Goal: Information Seeking & Learning: Check status

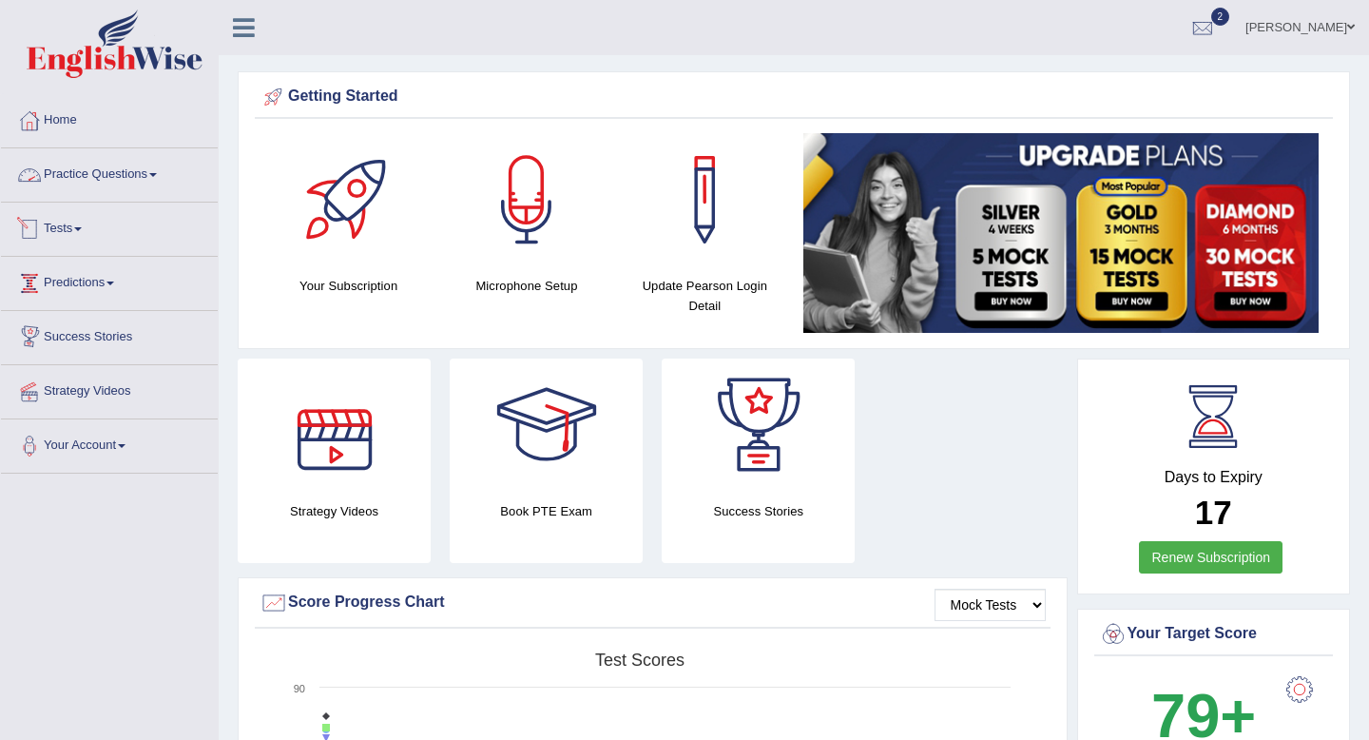
click at [84, 170] on link "Practice Questions" at bounding box center [109, 172] width 217 height 48
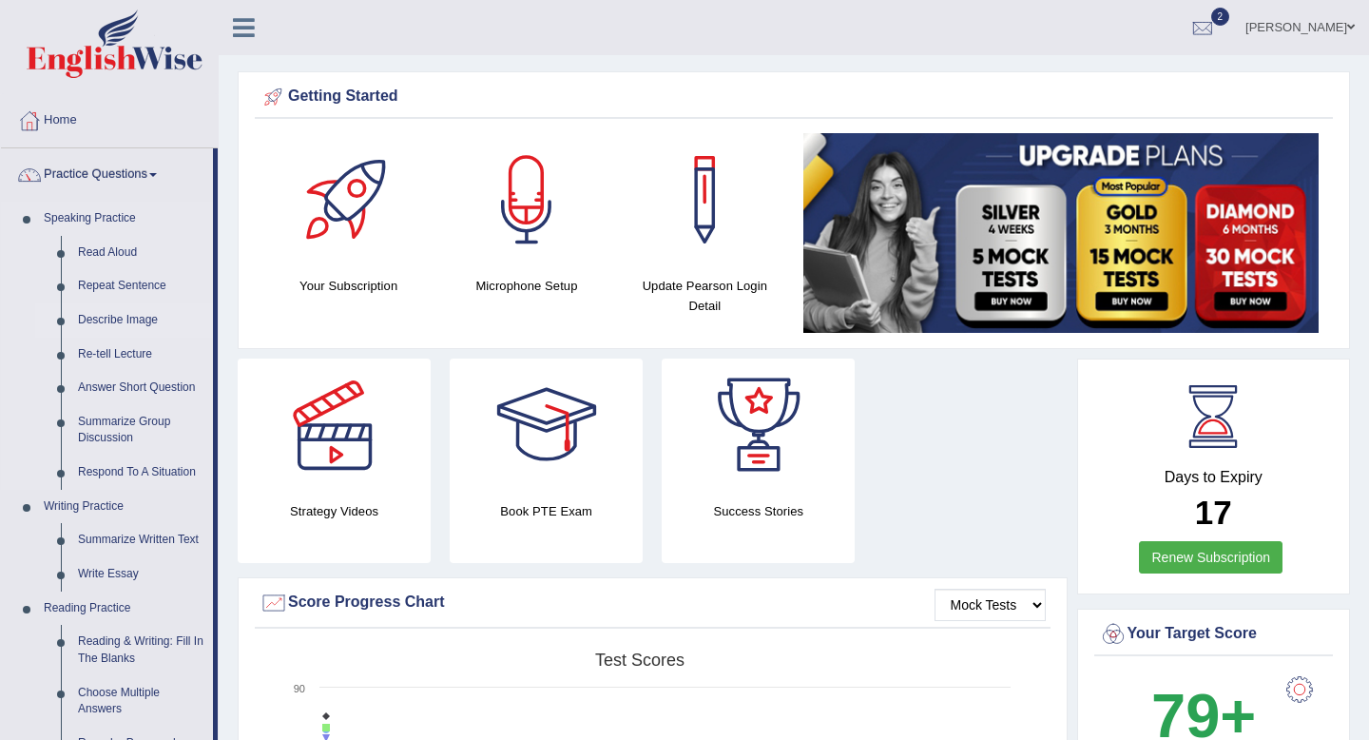
click at [99, 320] on link "Describe Image" at bounding box center [141, 320] width 144 height 34
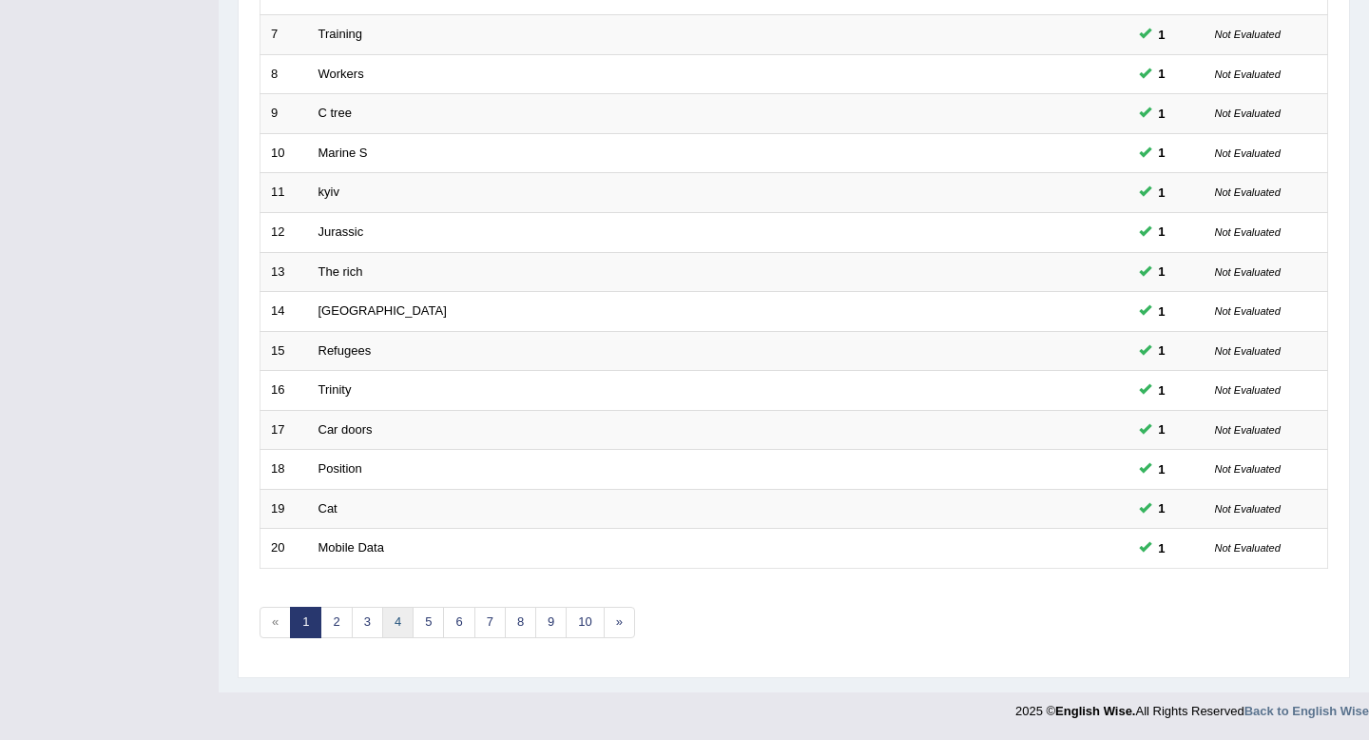
click at [395, 611] on link "4" at bounding box center [397, 622] width 31 height 31
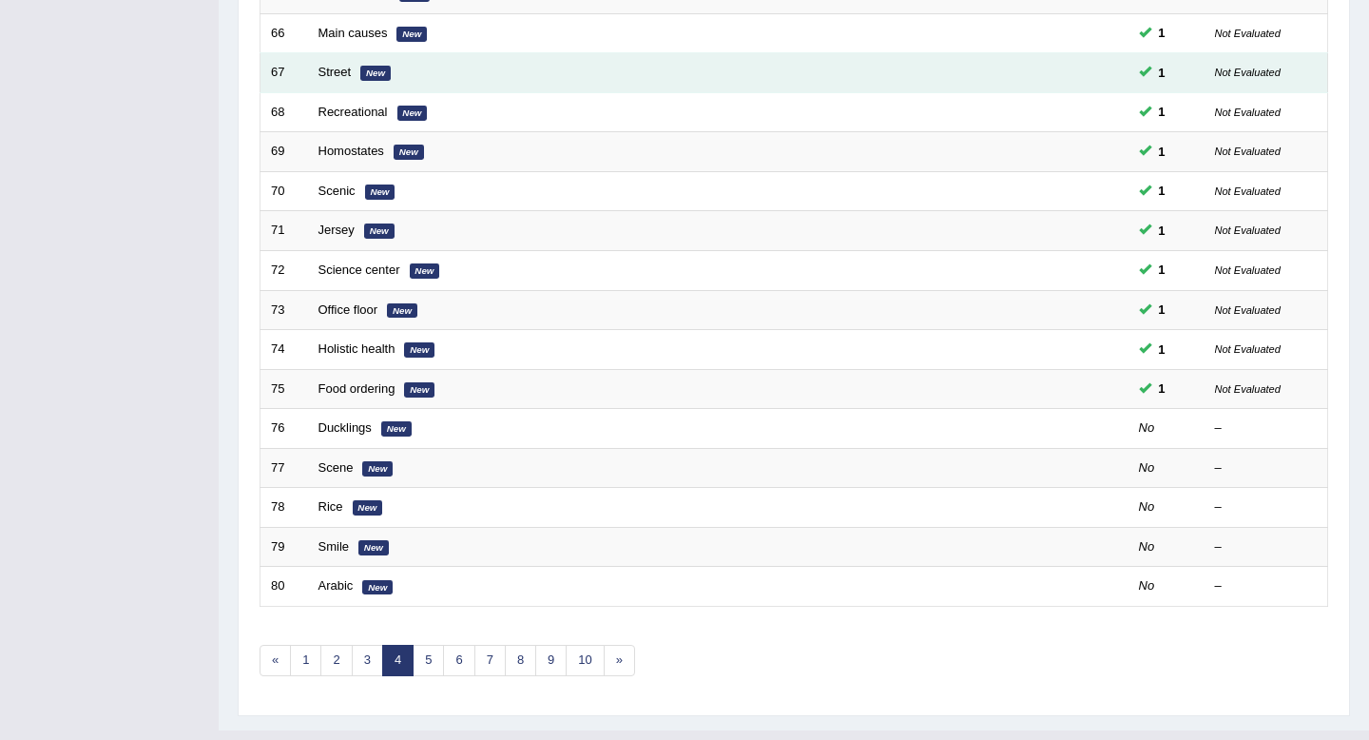
scroll to position [519, 0]
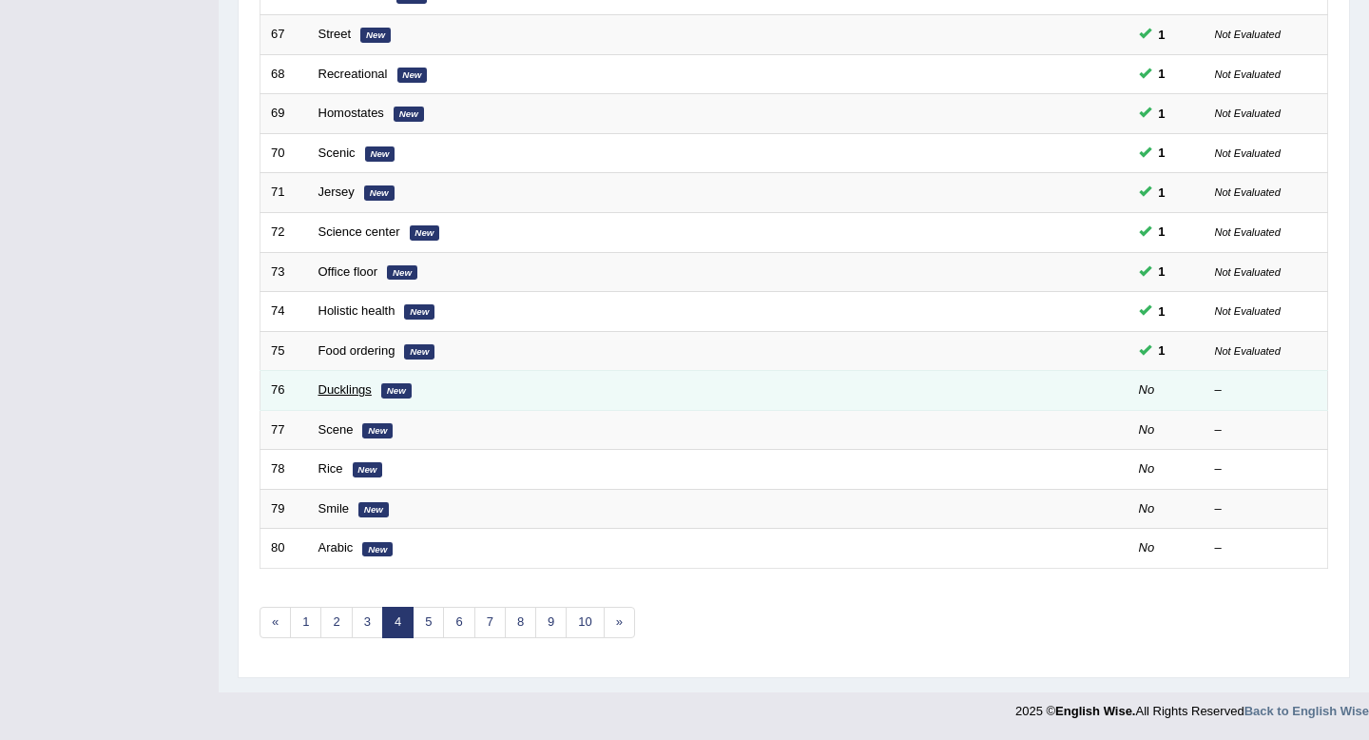
click at [350, 392] on link "Ducklings" at bounding box center [345, 389] width 53 height 14
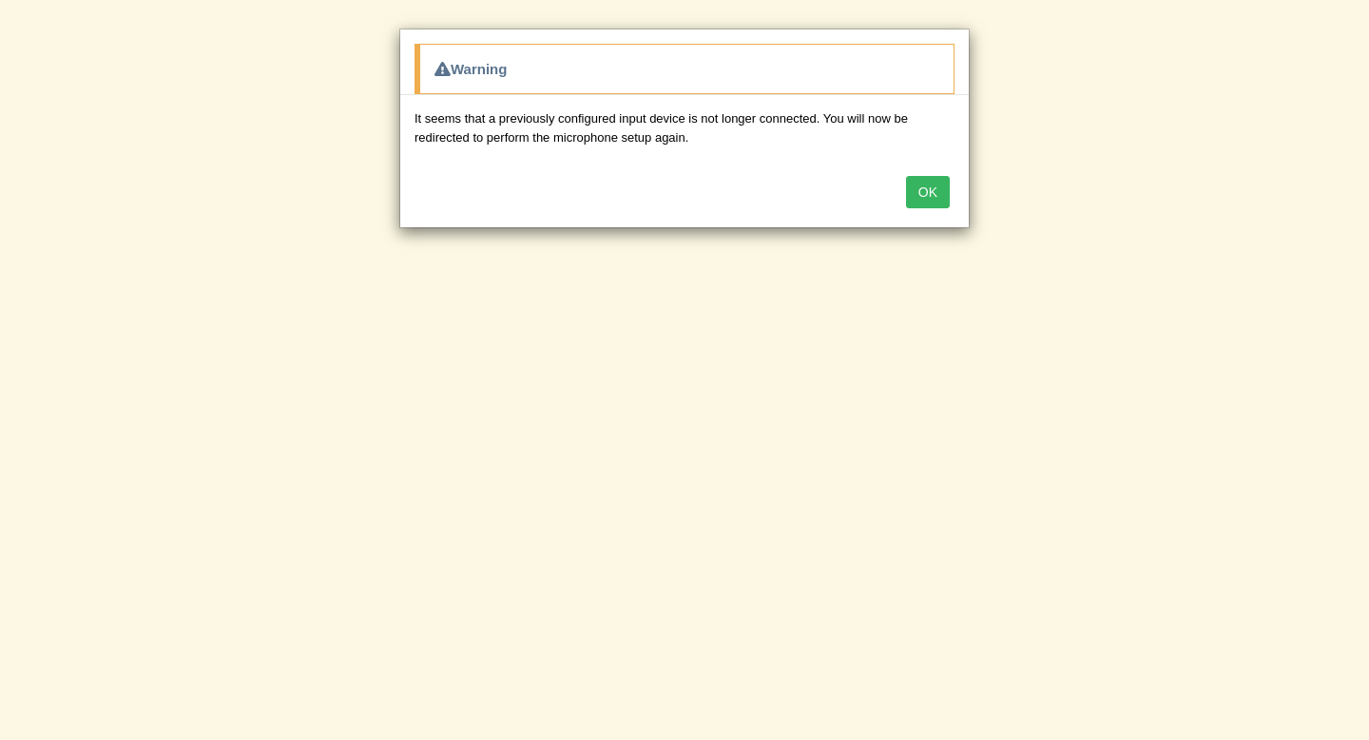
click at [921, 198] on button "OK" at bounding box center [928, 192] width 44 height 32
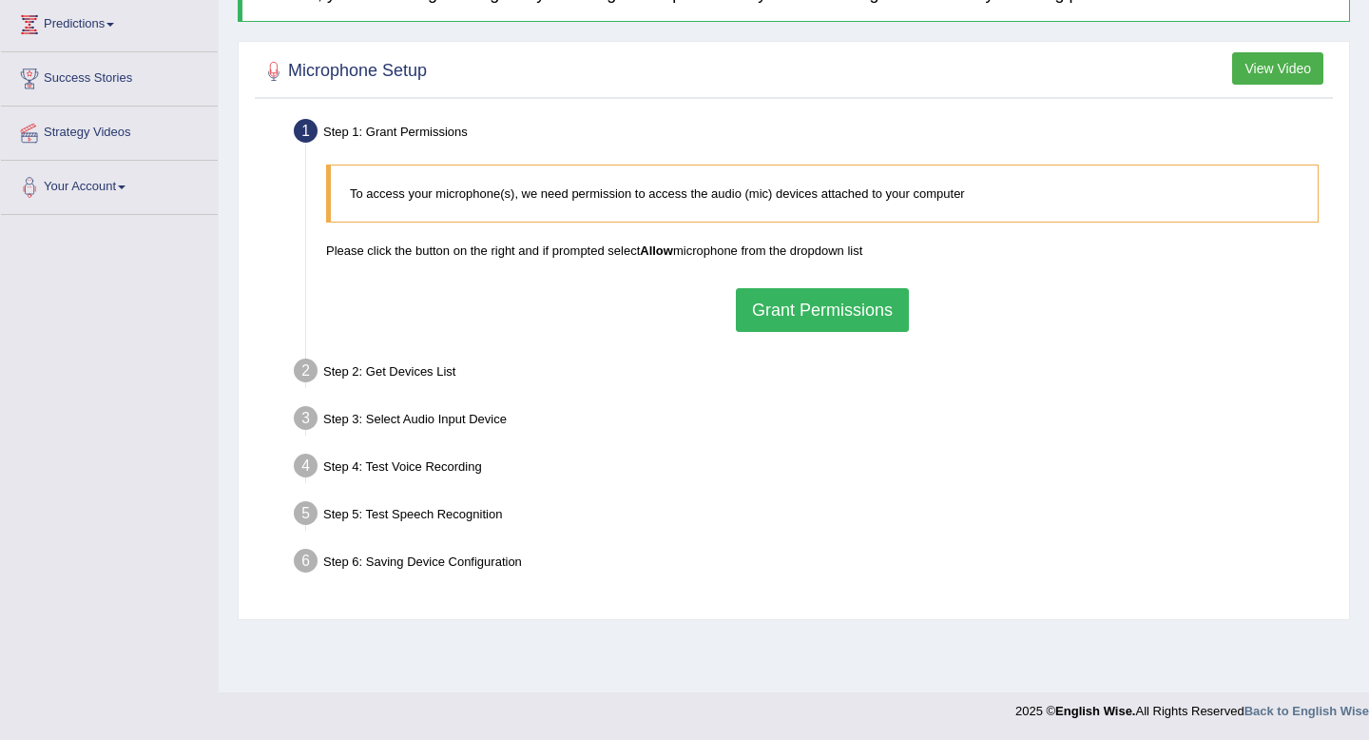
click at [779, 320] on button "Grant Permissions" at bounding box center [822, 310] width 173 height 44
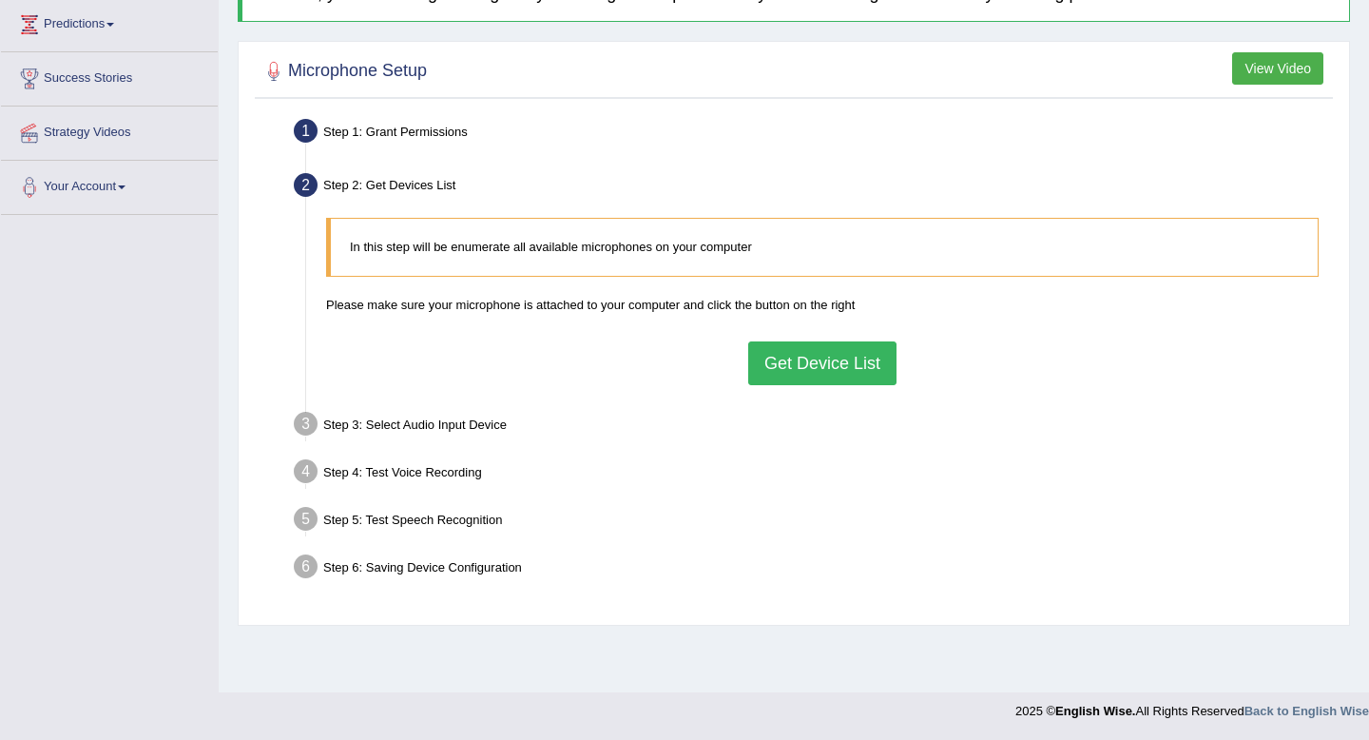
click at [784, 365] on button "Get Device List" at bounding box center [822, 363] width 148 height 44
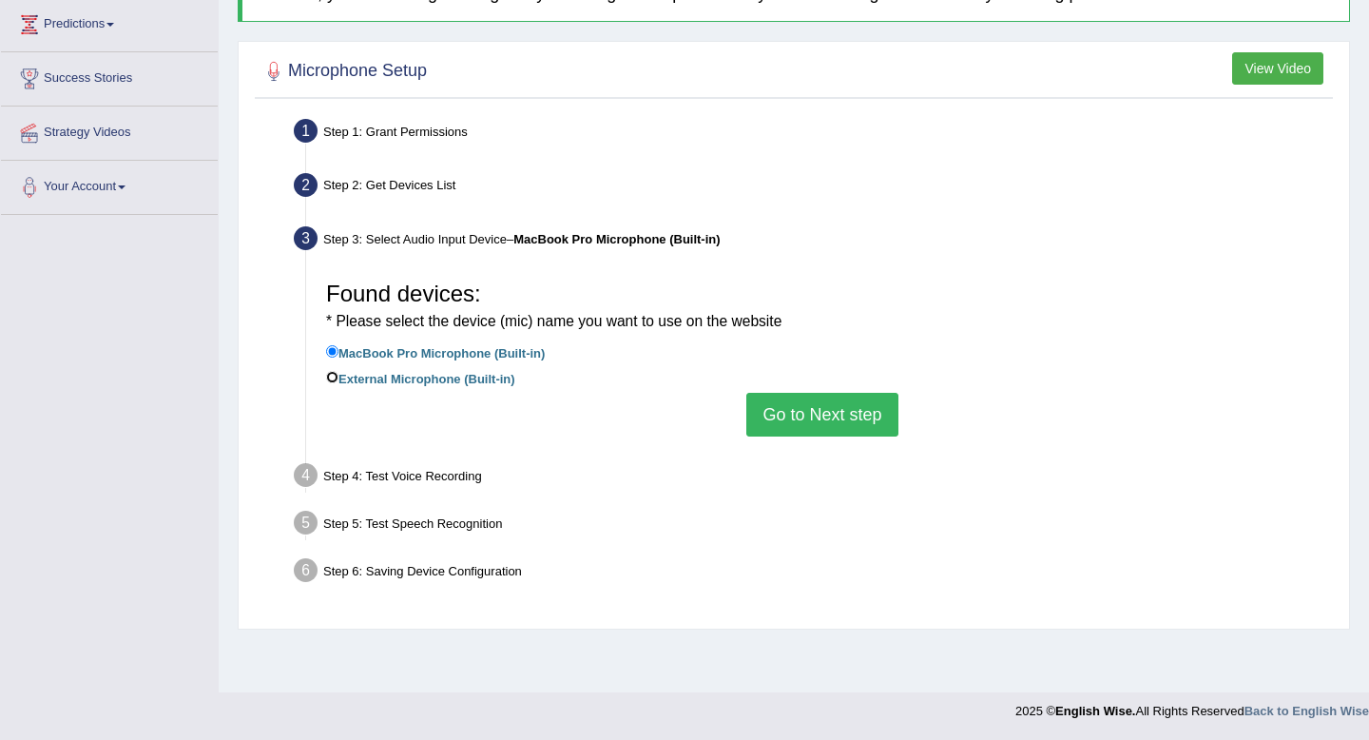
click at [330, 376] on input "External Microphone (Built-in)" at bounding box center [332, 377] width 12 height 12
radio input "true"
click at [788, 425] on button "Go to Next step" at bounding box center [822, 415] width 151 height 44
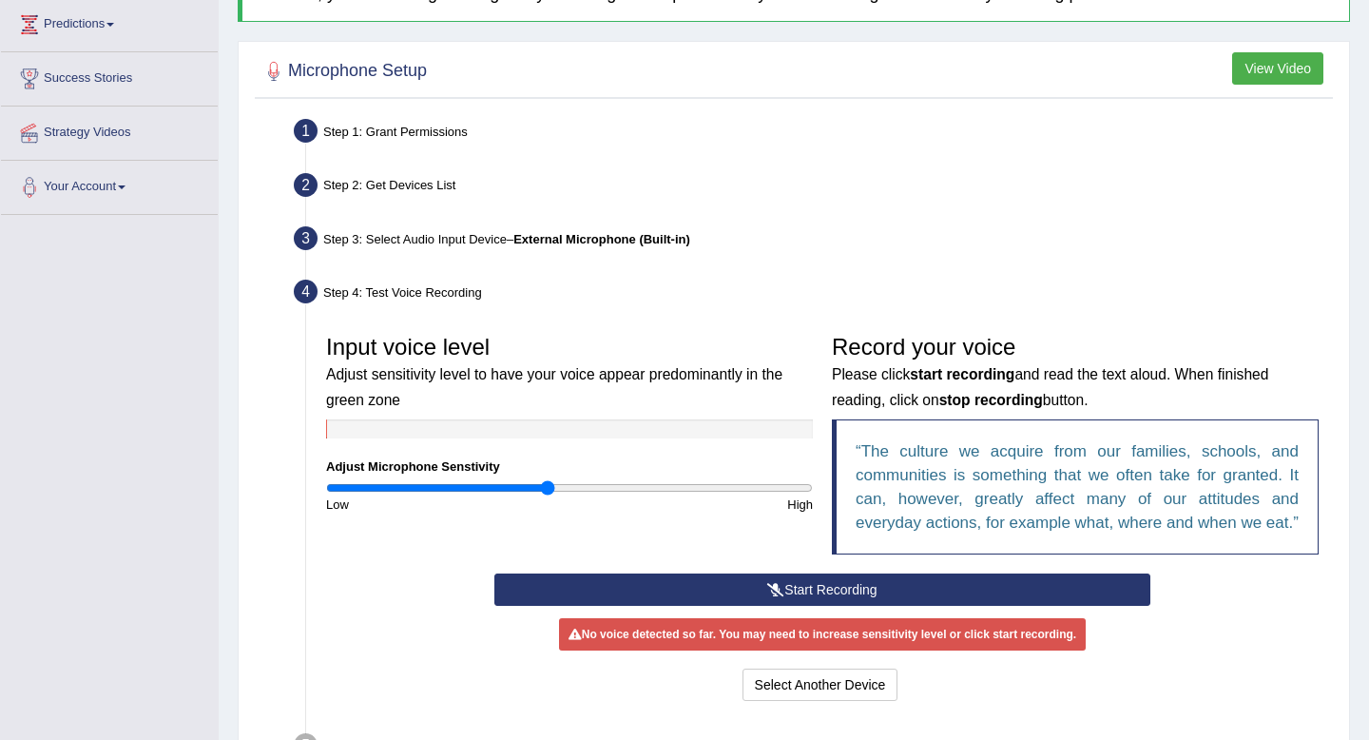
click at [823, 603] on button "Start Recording" at bounding box center [822, 589] width 655 height 32
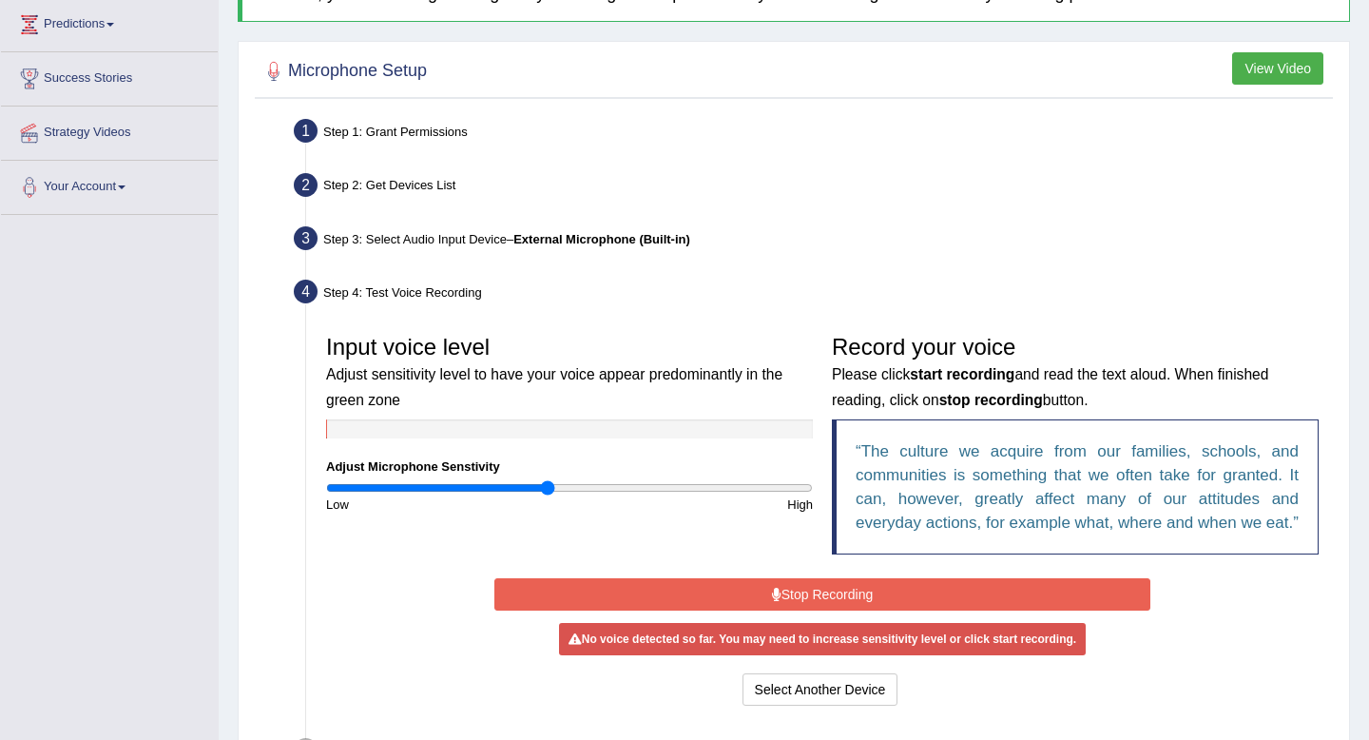
click at [804, 611] on button "Stop Recording" at bounding box center [822, 594] width 655 height 32
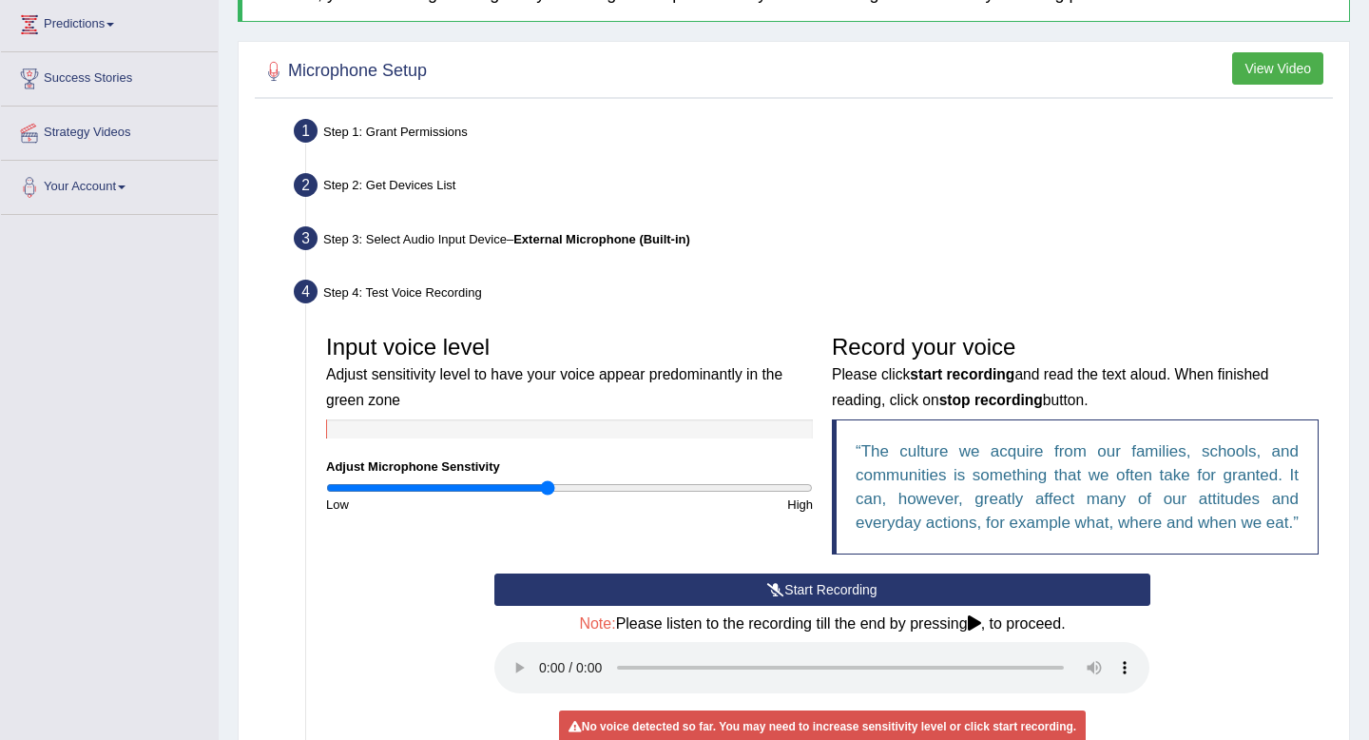
click at [804, 606] on button "Start Recording" at bounding box center [822, 589] width 655 height 32
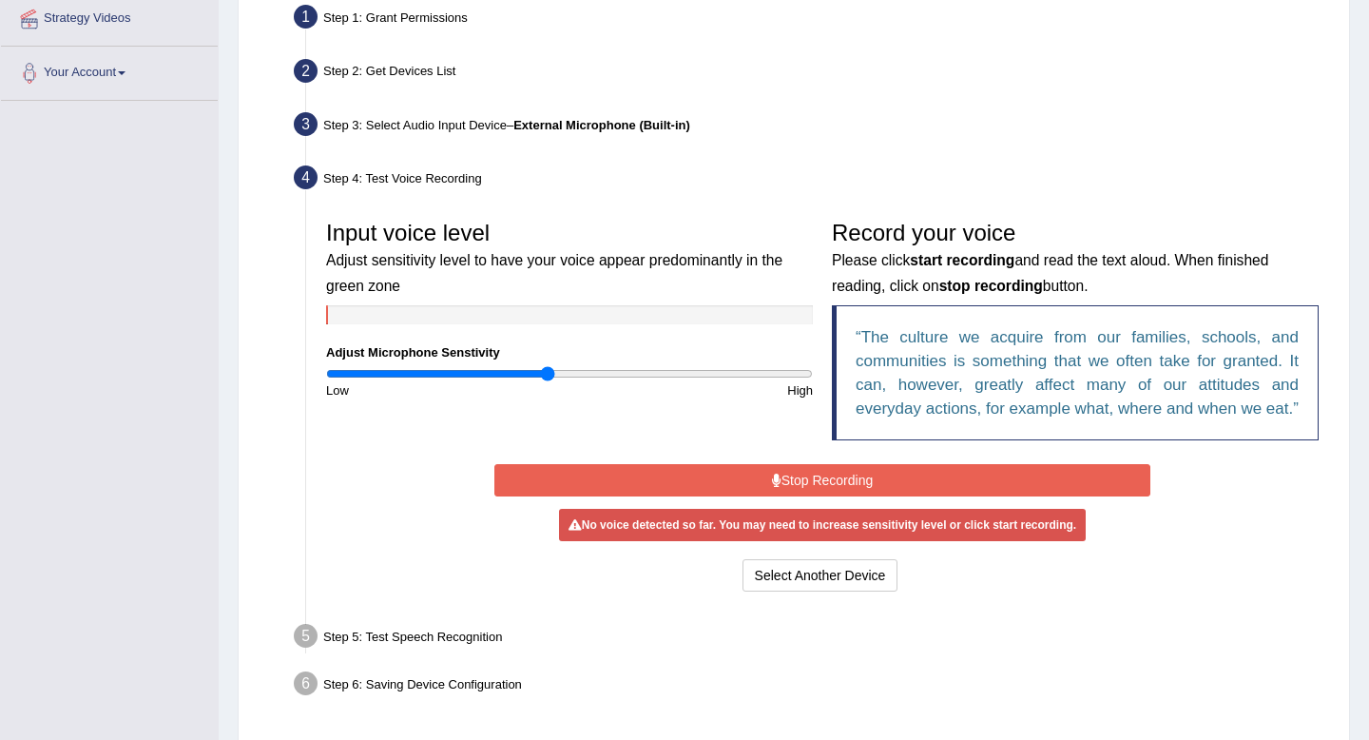
scroll to position [408, 0]
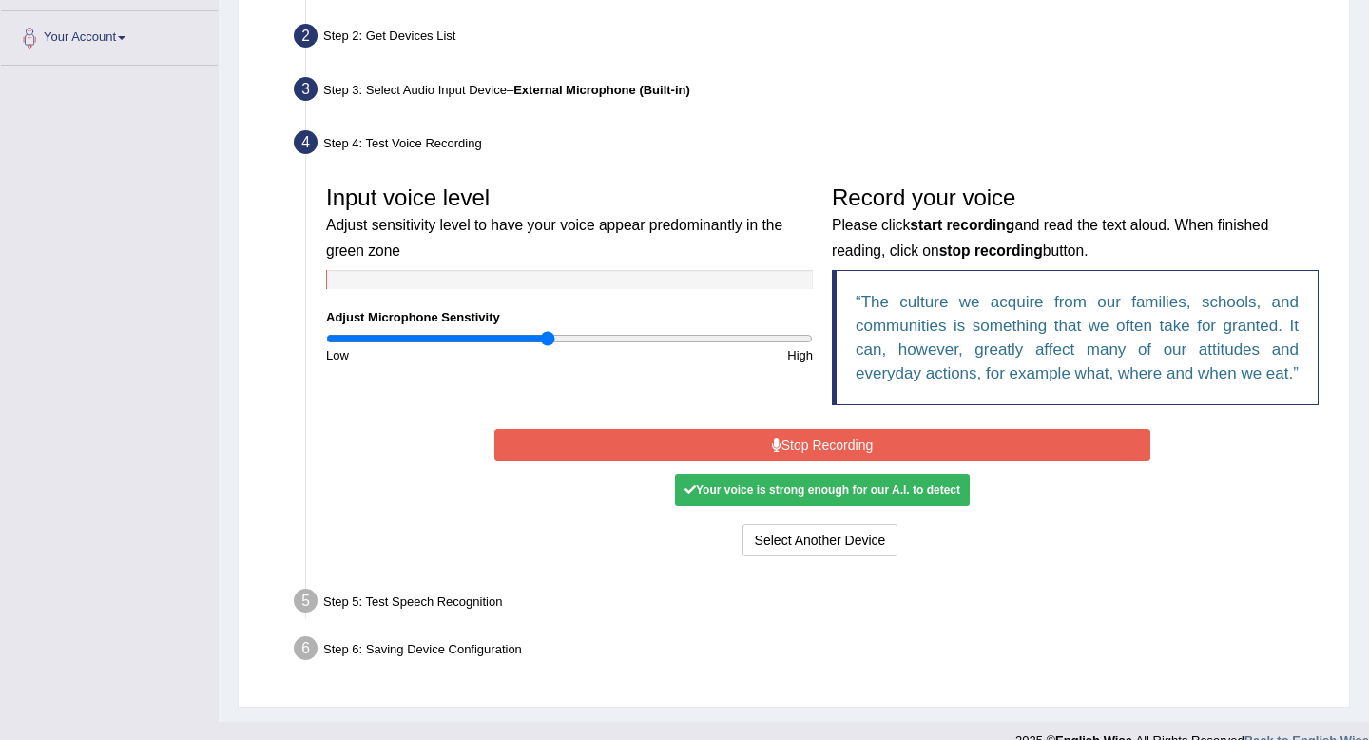
click at [775, 452] on icon at bounding box center [777, 444] width 10 height 13
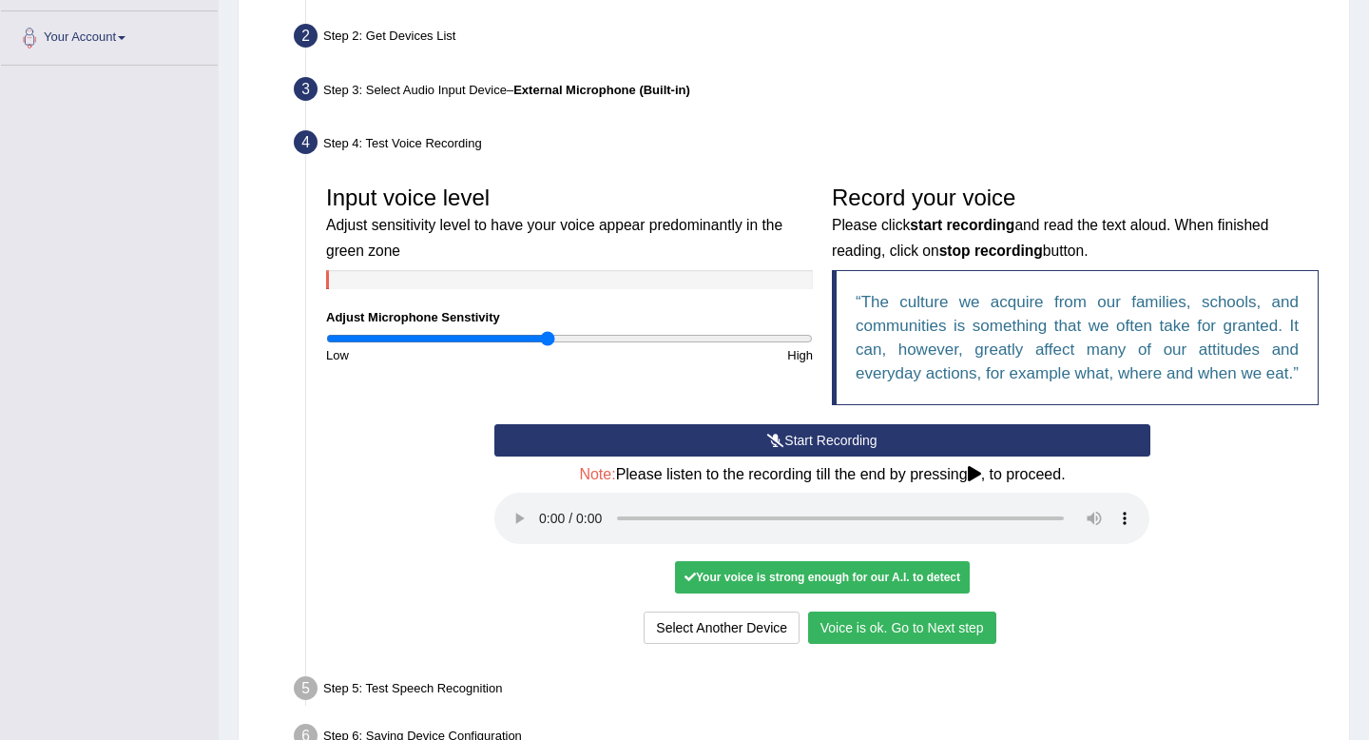
click at [883, 644] on button "Voice is ok. Go to Next step" at bounding box center [902, 627] width 188 height 32
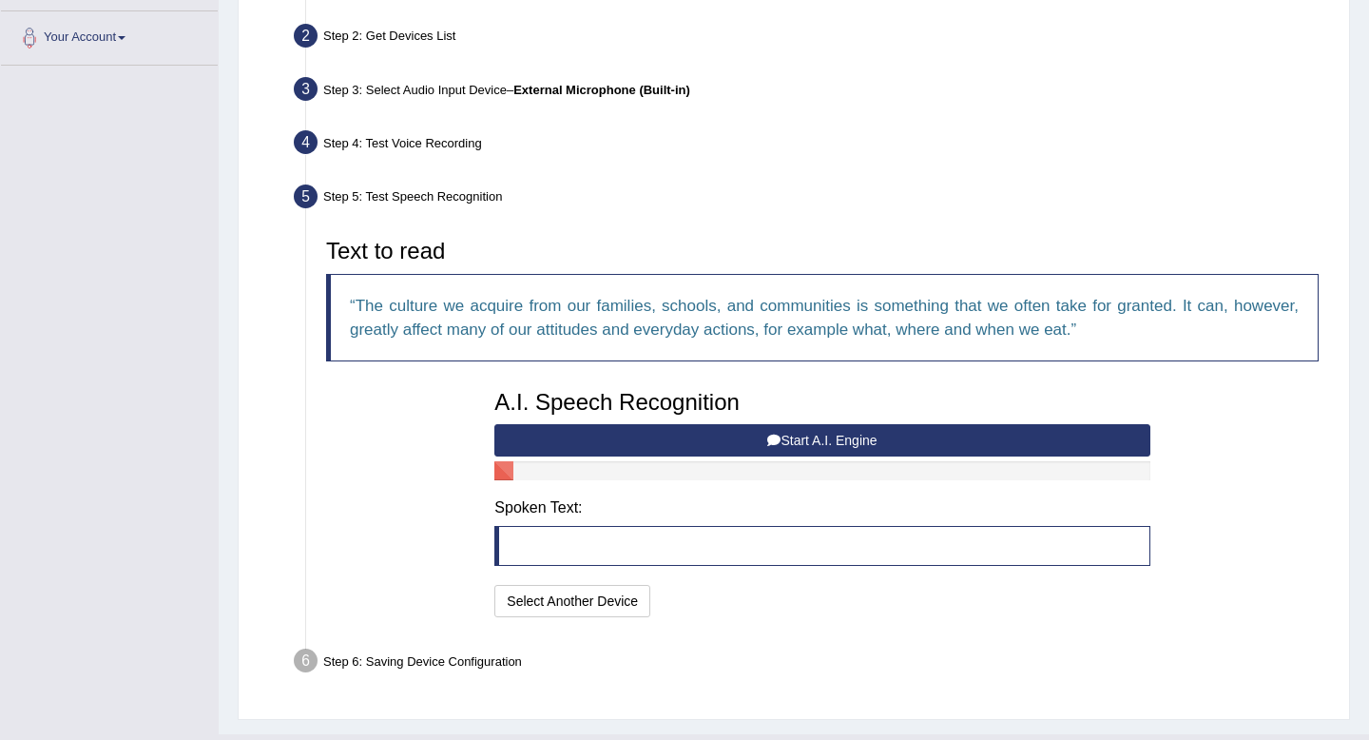
click at [780, 441] on button "Start A.I. Engine" at bounding box center [822, 440] width 655 height 32
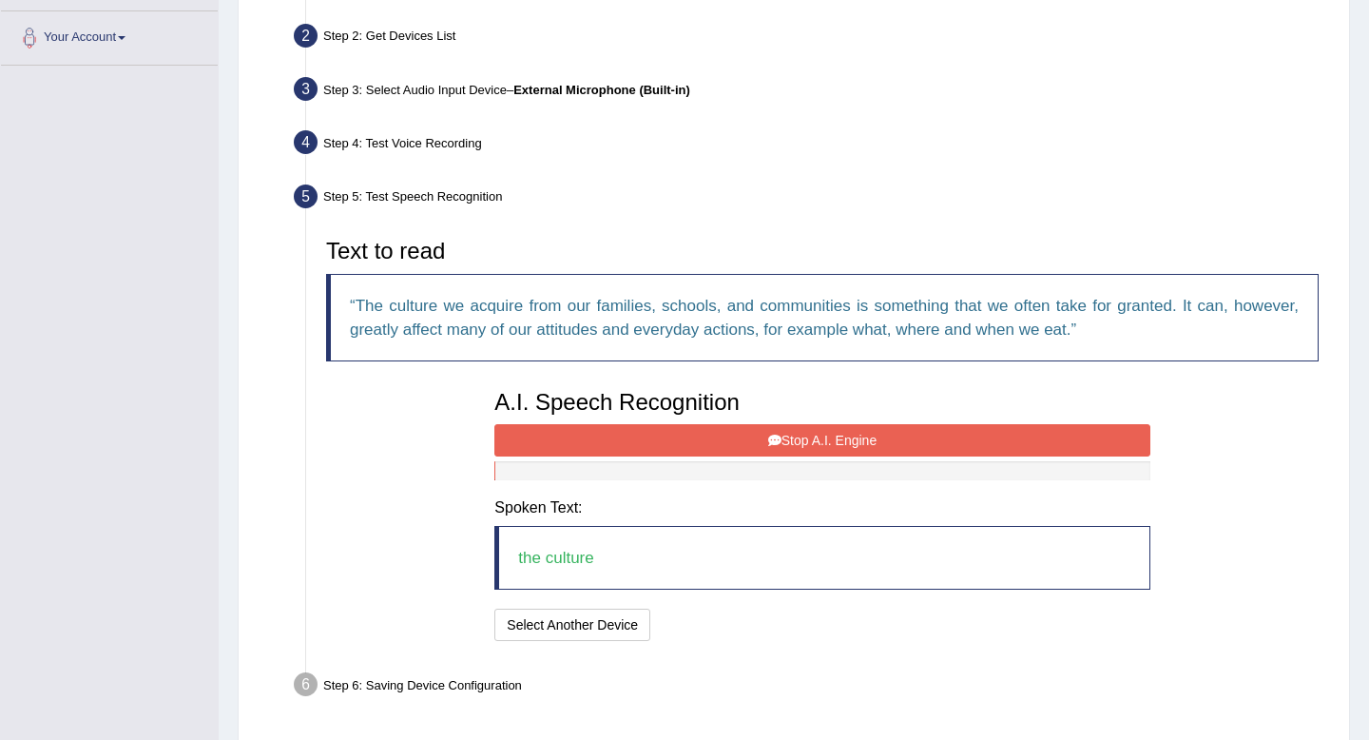
click at [678, 426] on button "Stop A.I. Engine" at bounding box center [822, 440] width 655 height 32
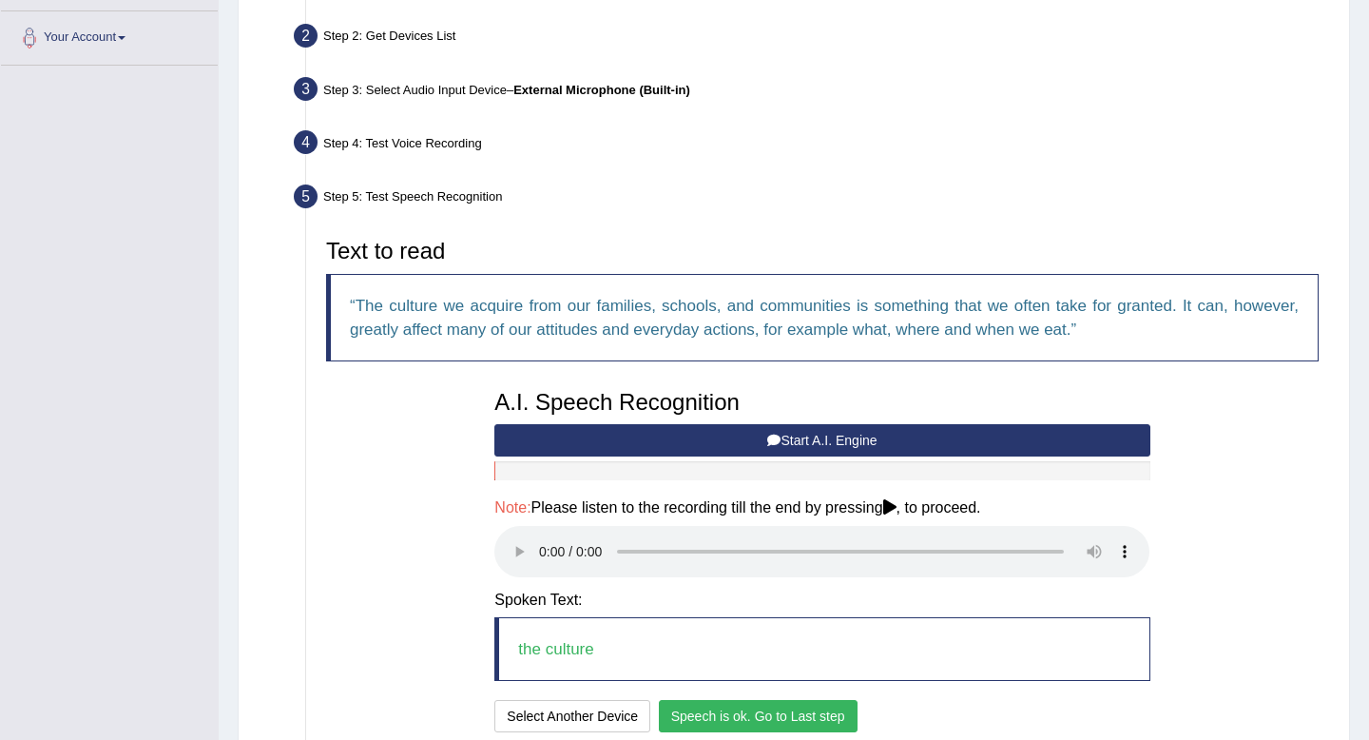
click at [669, 722] on button "Speech is ok. Go to Last step" at bounding box center [758, 716] width 199 height 32
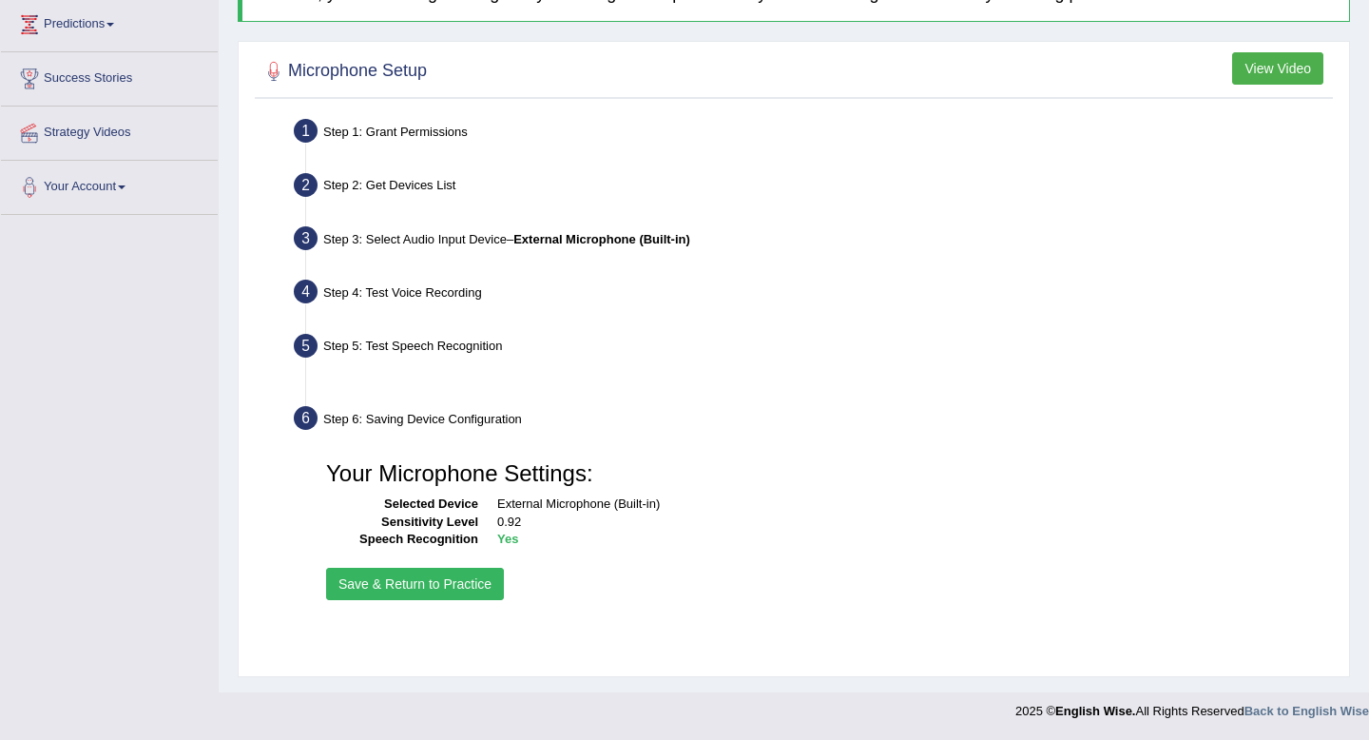
scroll to position [259, 0]
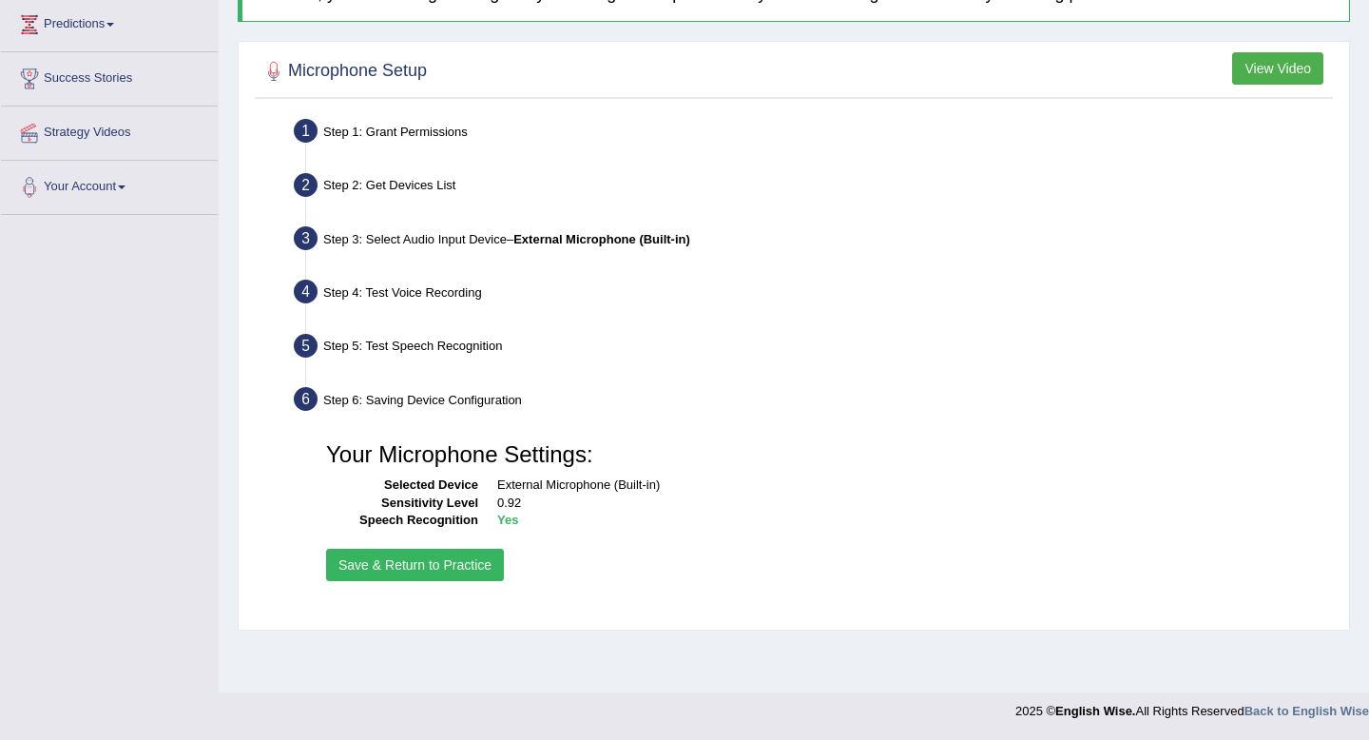
click at [430, 559] on button "Save & Return to Practice" at bounding box center [415, 565] width 178 height 32
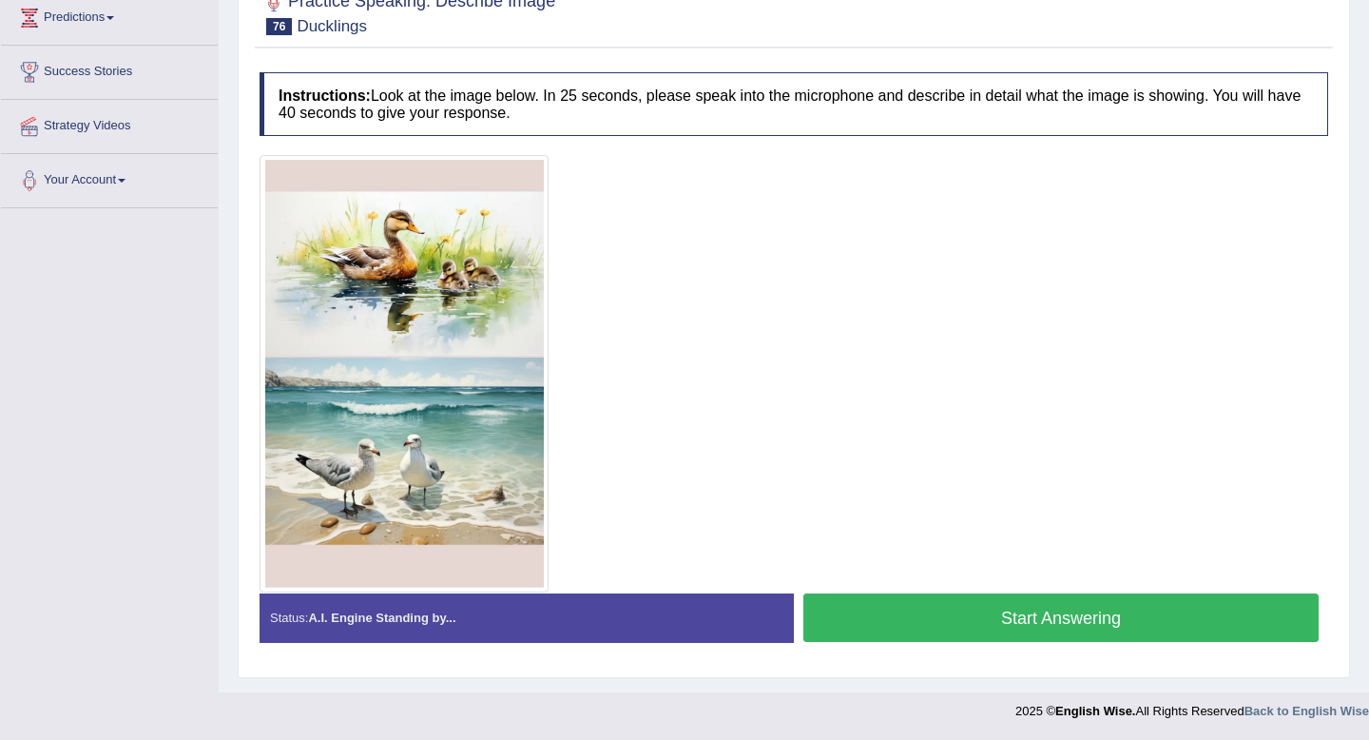
scroll to position [260, 0]
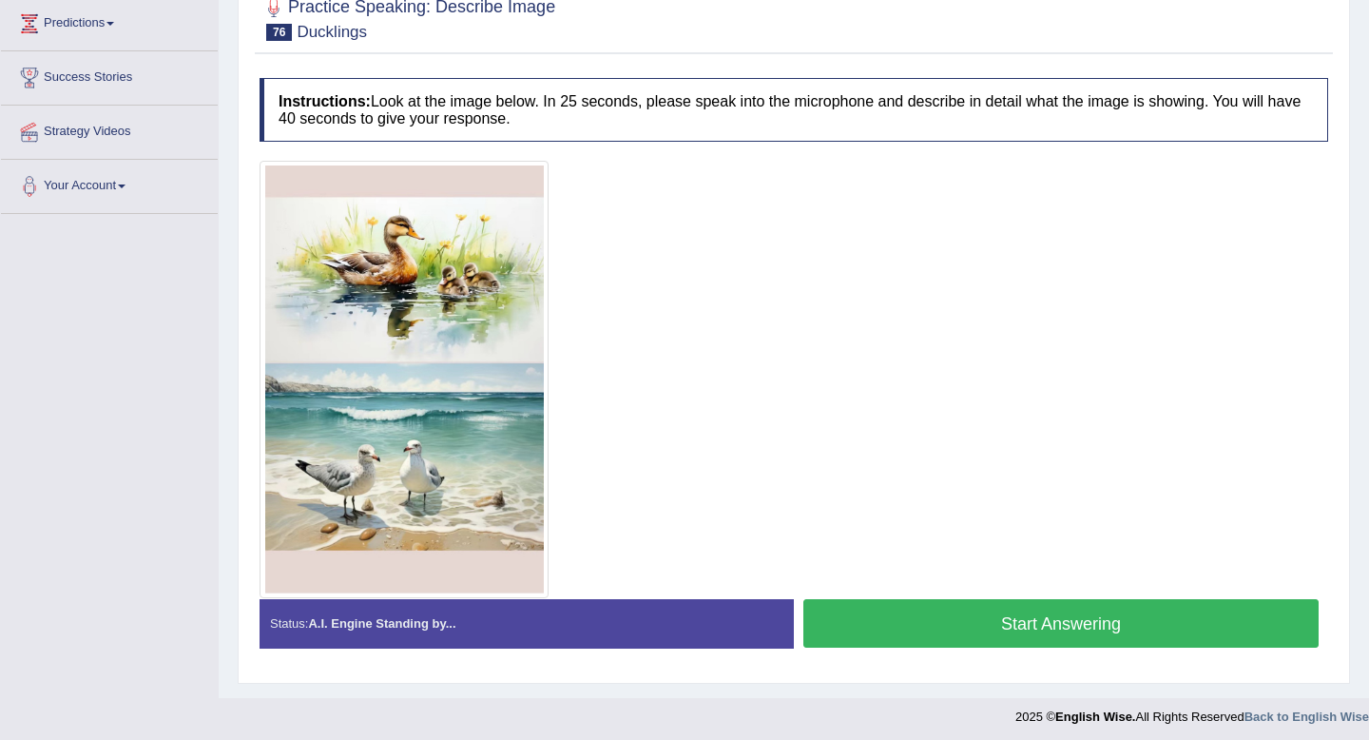
click at [852, 618] on button "Start Answering" at bounding box center [1061, 623] width 515 height 48
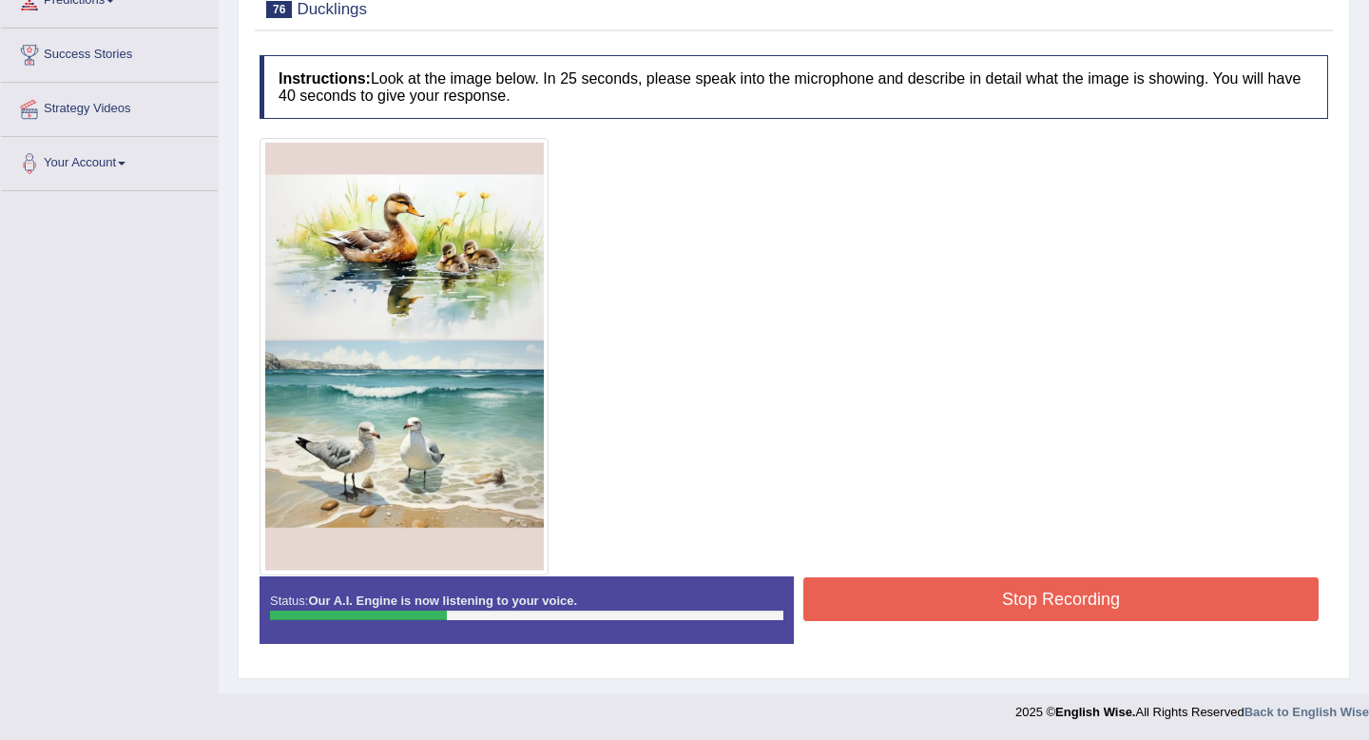
scroll to position [283, 0]
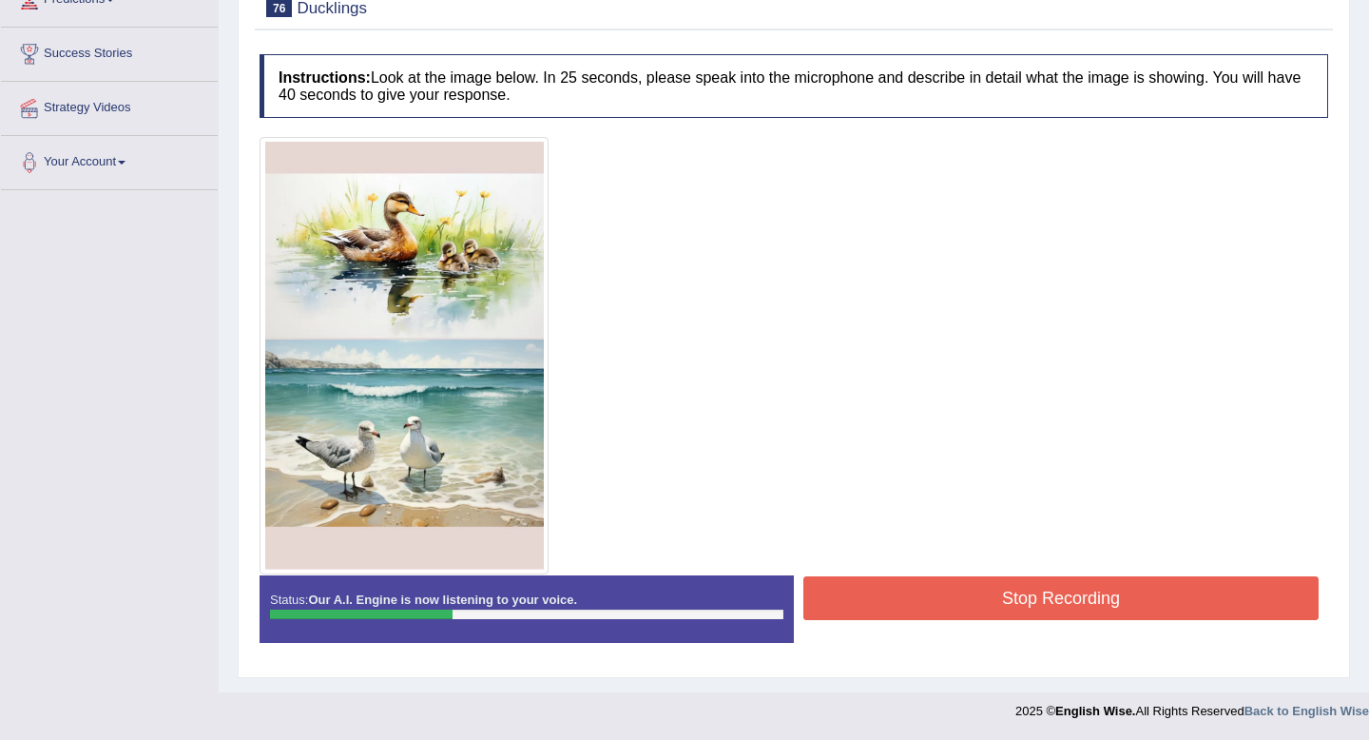
click at [955, 593] on button "Stop Recording" at bounding box center [1061, 598] width 515 height 44
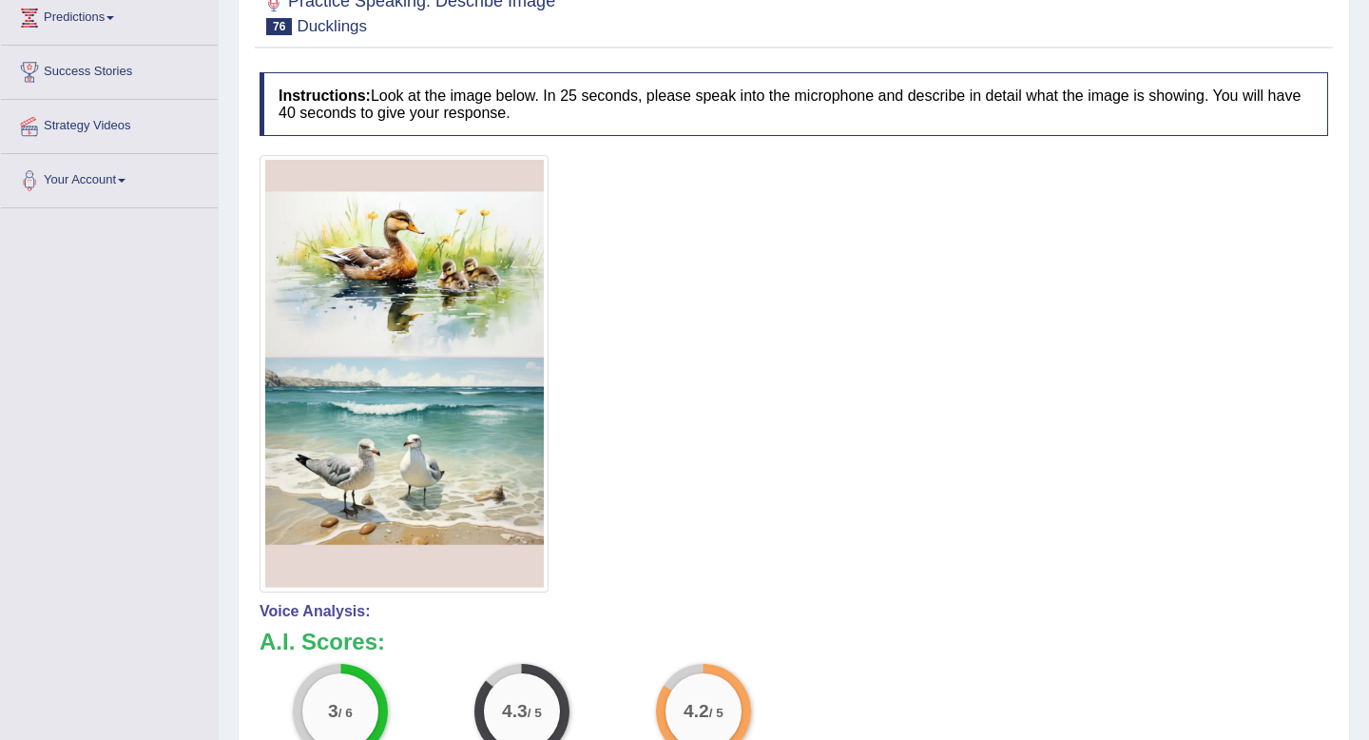
scroll to position [0, 0]
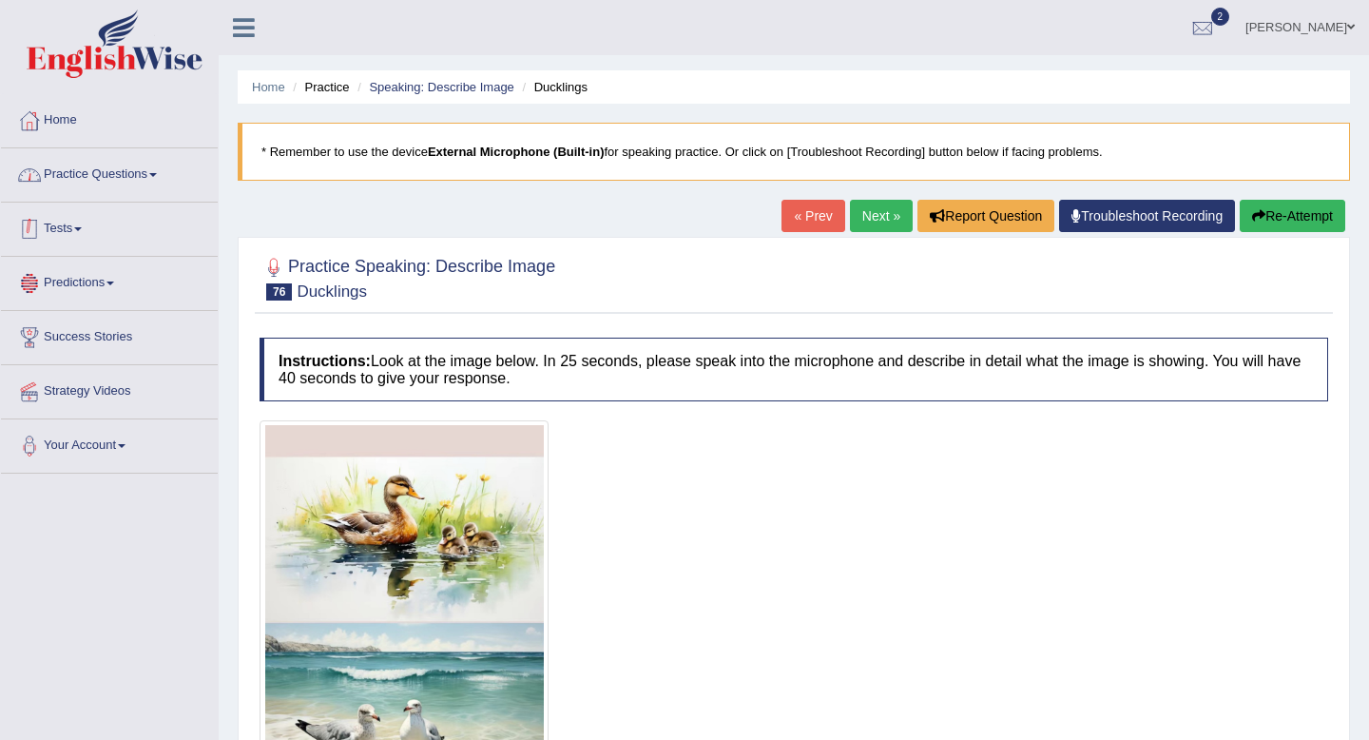
click at [86, 176] on link "Practice Questions" at bounding box center [109, 172] width 217 height 48
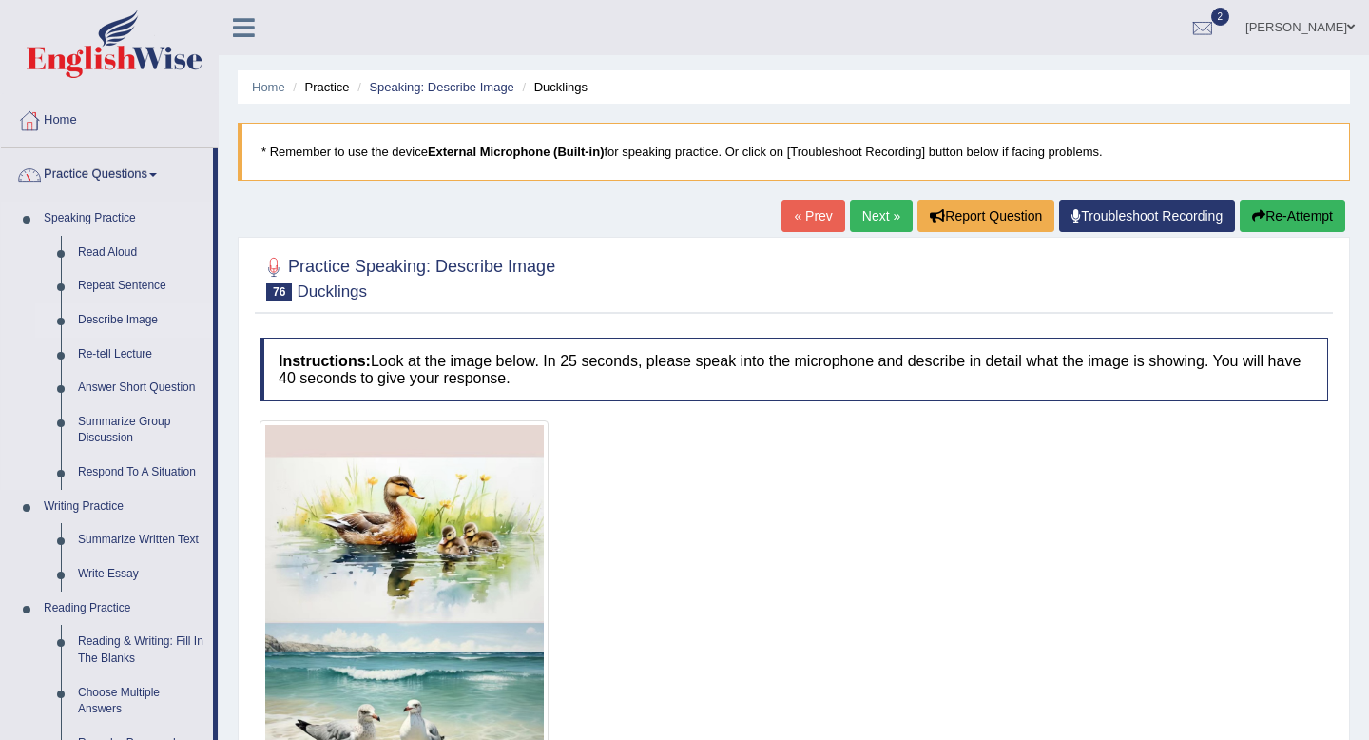
click at [102, 320] on link "Describe Image" at bounding box center [141, 320] width 144 height 34
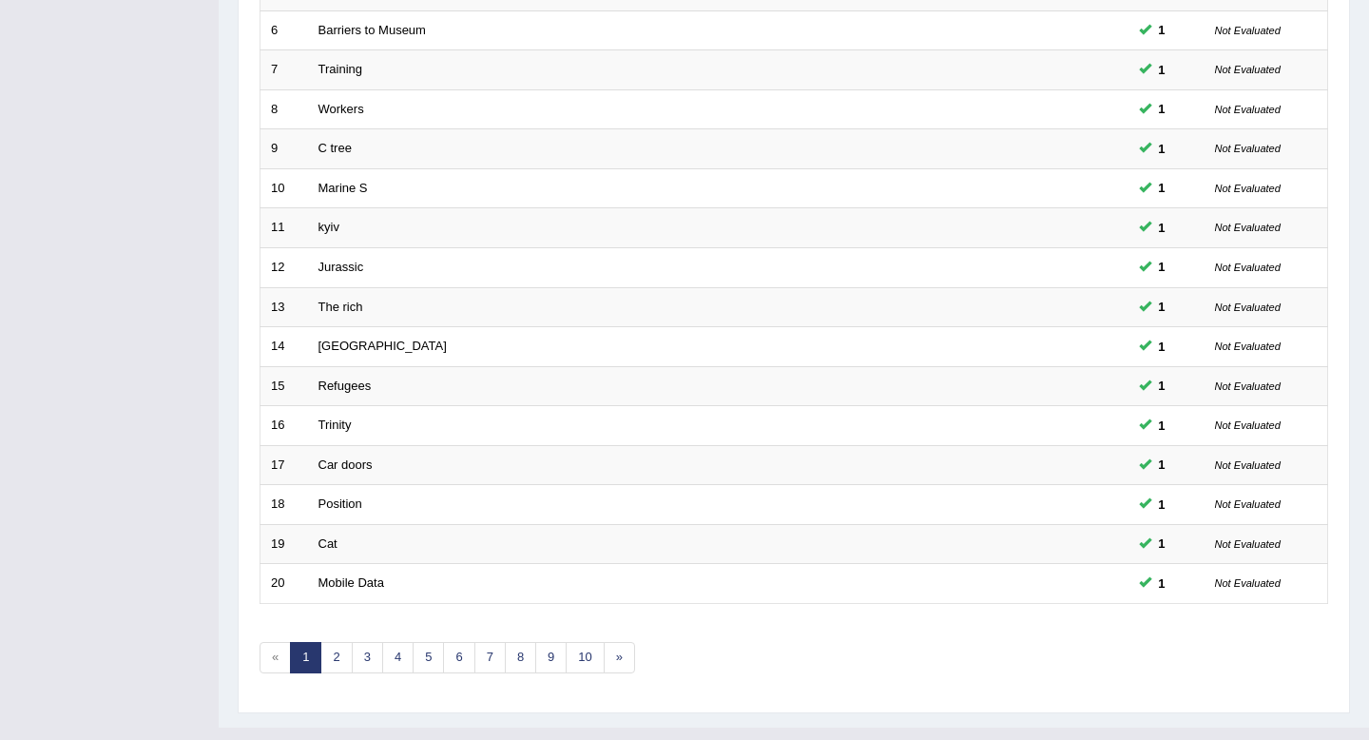
scroll to position [519, 0]
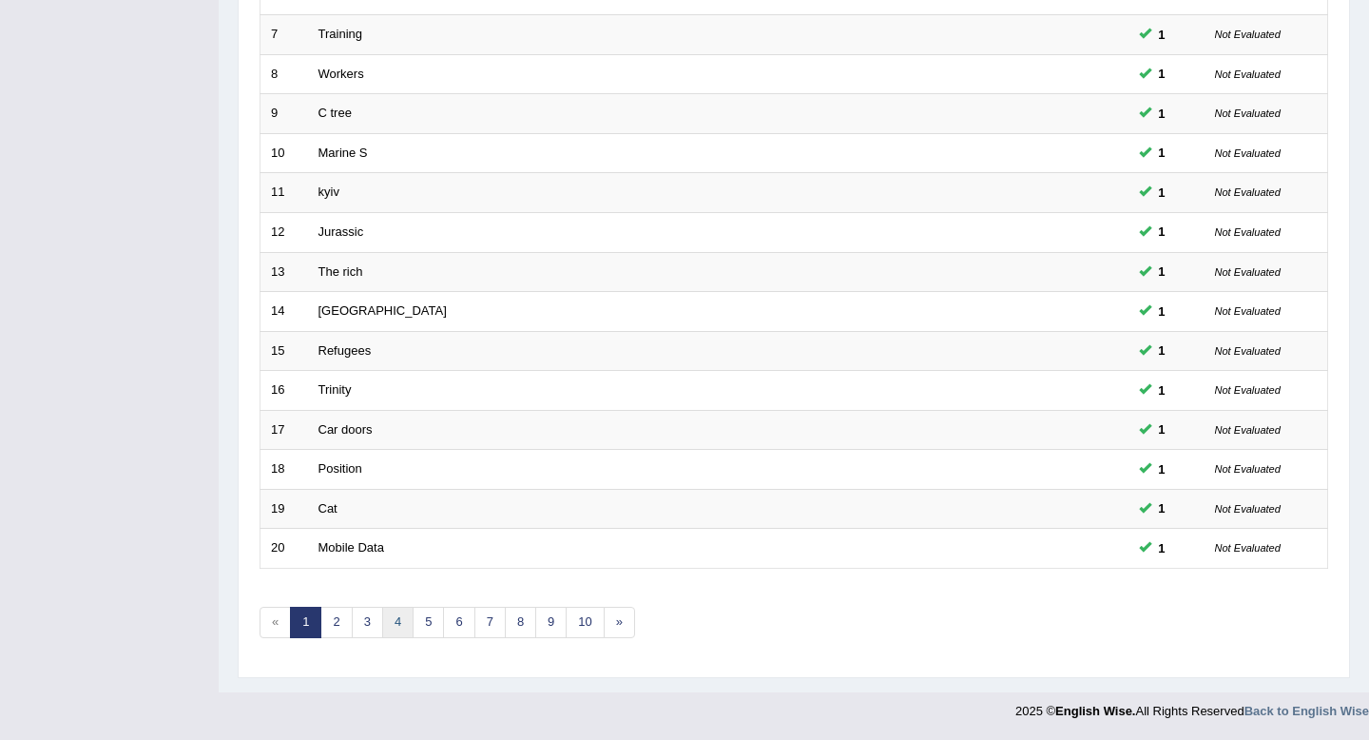
click at [394, 624] on link "4" at bounding box center [397, 622] width 31 height 31
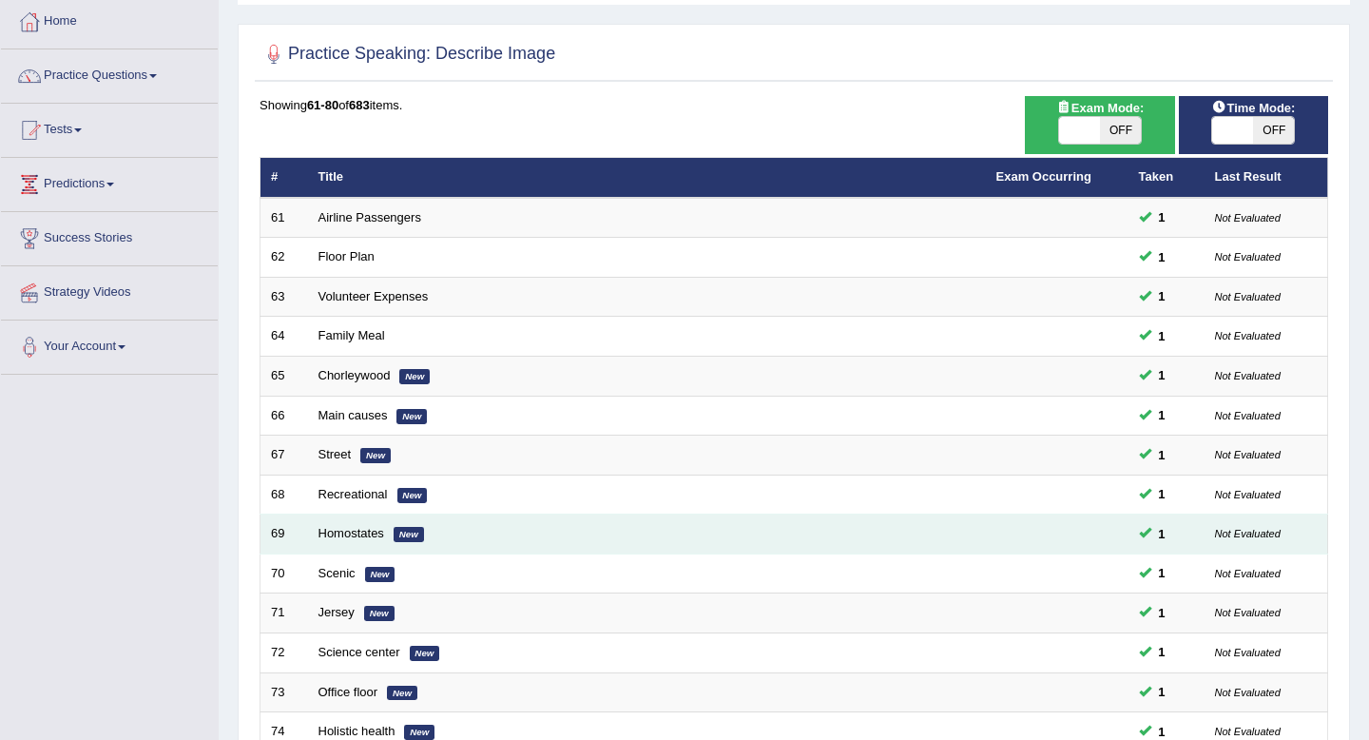
scroll to position [519, 0]
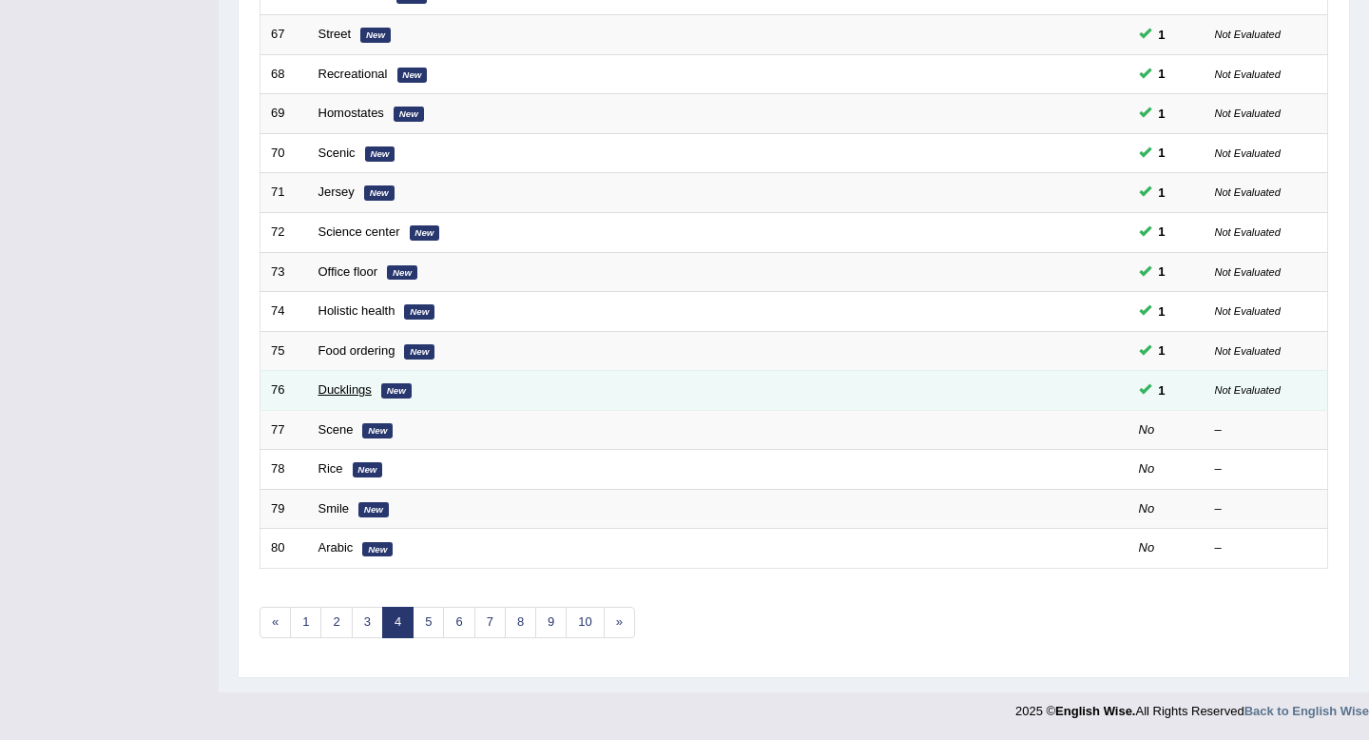
click at [342, 386] on link "Ducklings" at bounding box center [345, 389] width 53 height 14
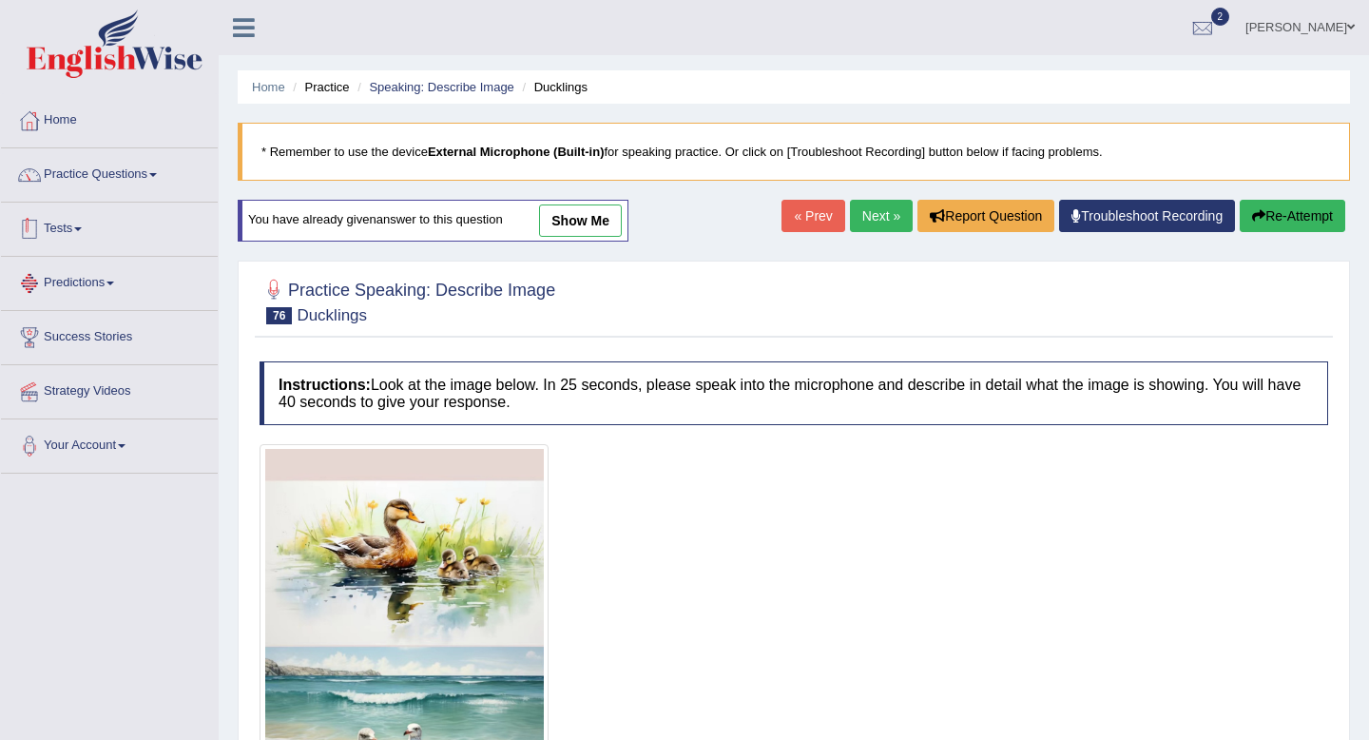
click at [106, 164] on link "Practice Questions" at bounding box center [109, 172] width 217 height 48
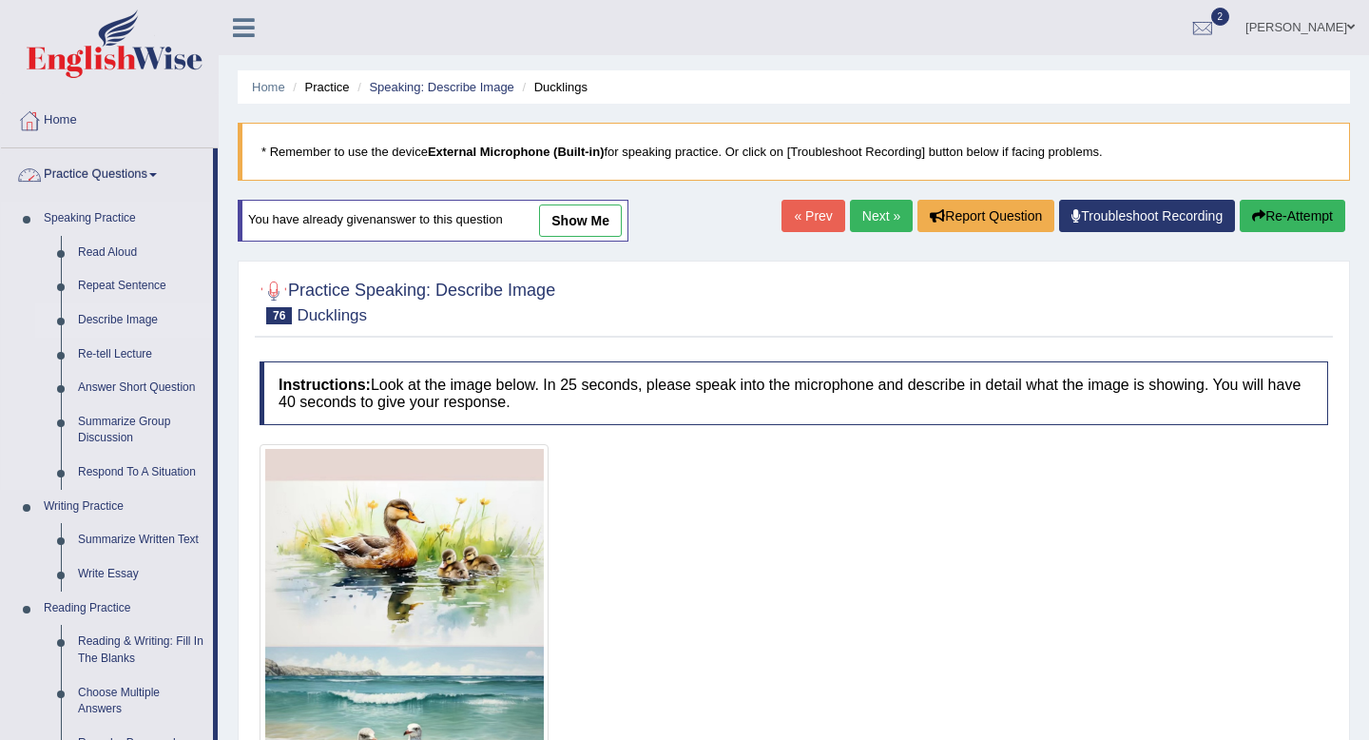
click at [107, 314] on link "Describe Image" at bounding box center [141, 320] width 144 height 34
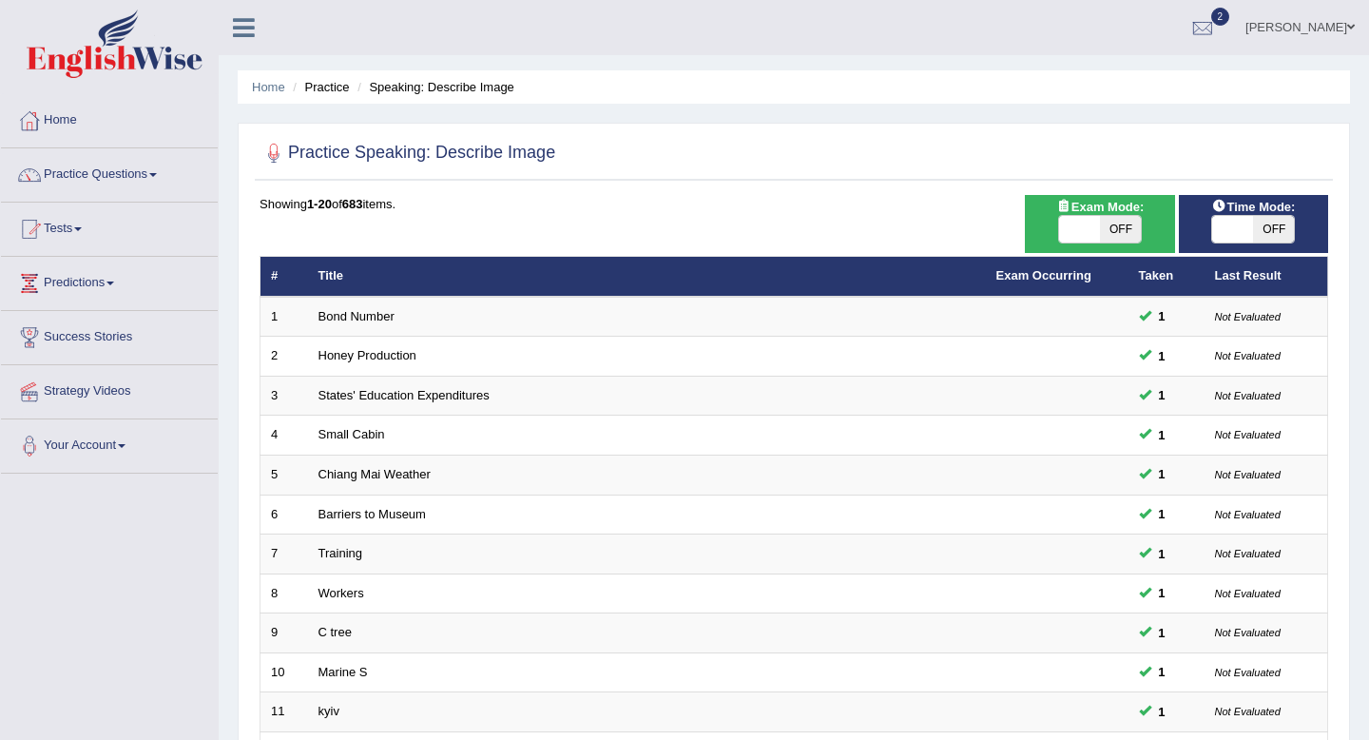
click at [1271, 232] on span "OFF" at bounding box center [1273, 229] width 41 height 27
checkbox input "true"
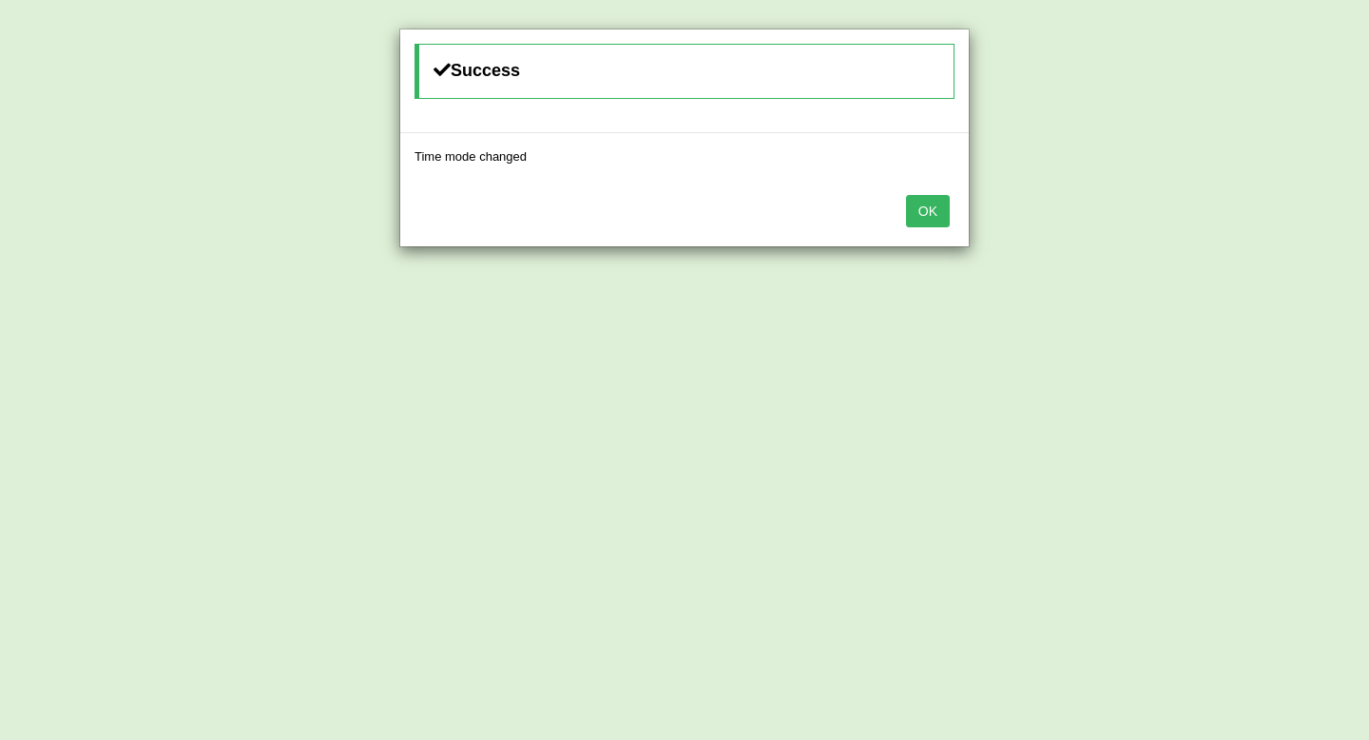
click at [917, 209] on button "OK" at bounding box center [928, 211] width 44 height 32
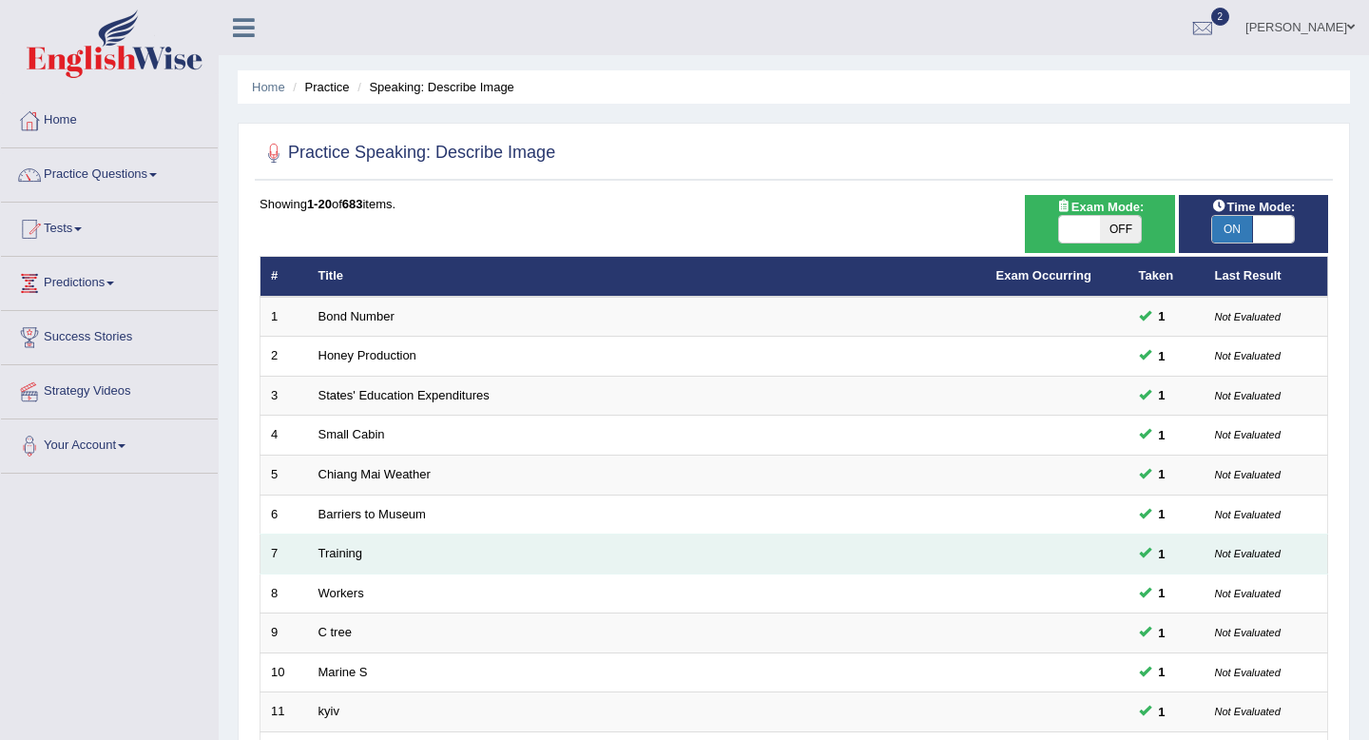
scroll to position [519, 0]
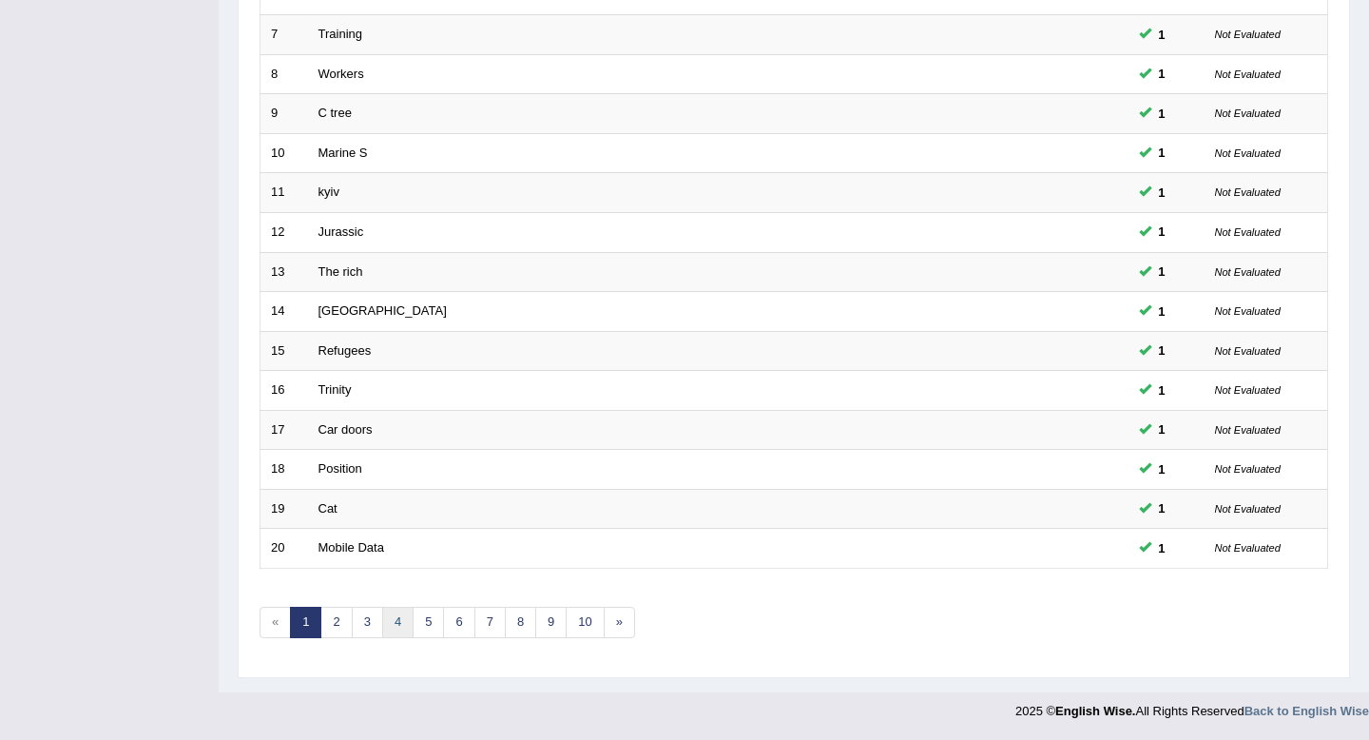
click at [387, 624] on link "4" at bounding box center [397, 622] width 31 height 31
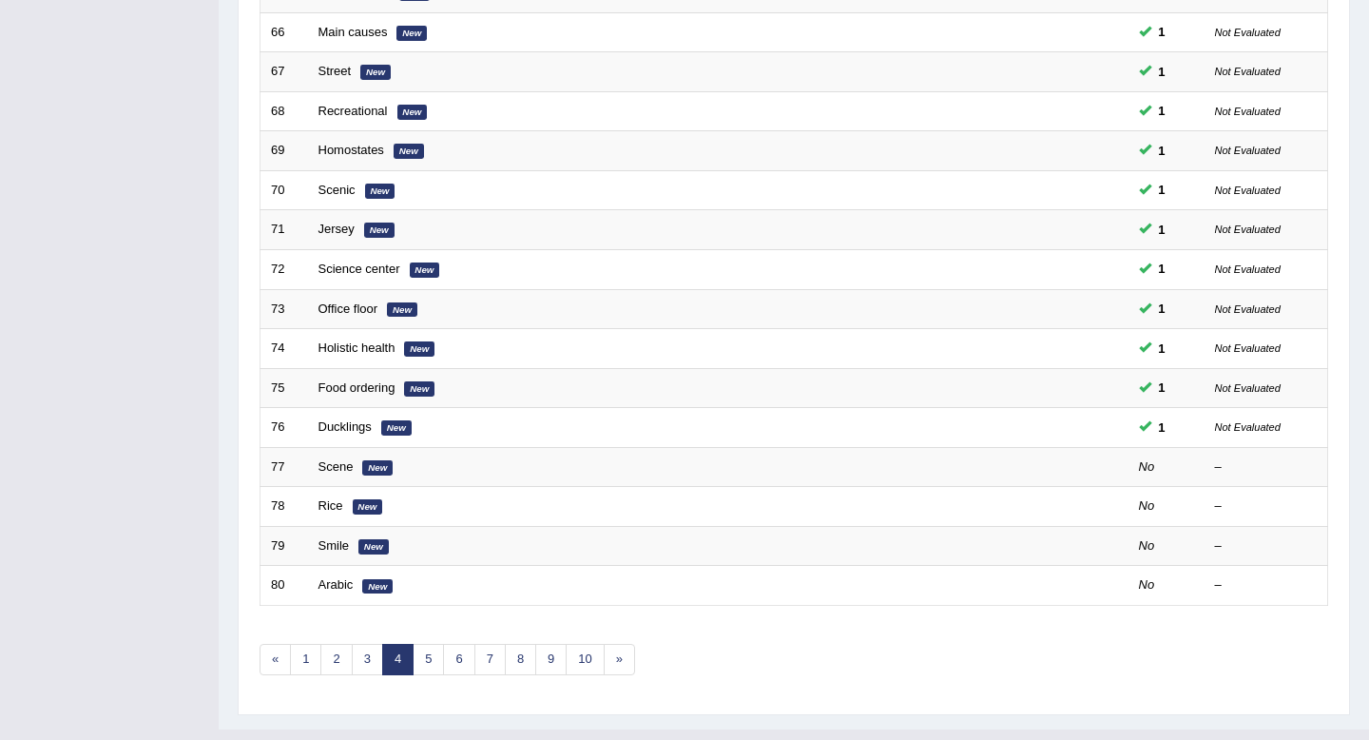
scroll to position [487, 0]
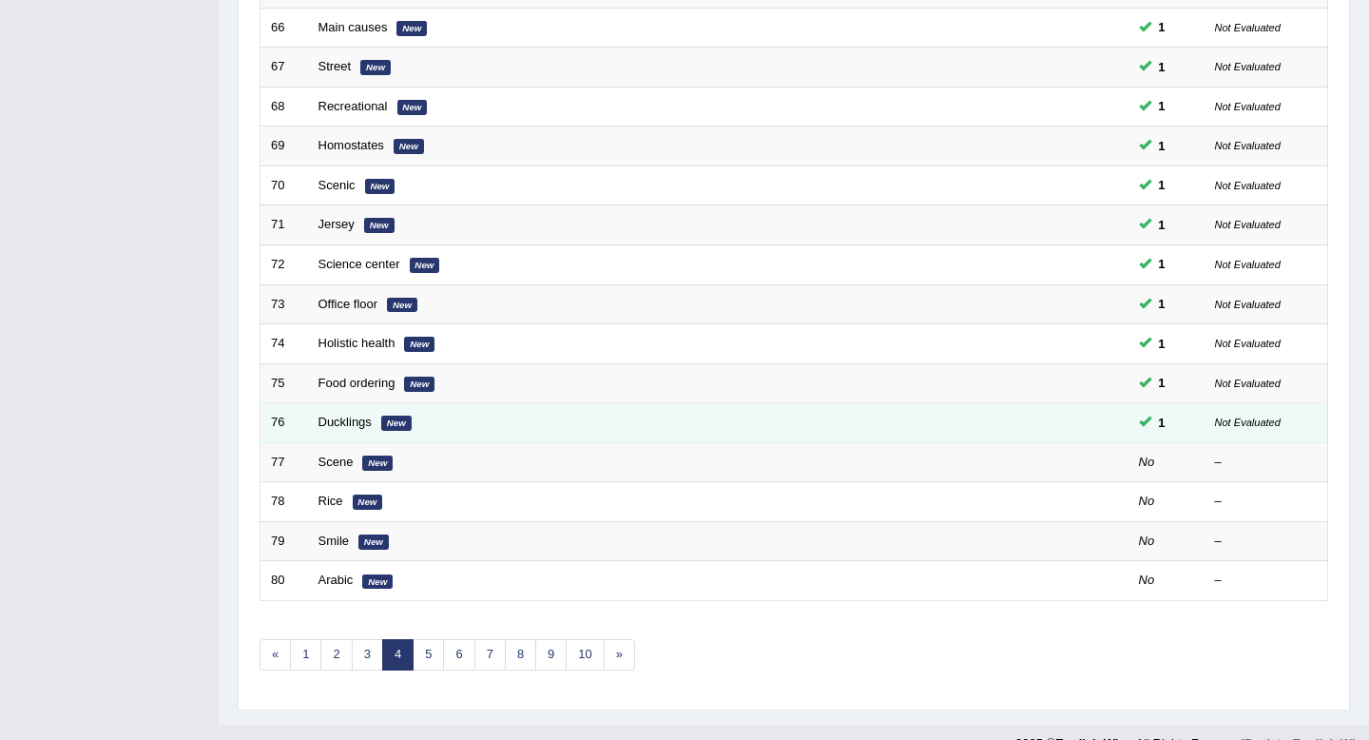
click at [349, 432] on td "Ducklings New" at bounding box center [647, 423] width 678 height 40
click at [350, 422] on link "Ducklings" at bounding box center [345, 422] width 53 height 14
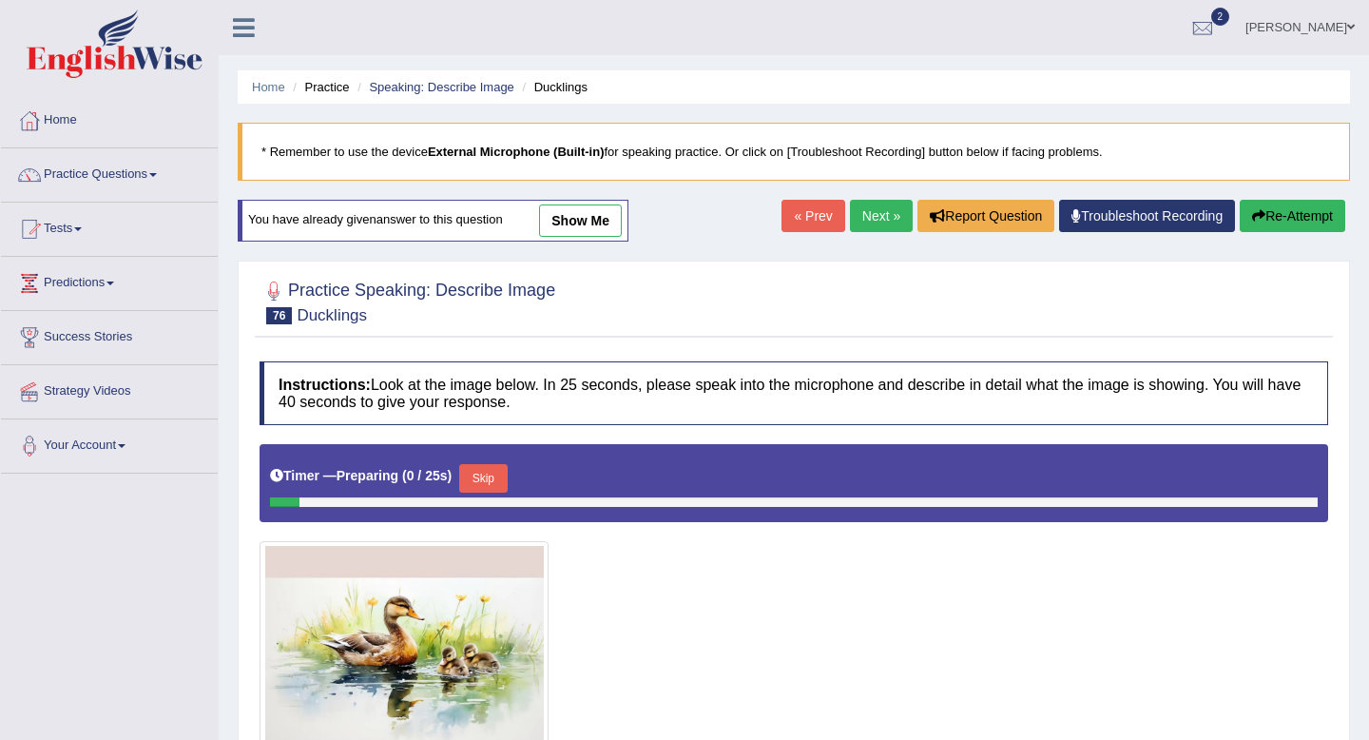
click at [1274, 216] on button "Re-Attempt" at bounding box center [1293, 216] width 106 height 32
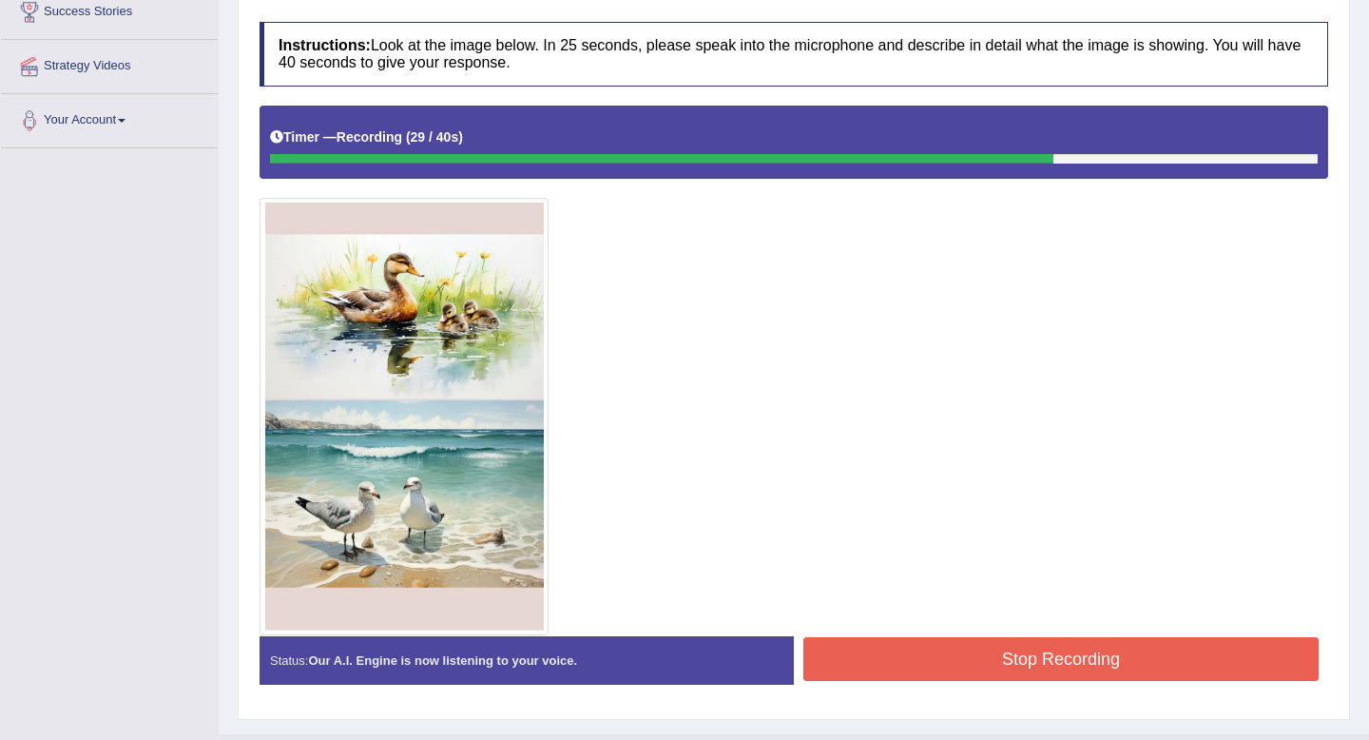
scroll to position [367, 0]
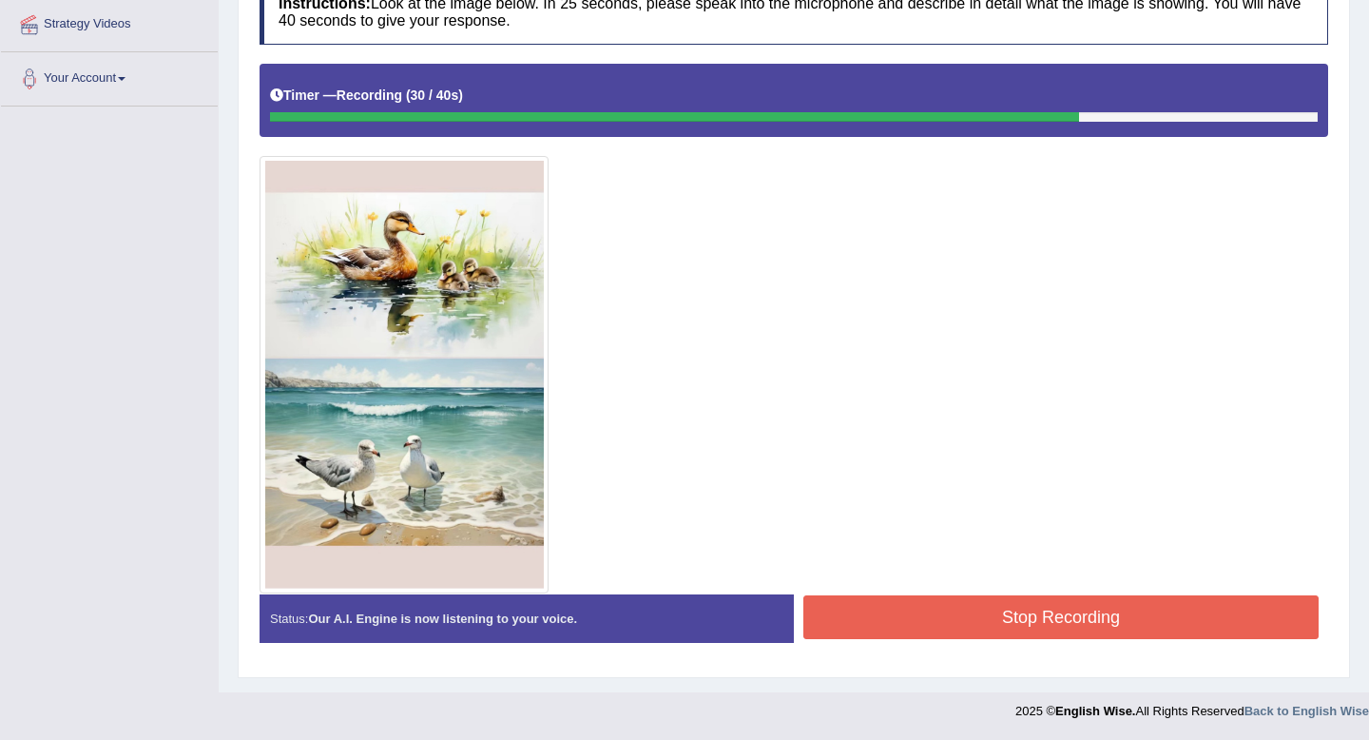
click at [900, 615] on button "Stop Recording" at bounding box center [1061, 617] width 515 height 44
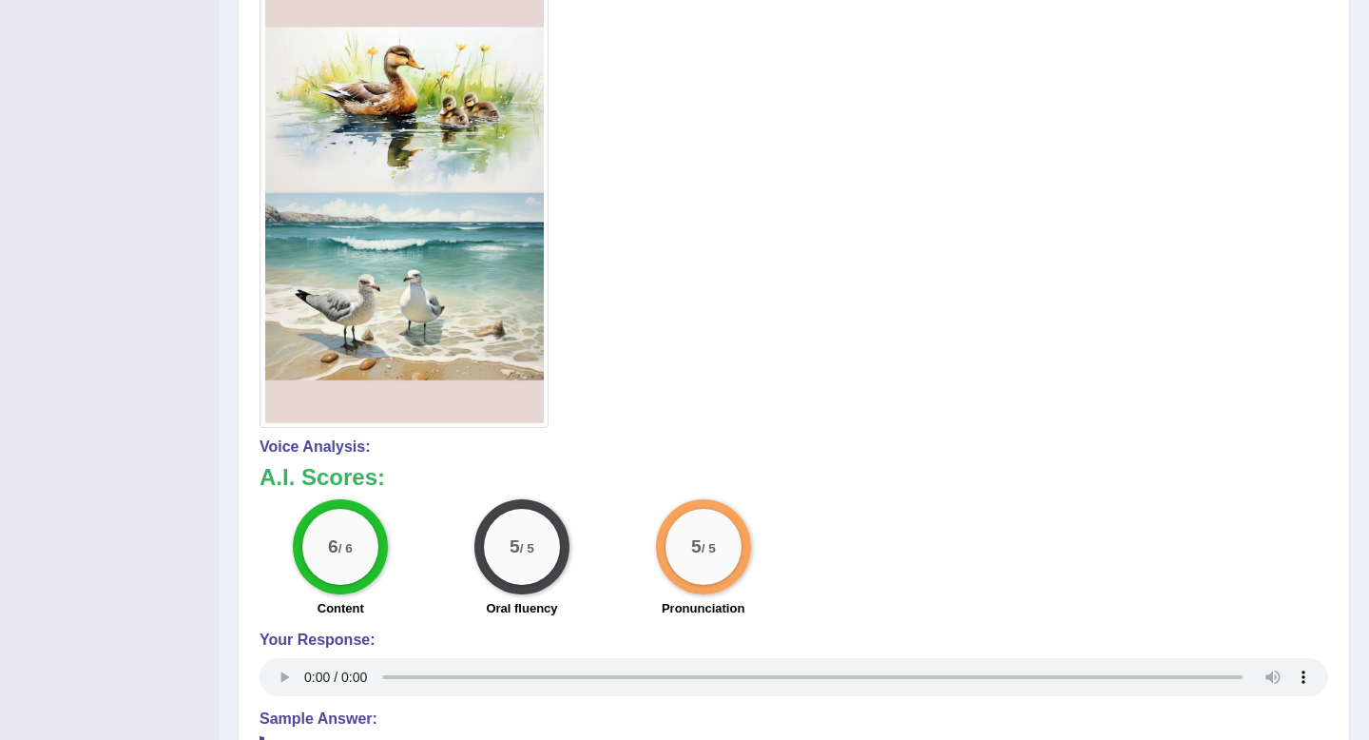
scroll to position [0, 0]
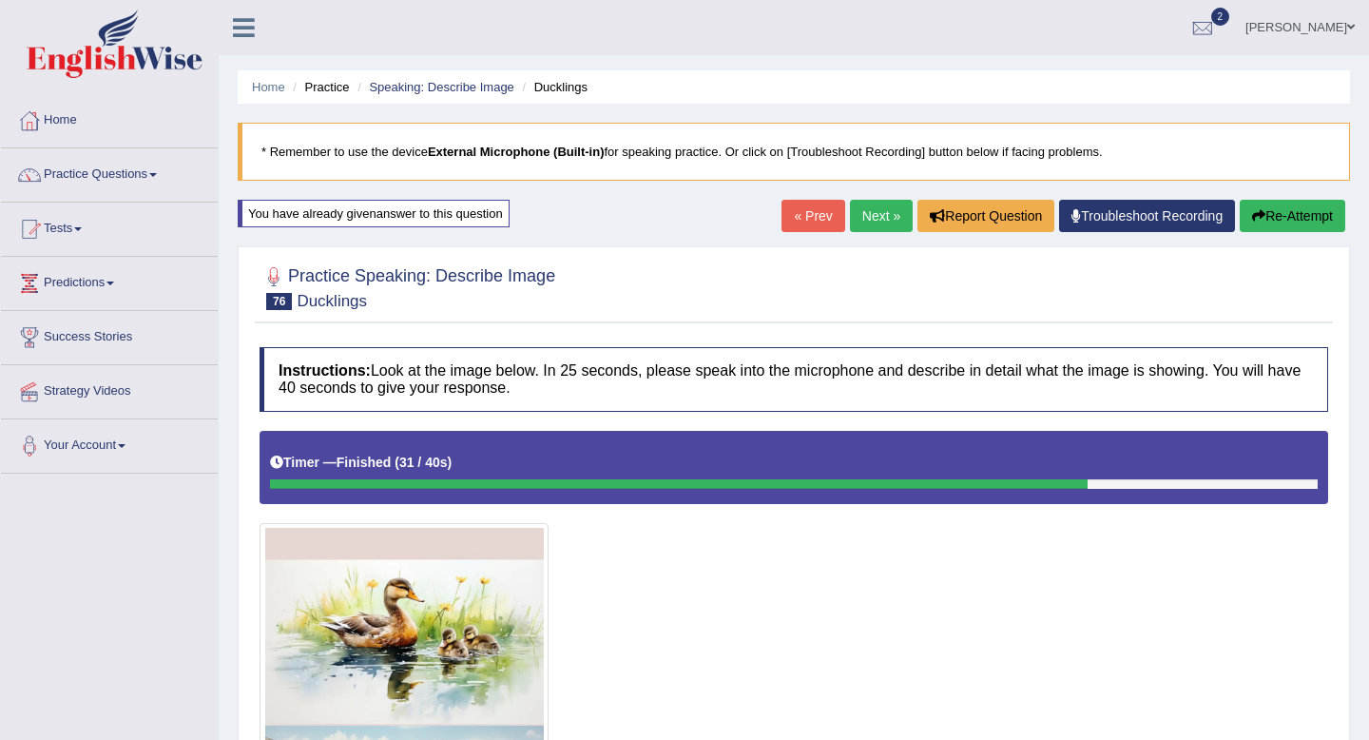
click at [876, 220] on link "Next »" at bounding box center [881, 216] width 63 height 32
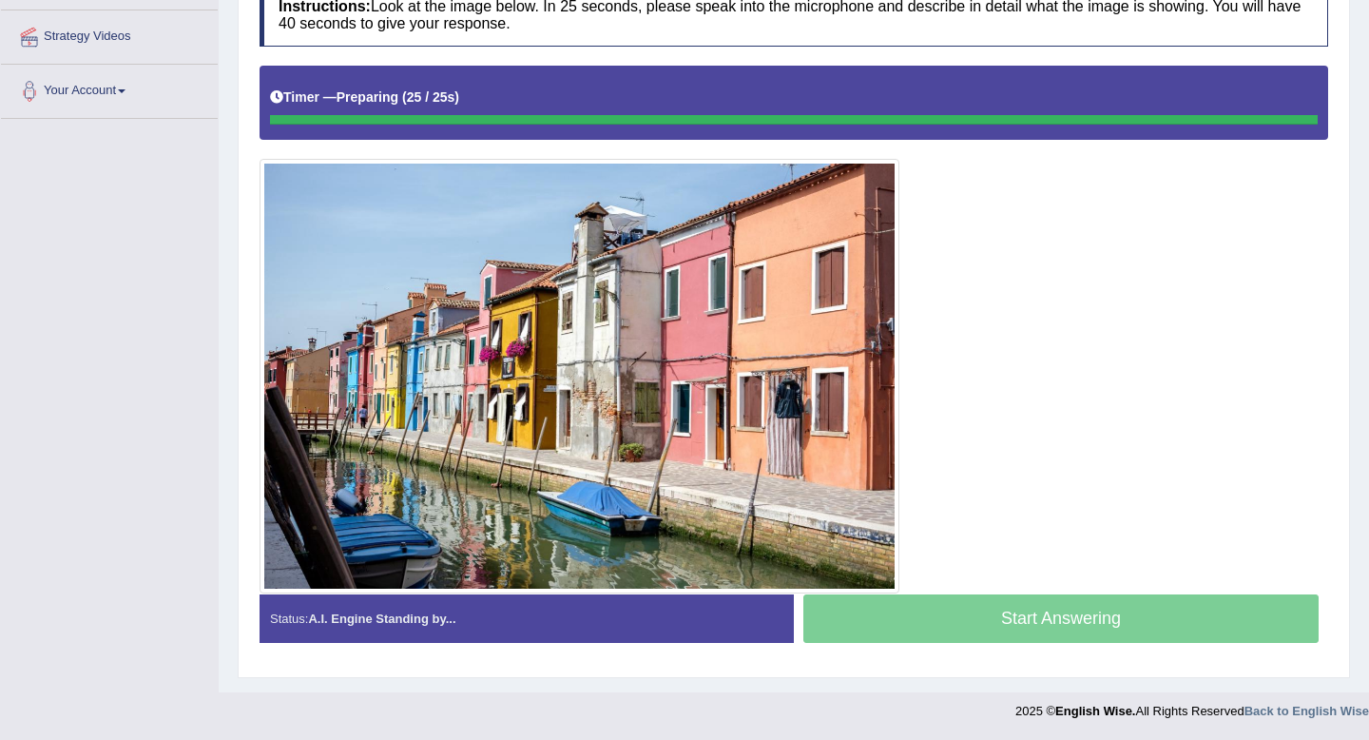
scroll to position [355, 0]
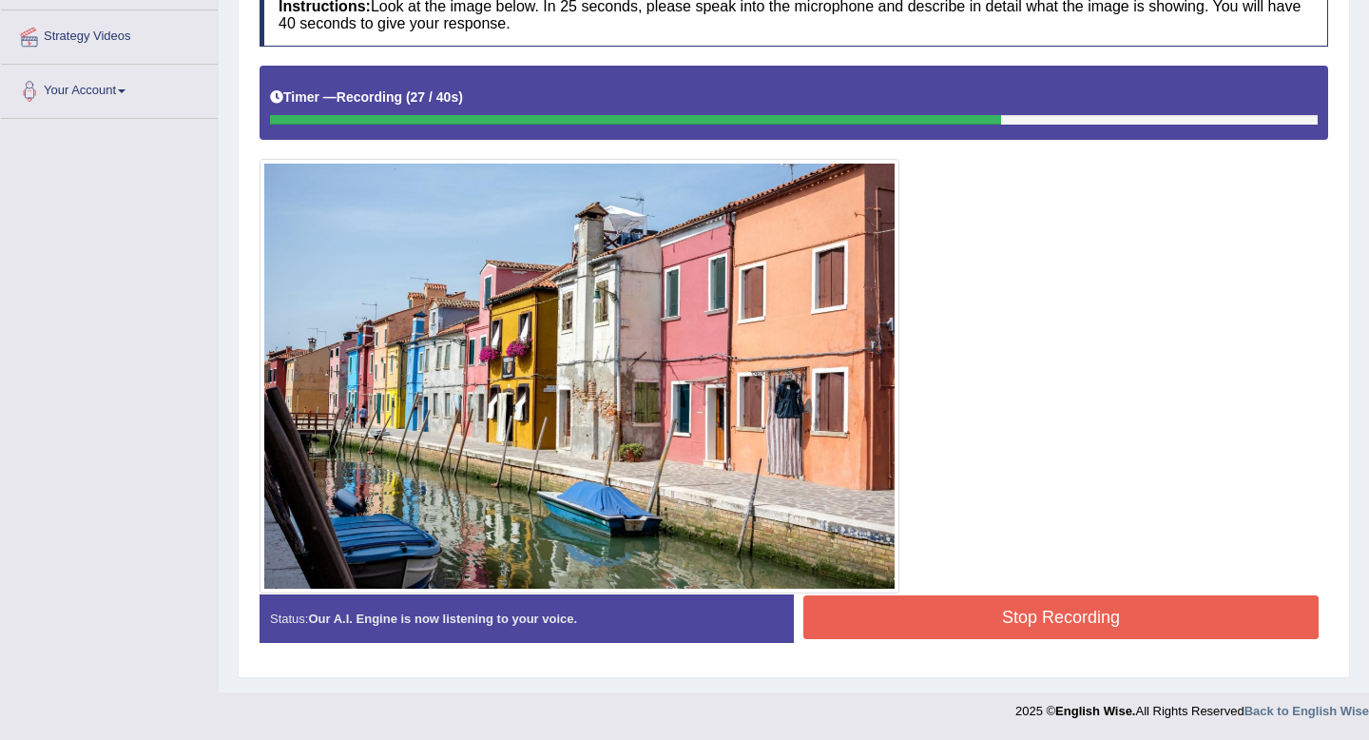
click at [1017, 630] on button "Stop Recording" at bounding box center [1061, 617] width 515 height 44
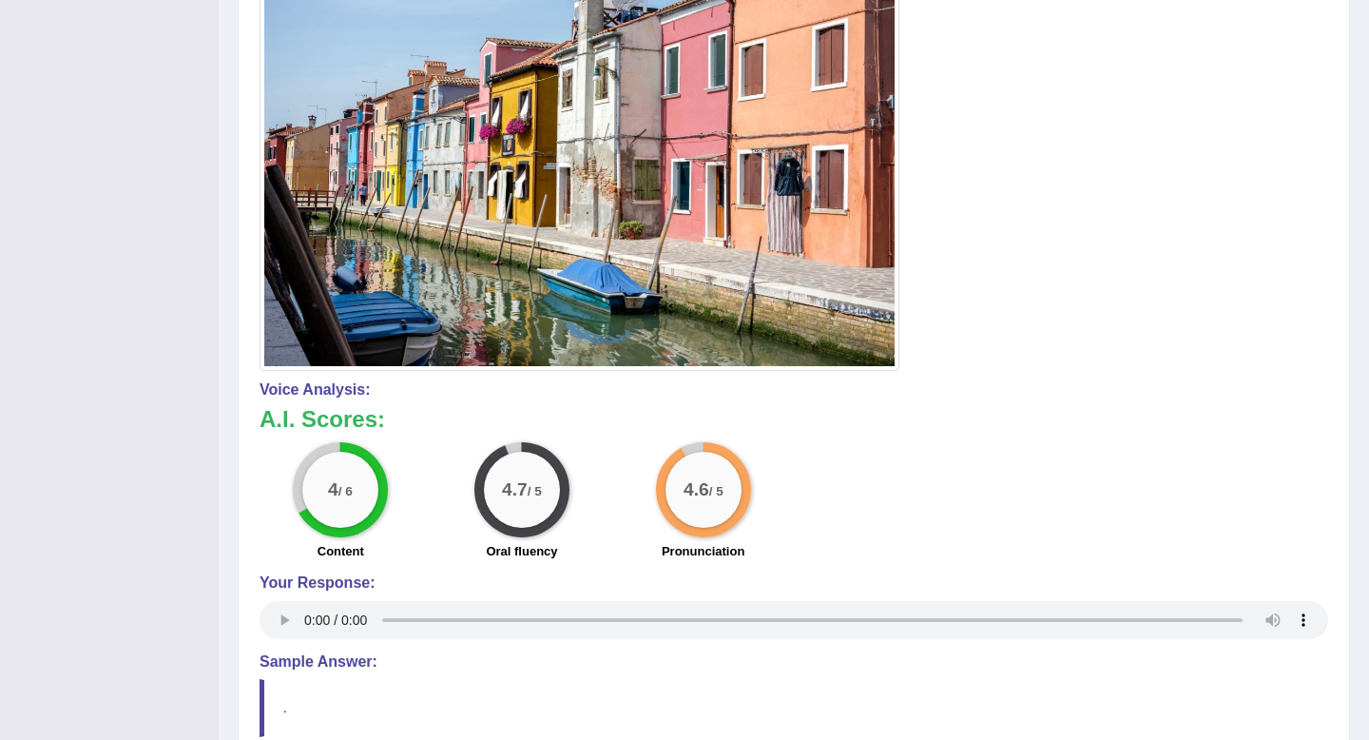
scroll to position [0, 0]
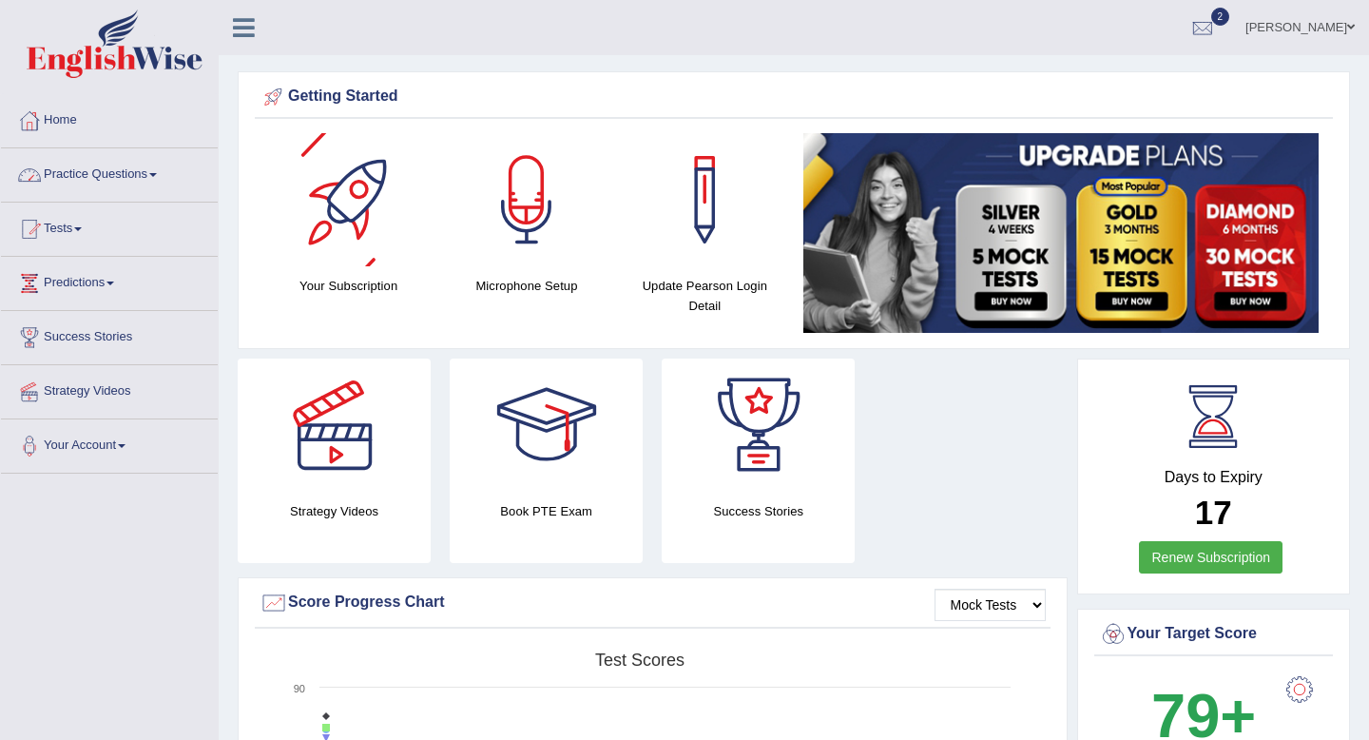
click at [78, 175] on link "Practice Questions" at bounding box center [109, 172] width 217 height 48
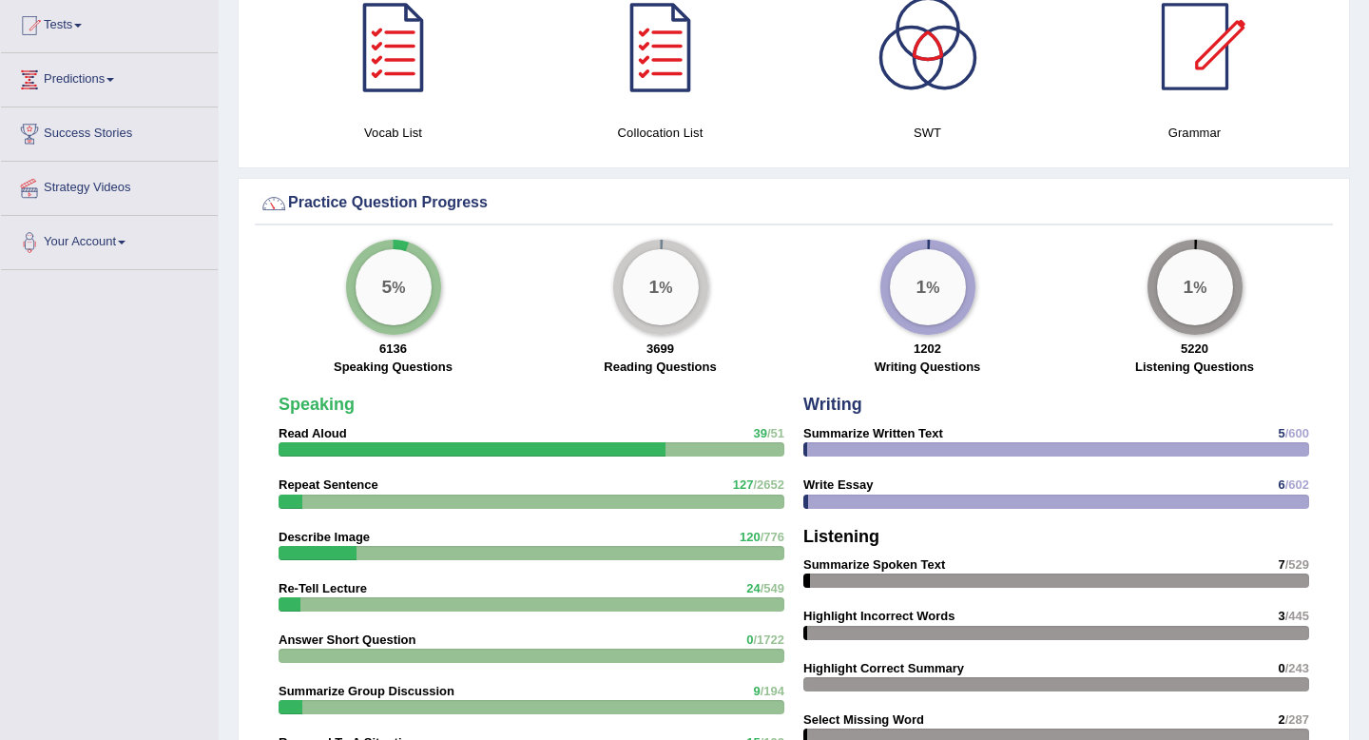
scroll to position [930, 0]
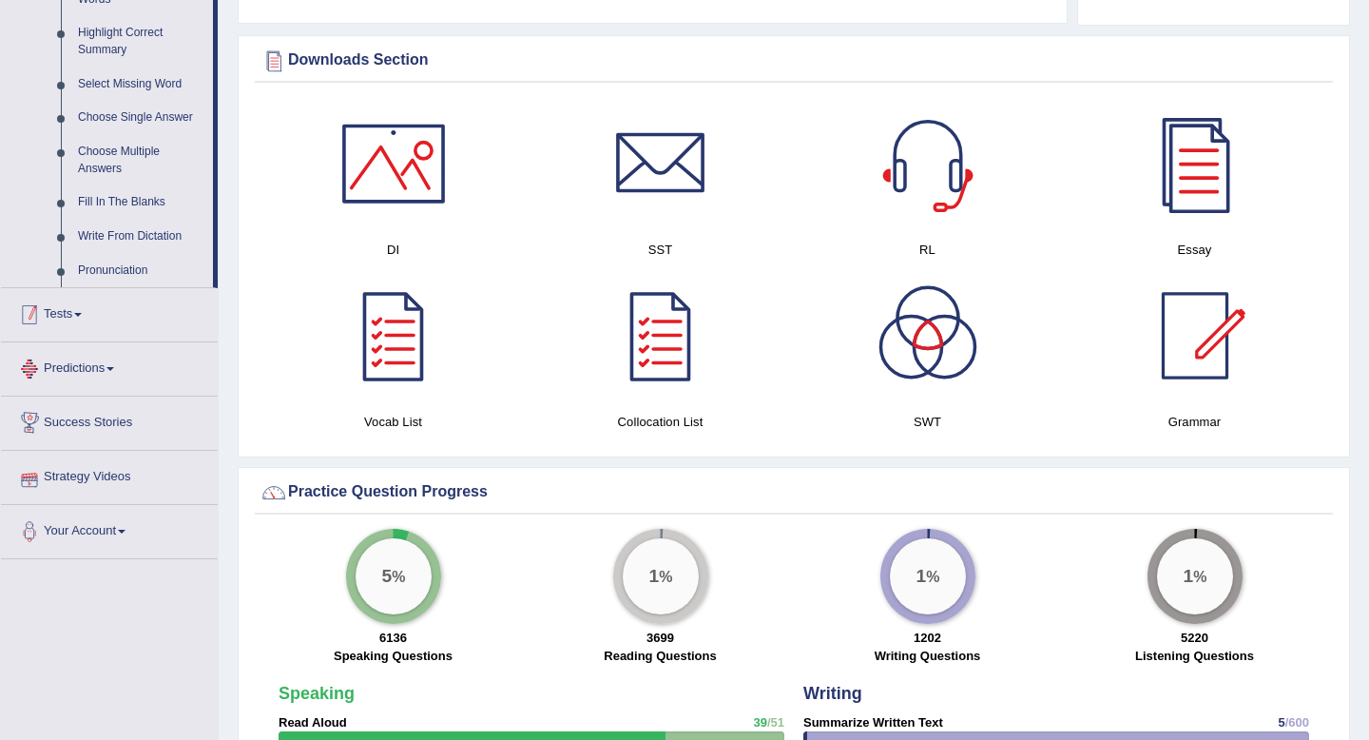
click at [85, 328] on link "Tests" at bounding box center [109, 312] width 217 height 48
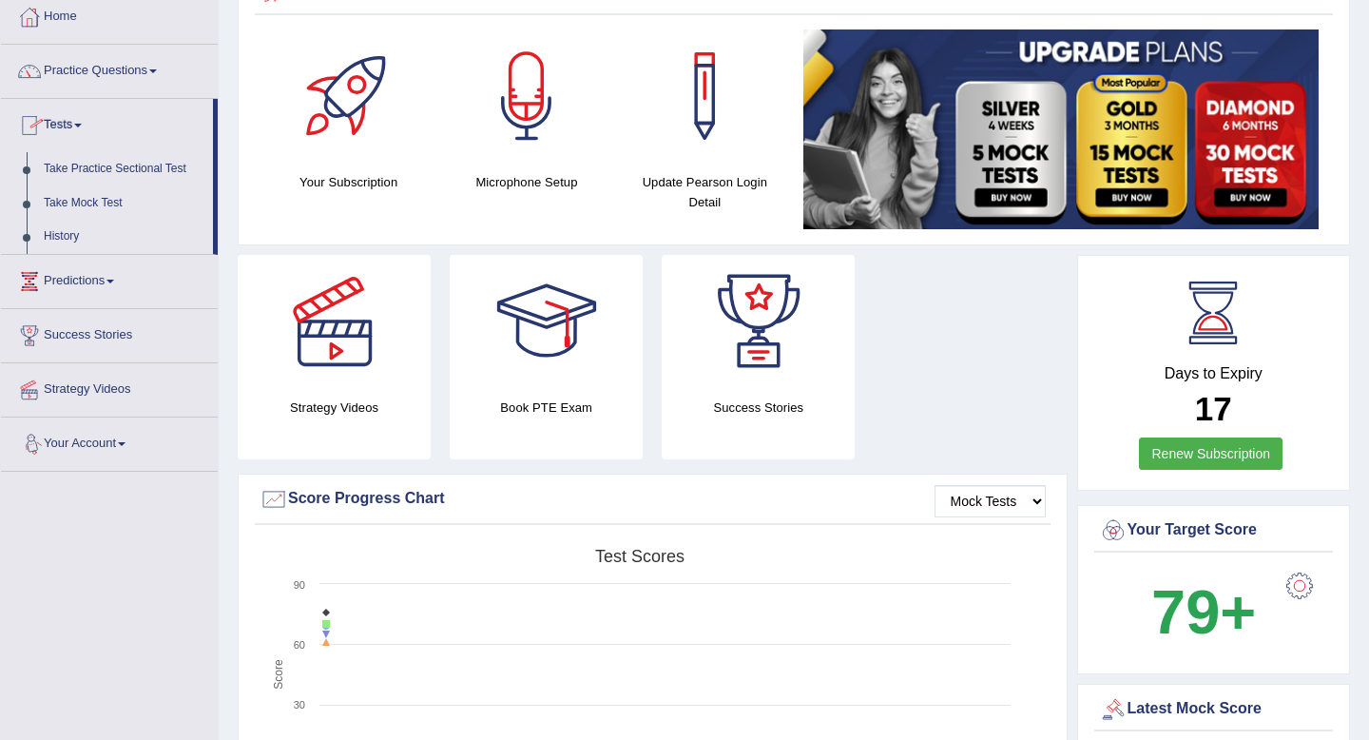
scroll to position [88, 0]
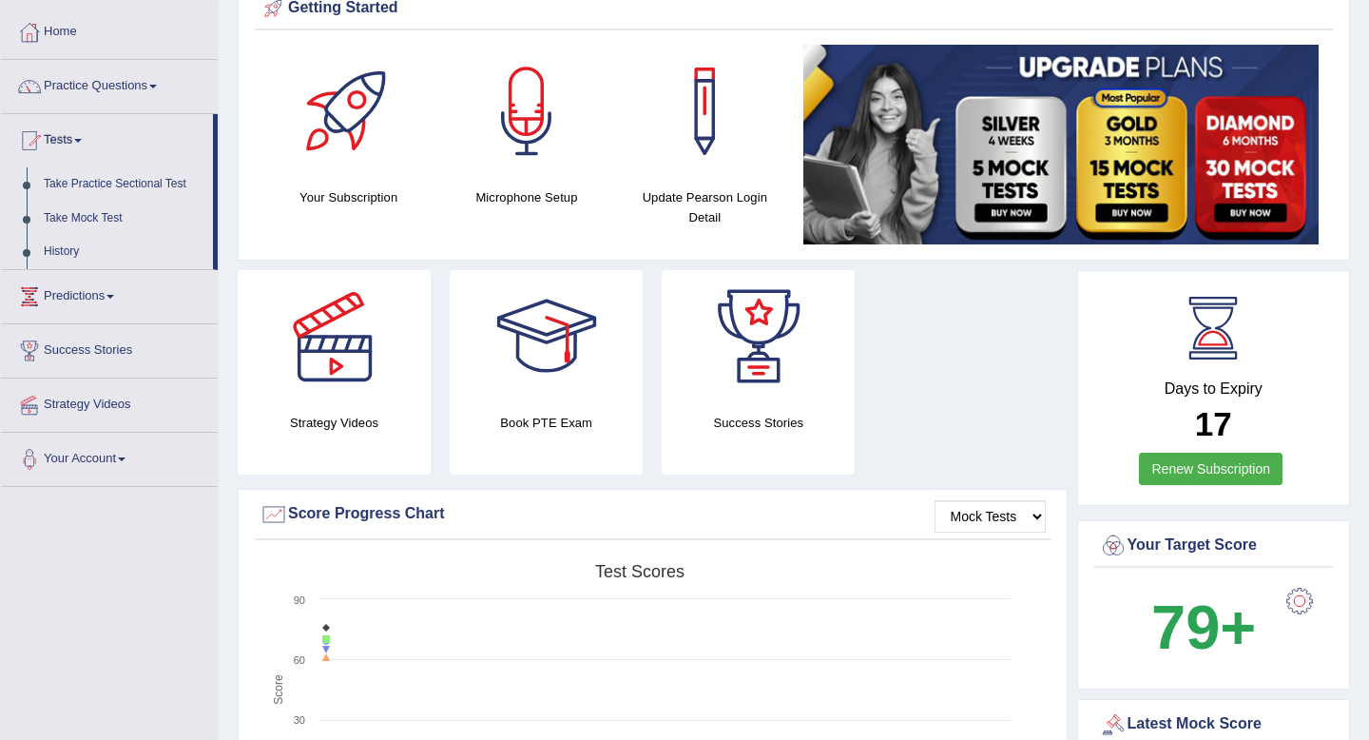
click at [71, 185] on link "Take Practice Sectional Test" at bounding box center [124, 184] width 178 height 34
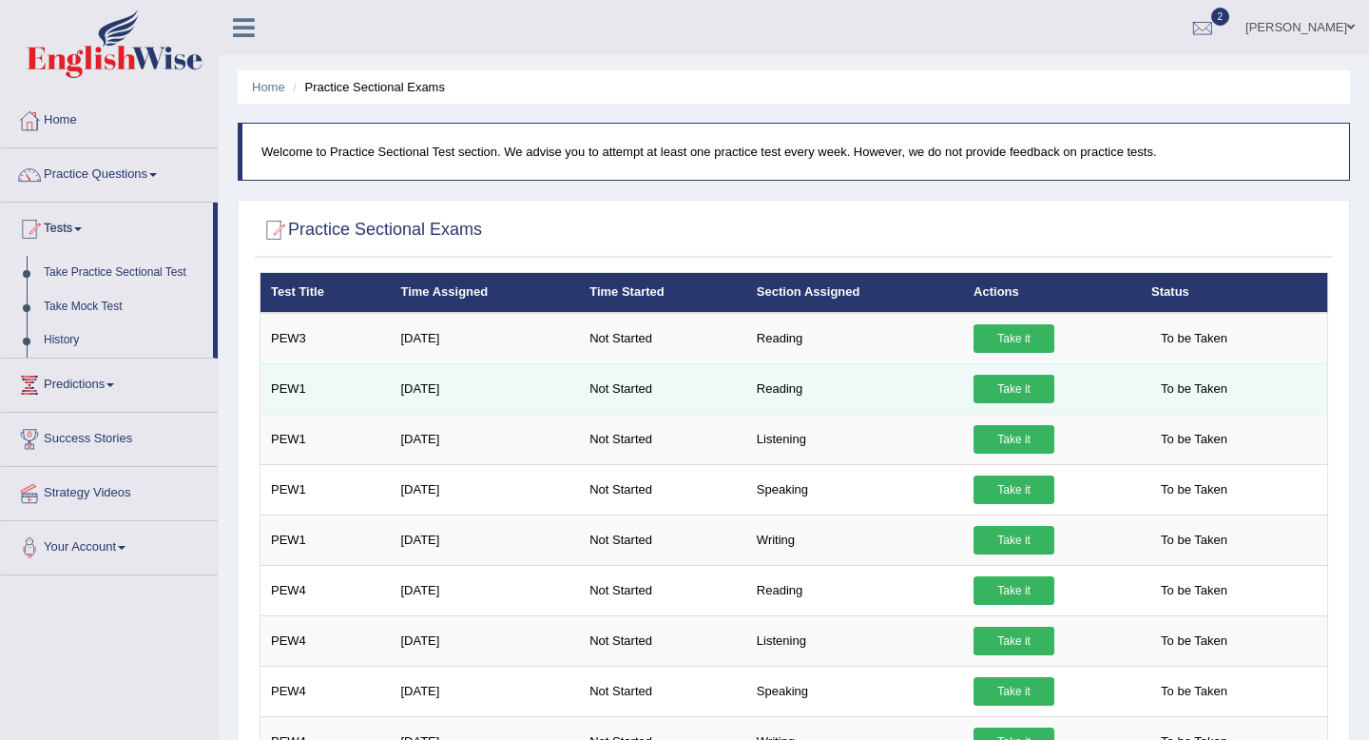
click at [997, 391] on link "Take it" at bounding box center [1014, 389] width 81 height 29
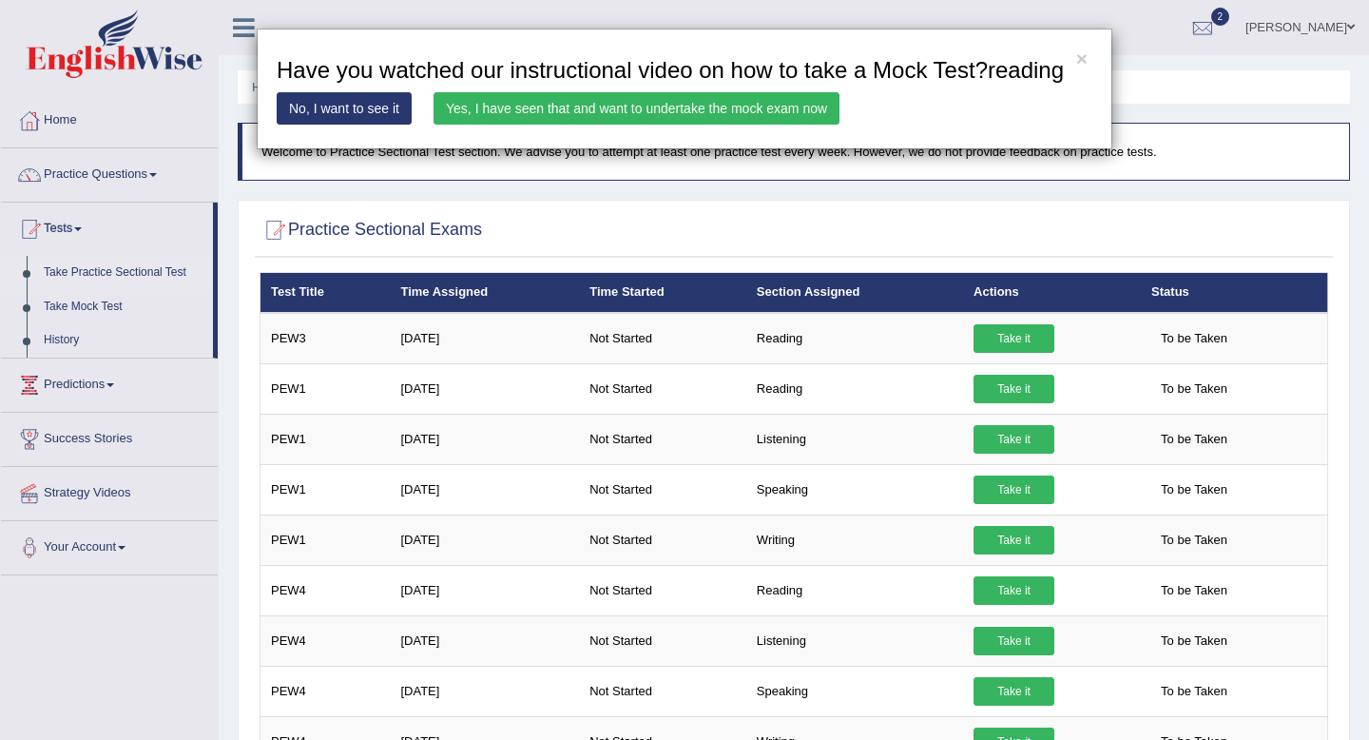
click at [750, 125] on link "Yes, I have seen that and want to undertake the mock exam now" at bounding box center [637, 108] width 406 height 32
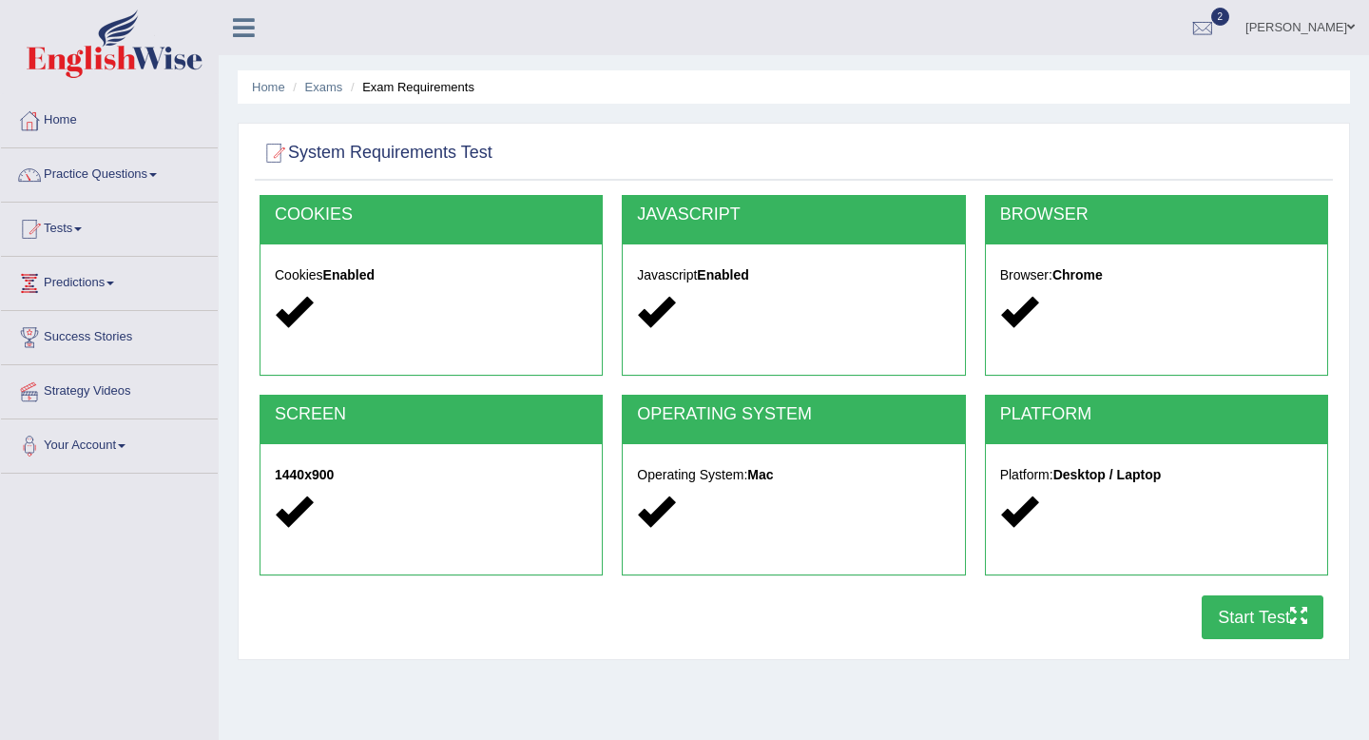
click at [1255, 618] on button "Start Test" at bounding box center [1263, 617] width 122 height 44
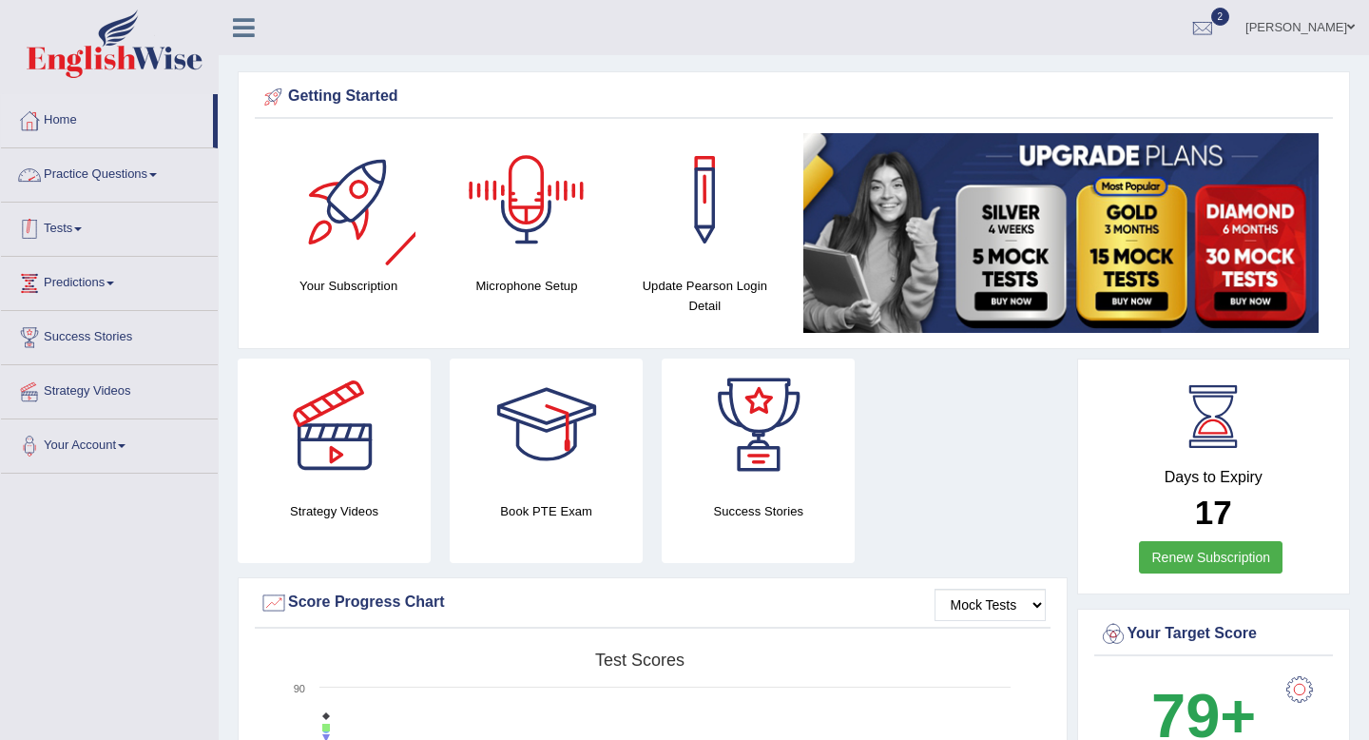
click at [87, 237] on link "Tests" at bounding box center [109, 227] width 217 height 48
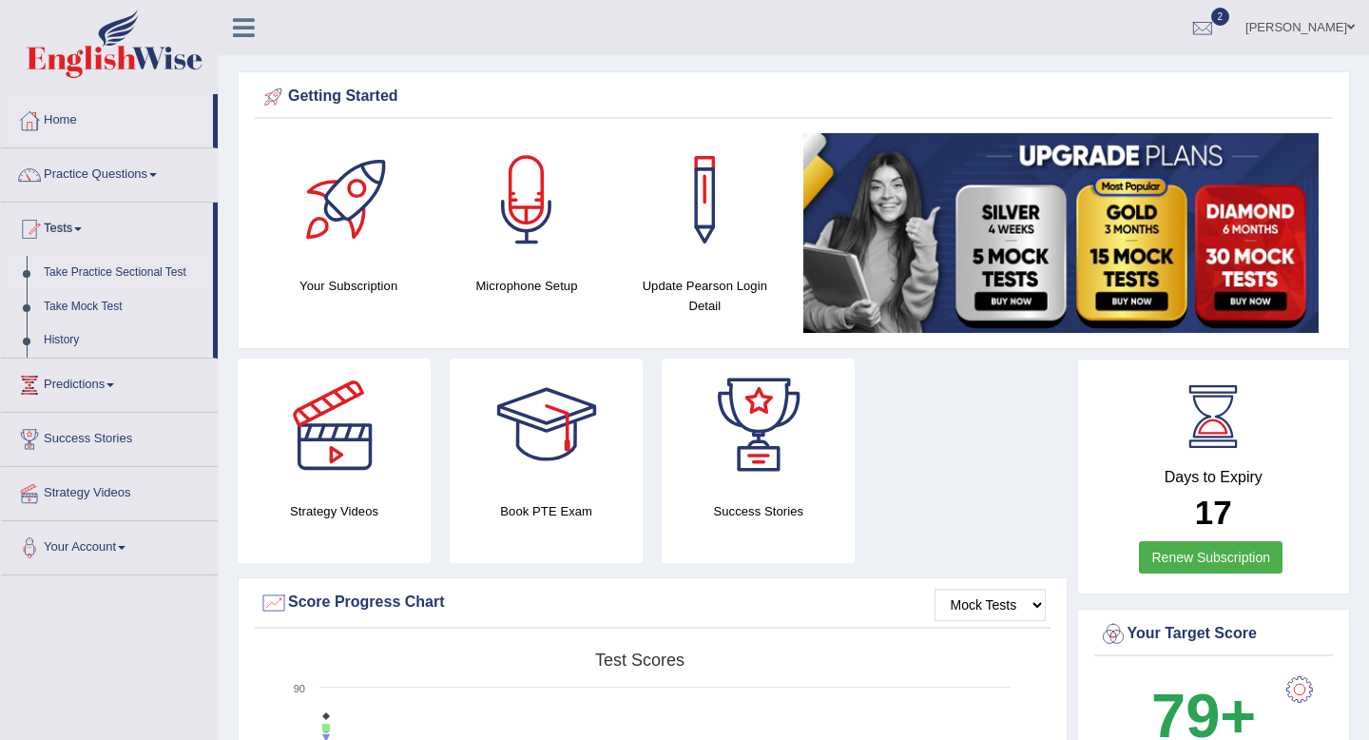
click at [78, 273] on link "Take Practice Sectional Test" at bounding box center [124, 273] width 178 height 34
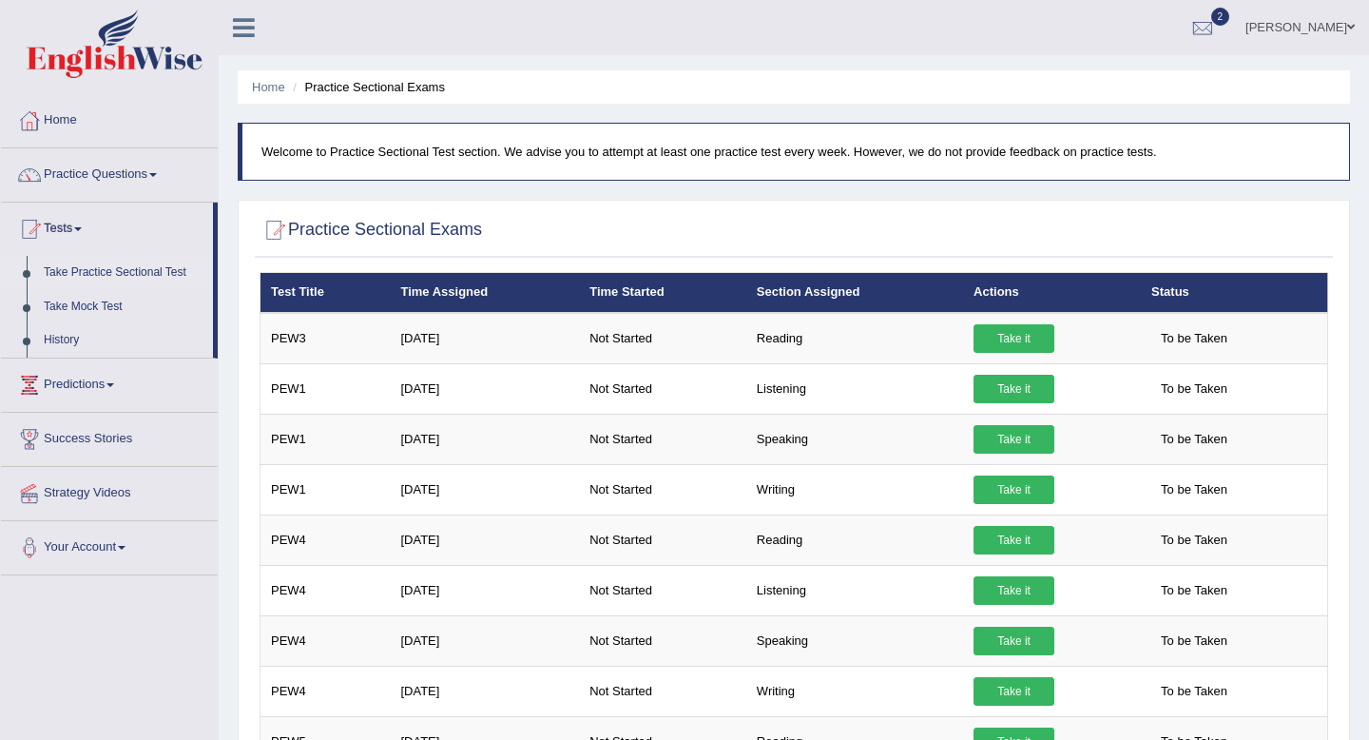
scroll to position [8, 0]
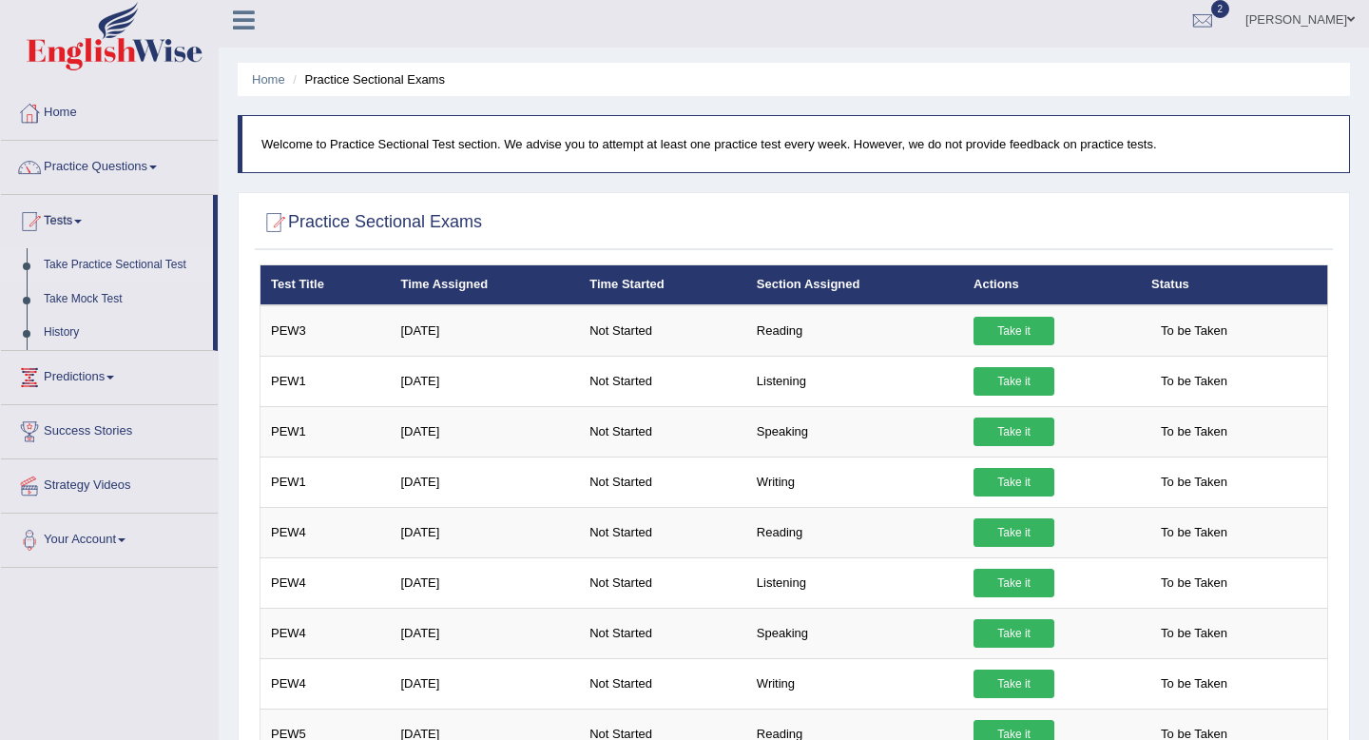
click at [434, 138] on p "Welcome to Practice Sectional Test section. We advise you to attempt at least o…" at bounding box center [796, 144] width 1069 height 18
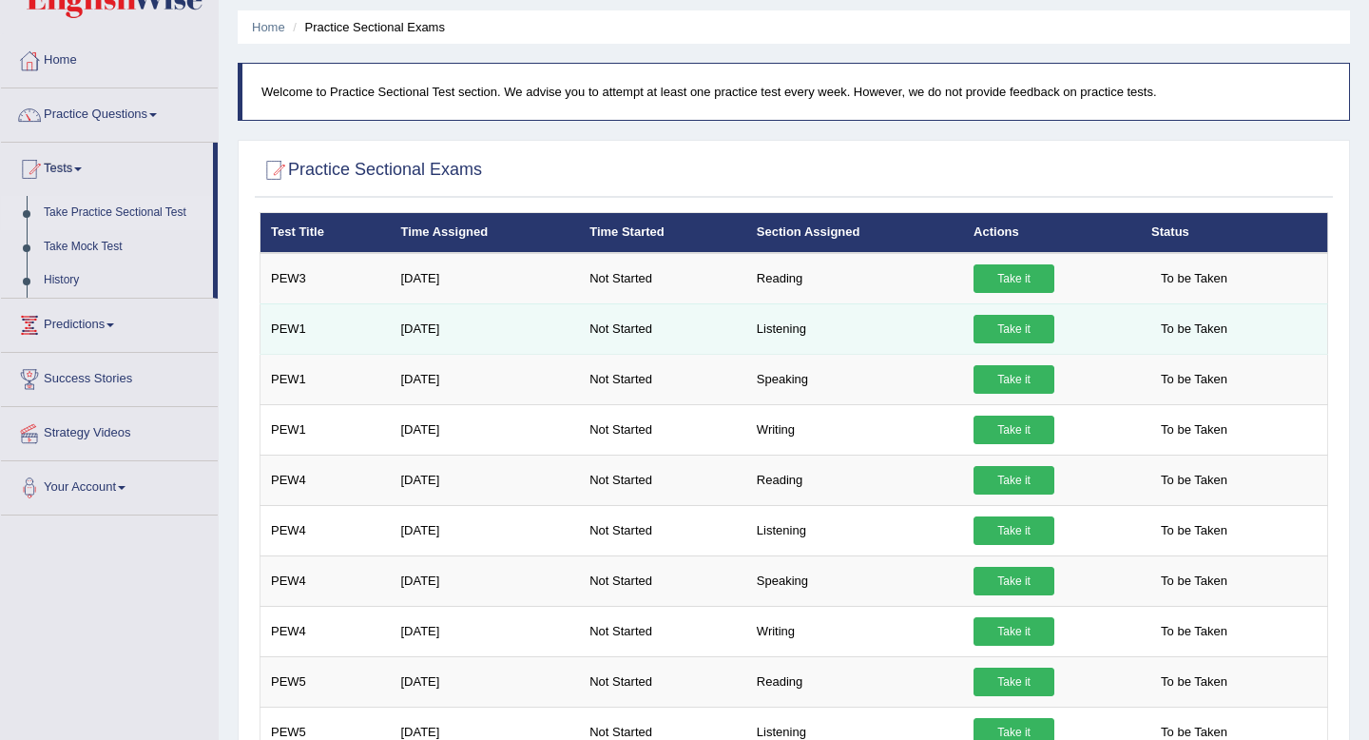
scroll to position [0, 0]
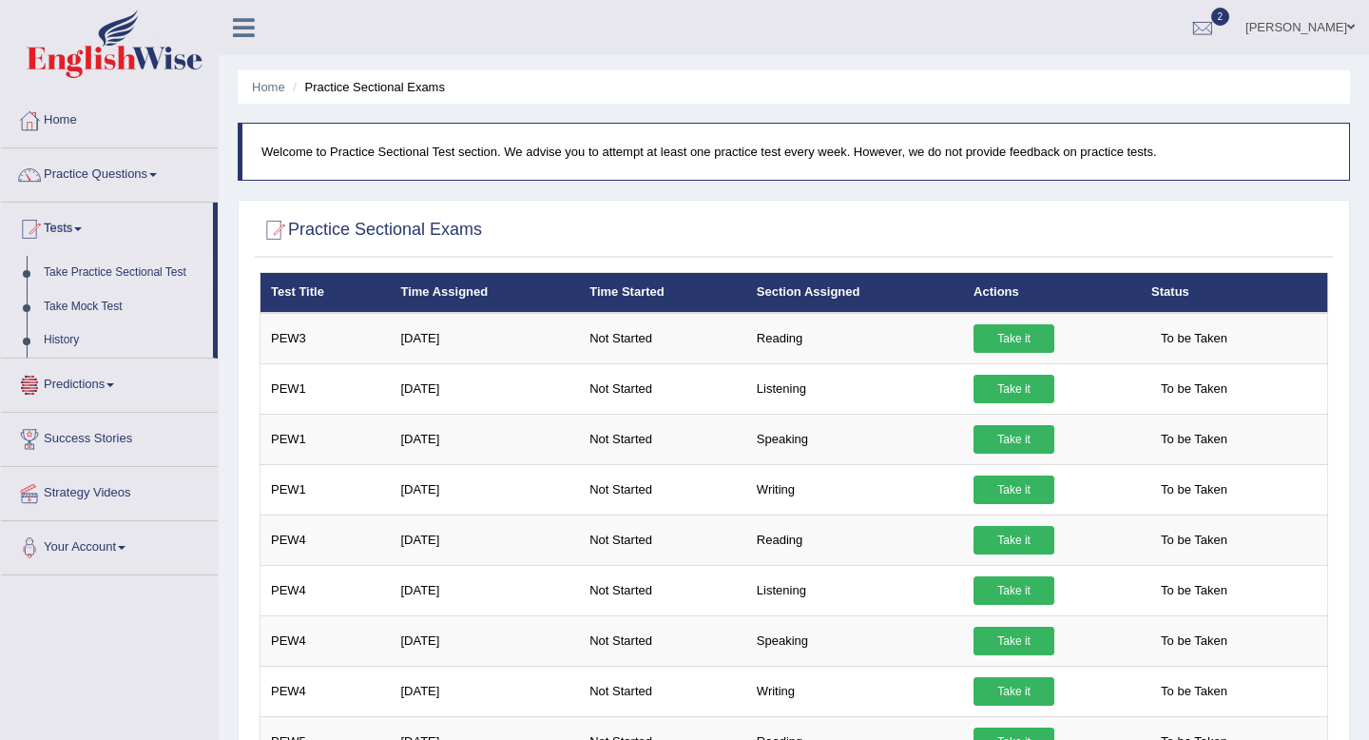
click at [68, 340] on link "History" at bounding box center [124, 340] width 178 height 34
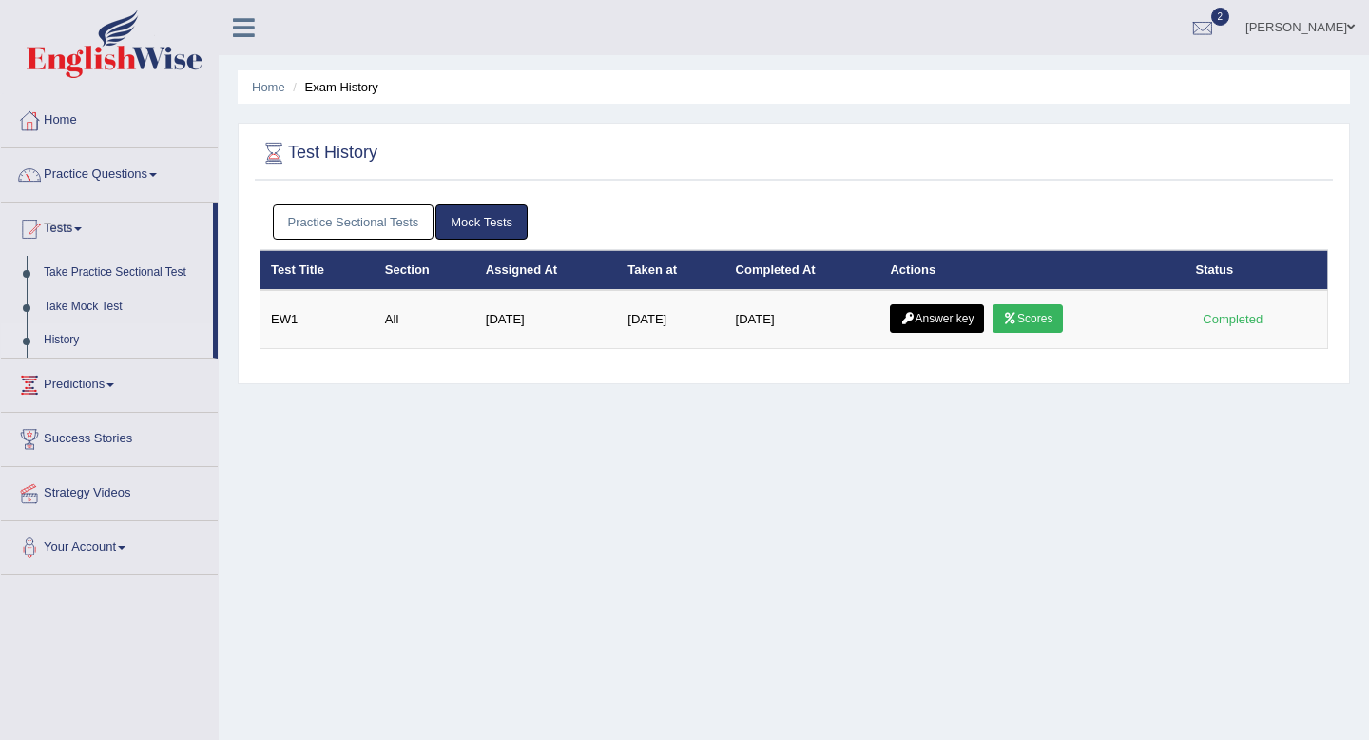
click at [379, 227] on link "Practice Sectional Tests" at bounding box center [354, 221] width 162 height 35
click at [335, 227] on link "Practice Sectional Tests" at bounding box center [354, 221] width 162 height 35
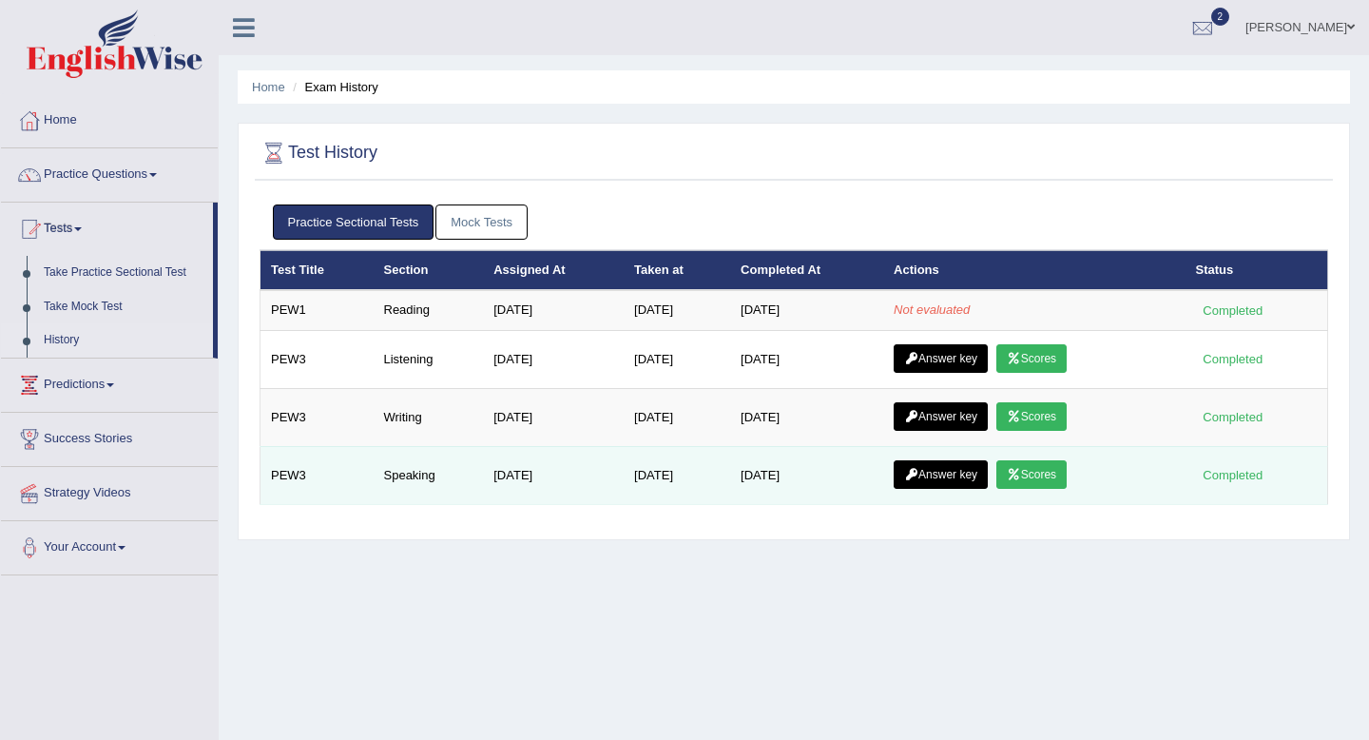
click at [1021, 472] on icon at bounding box center [1014, 474] width 14 height 11
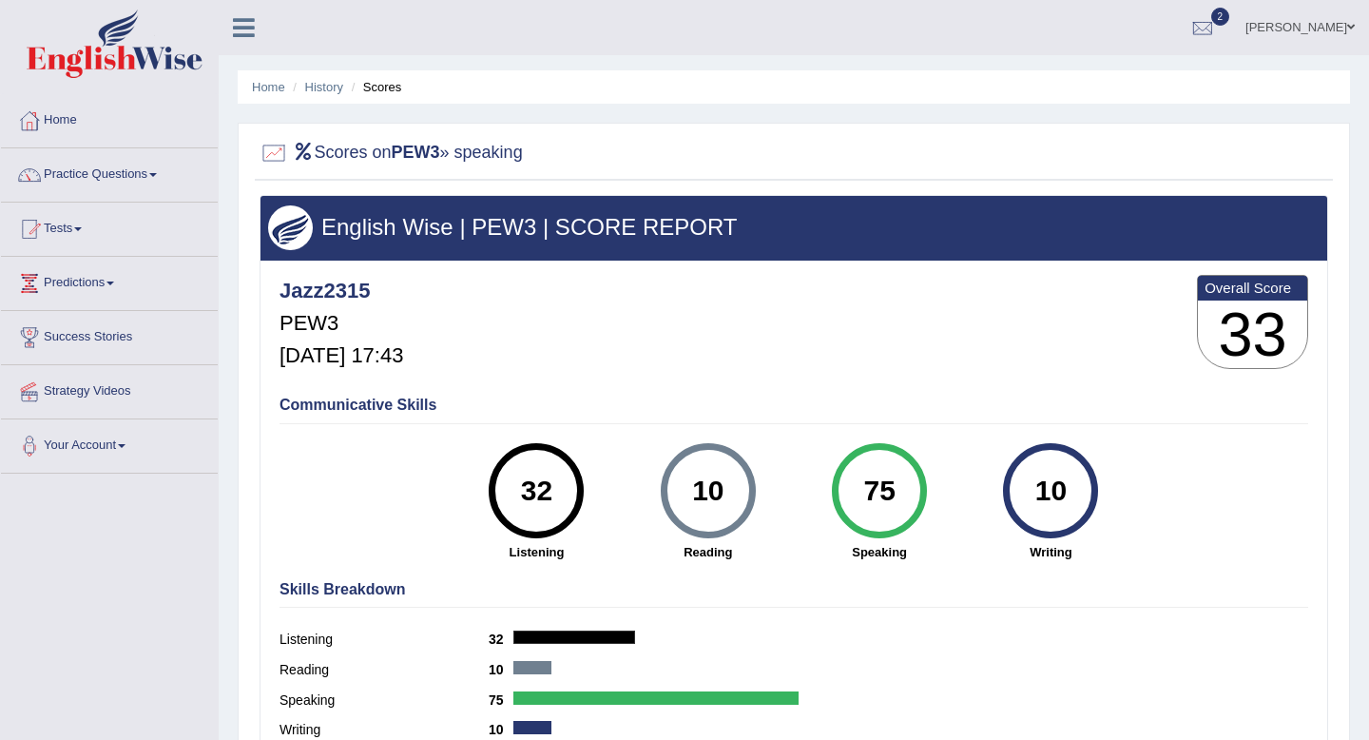
scroll to position [18, 0]
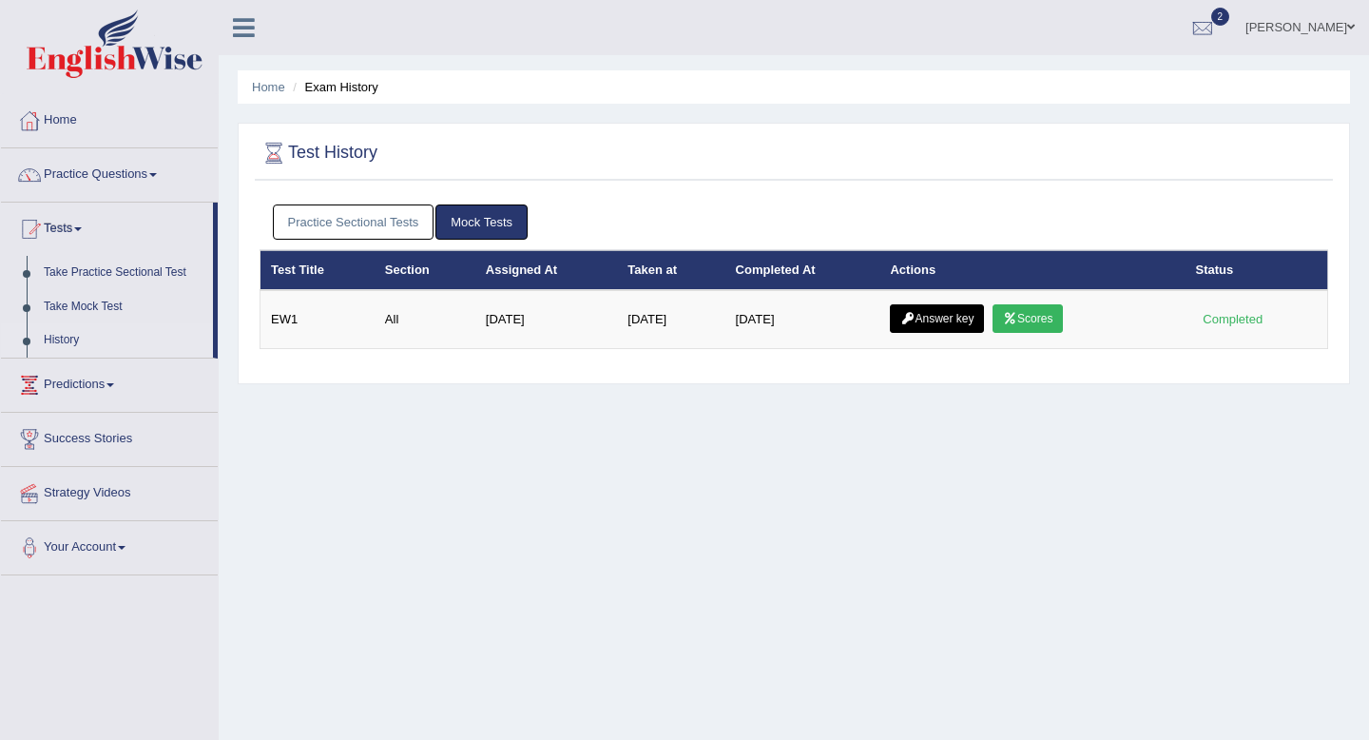
click at [332, 227] on link "Practice Sectional Tests" at bounding box center [354, 221] width 162 height 35
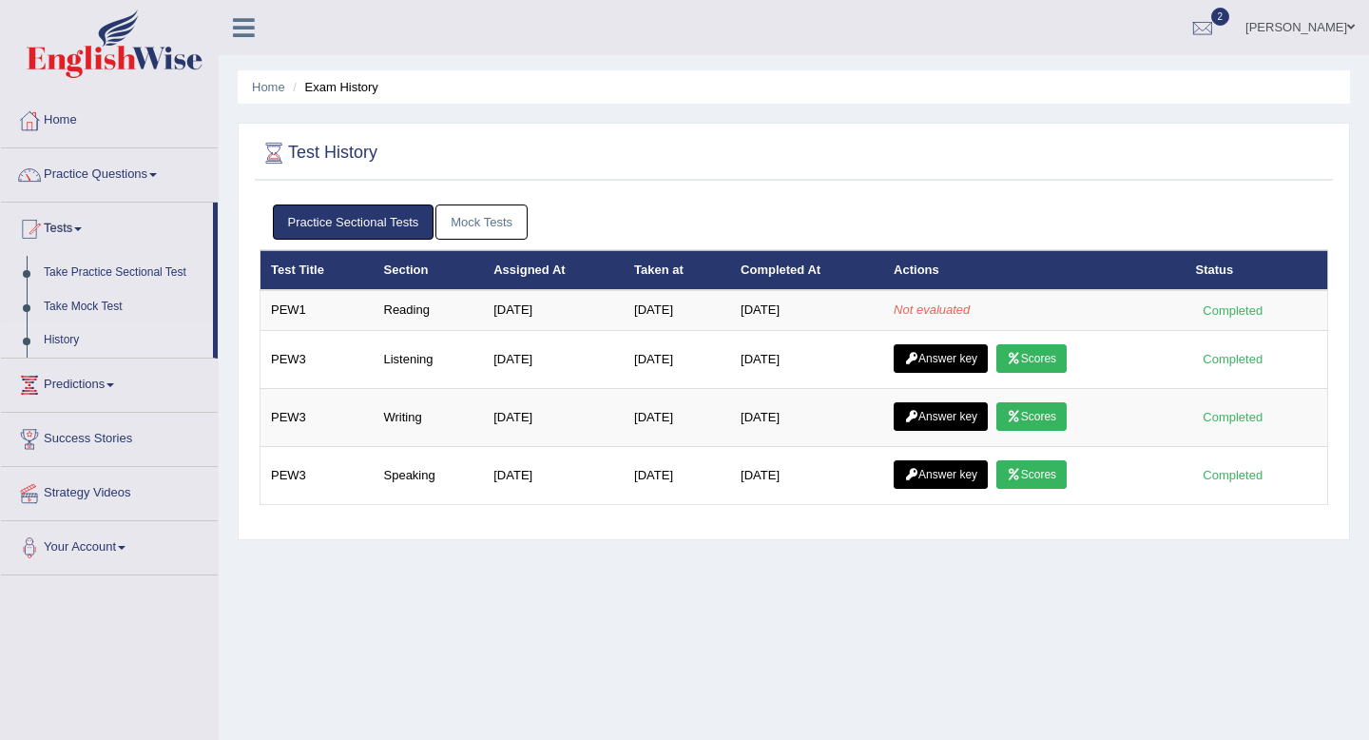
click at [514, 226] on link "Mock Tests" at bounding box center [482, 221] width 92 height 35
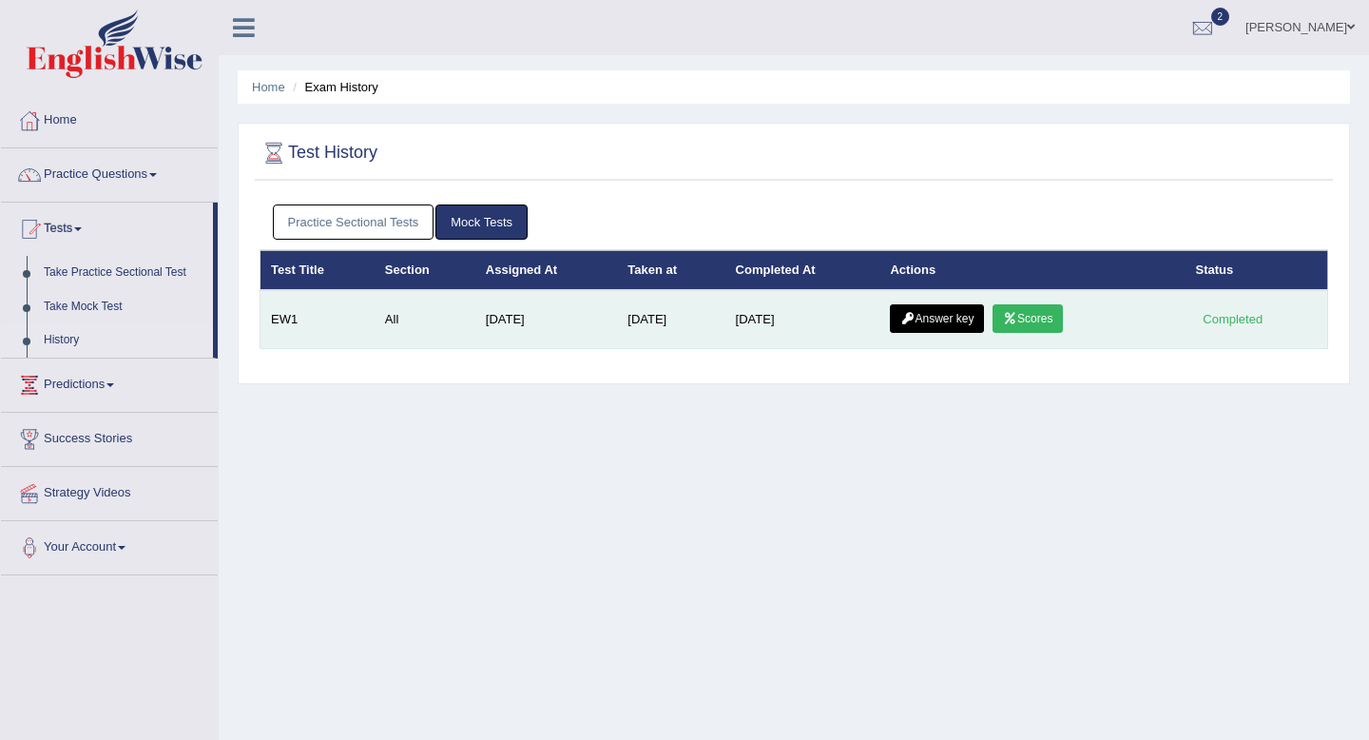
click at [1052, 326] on link "Scores" at bounding box center [1028, 318] width 70 height 29
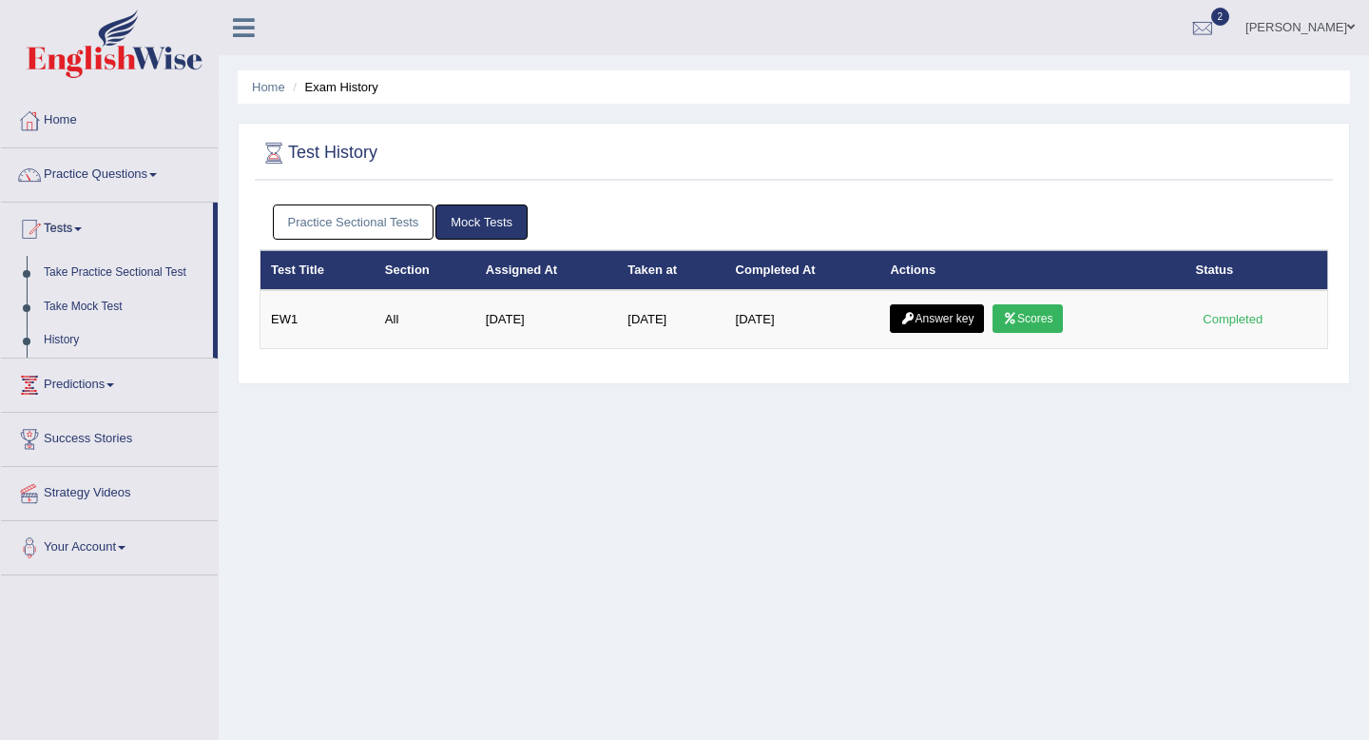
click at [390, 220] on link "Practice Sectional Tests" at bounding box center [354, 221] width 162 height 35
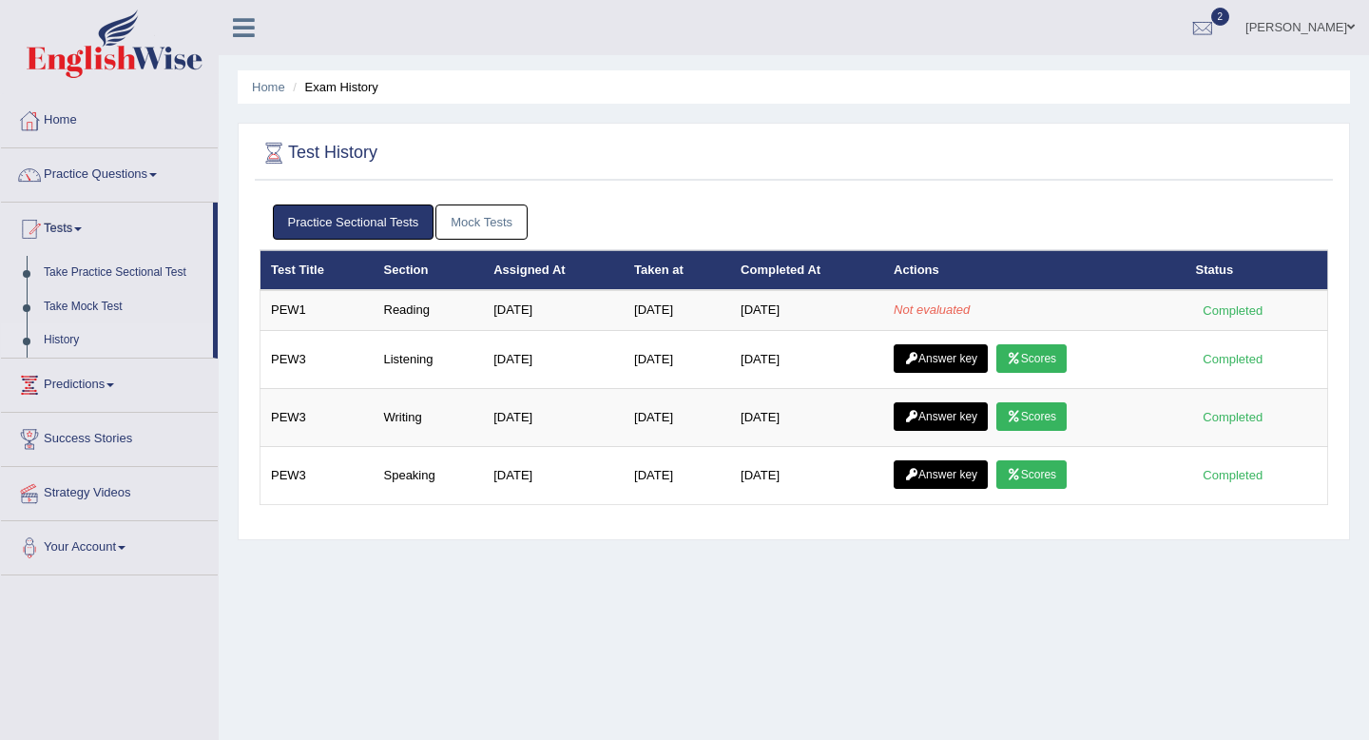
scroll to position [15, 0]
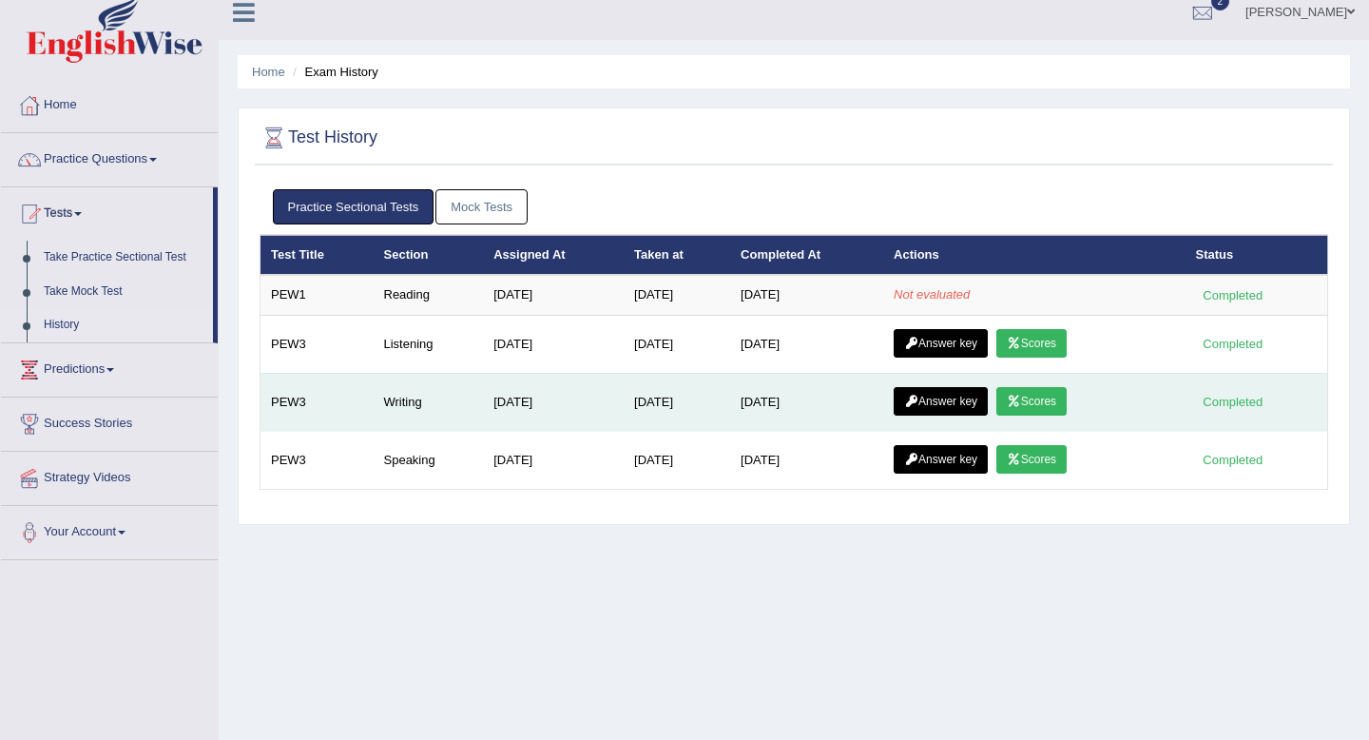
click at [1044, 394] on link "Scores" at bounding box center [1032, 401] width 70 height 29
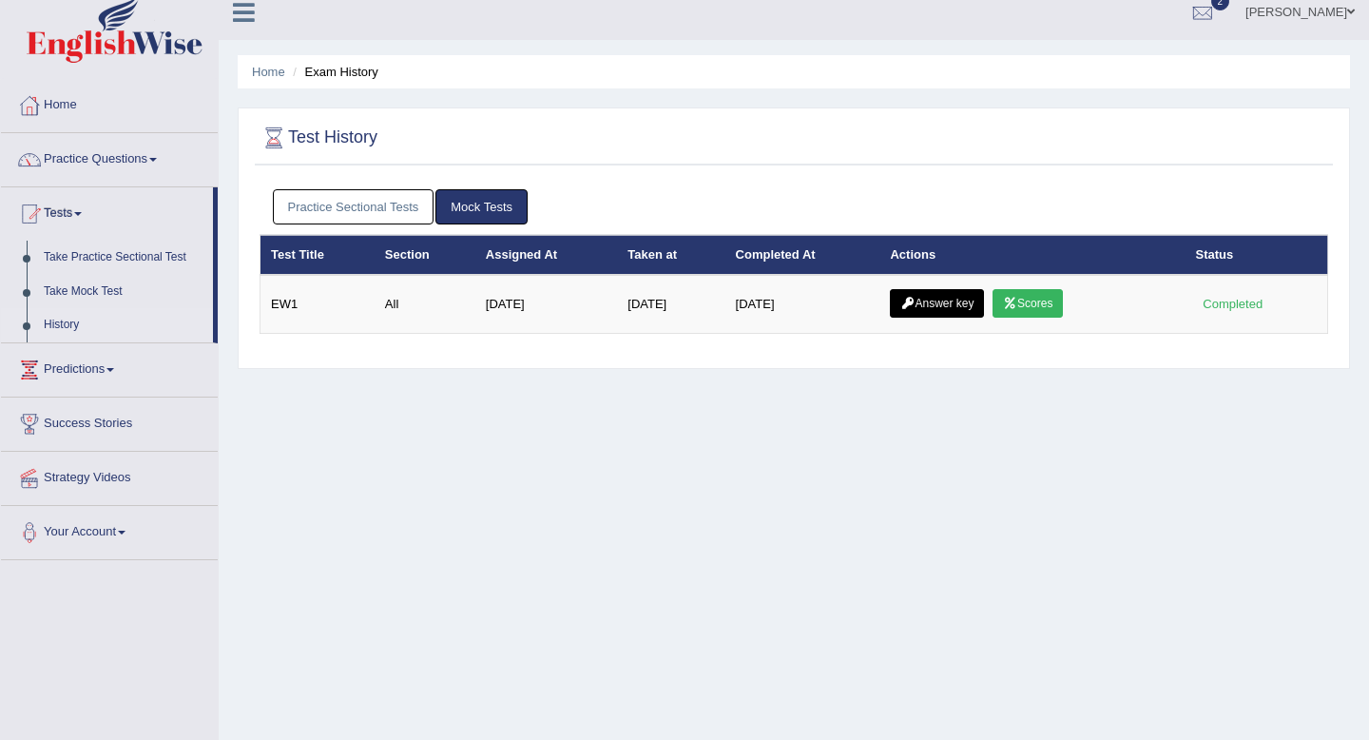
click at [386, 210] on link "Practice Sectional Tests" at bounding box center [354, 206] width 162 height 35
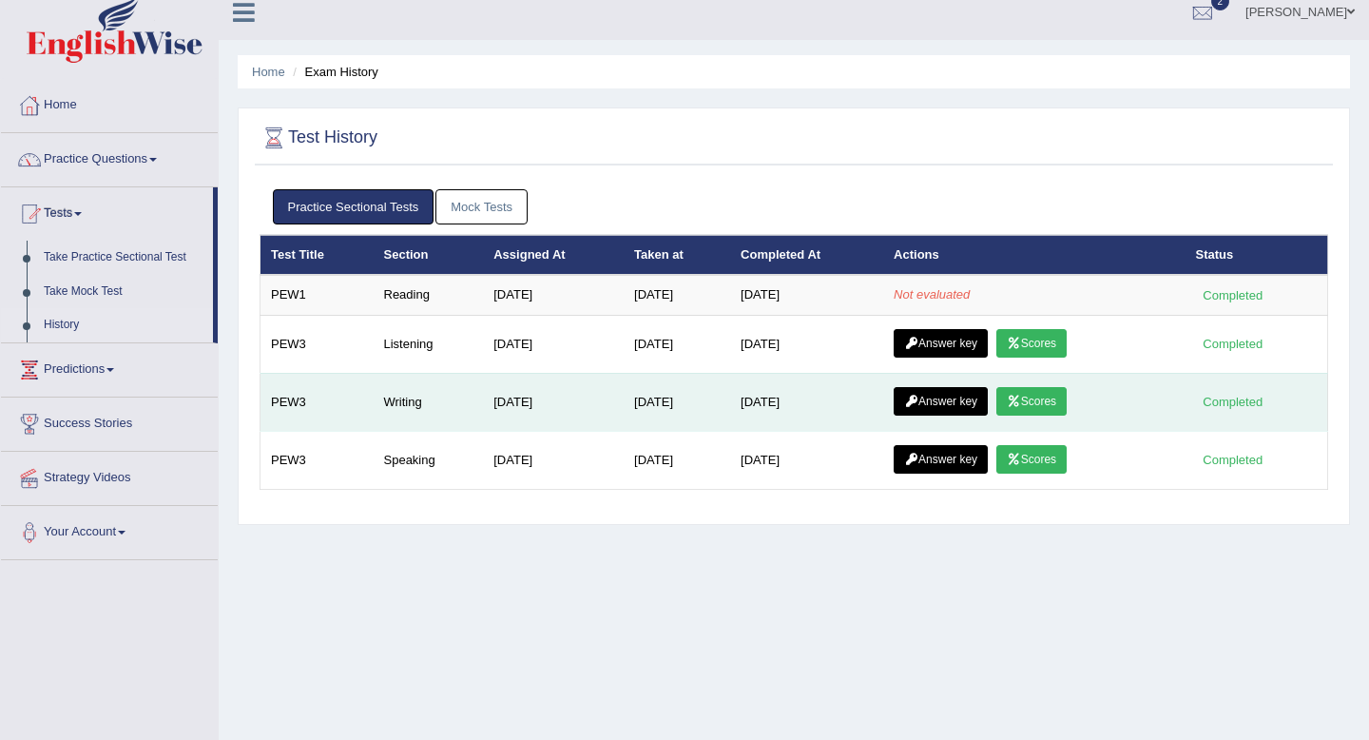
click at [934, 401] on link "Answer key" at bounding box center [941, 401] width 94 height 29
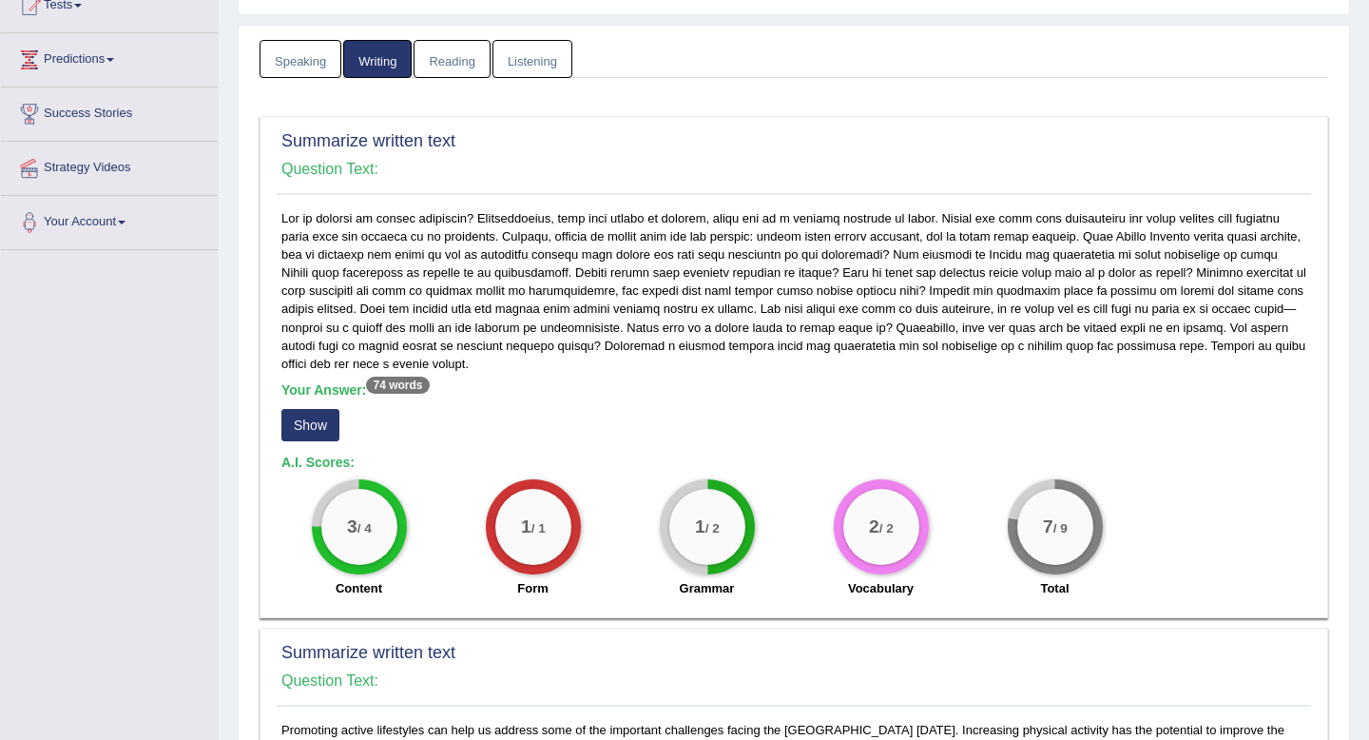
scroll to position [234, 0]
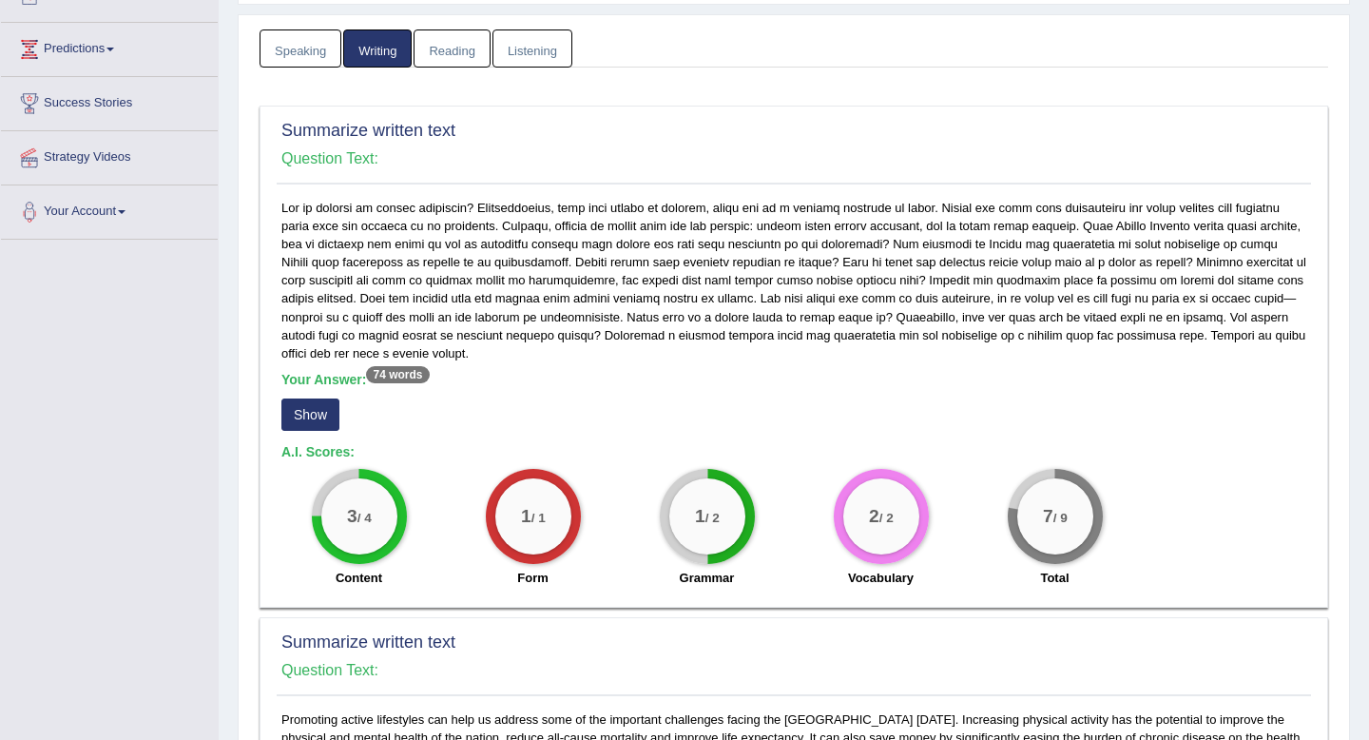
click at [311, 427] on button "Show" at bounding box center [310, 414] width 58 height 32
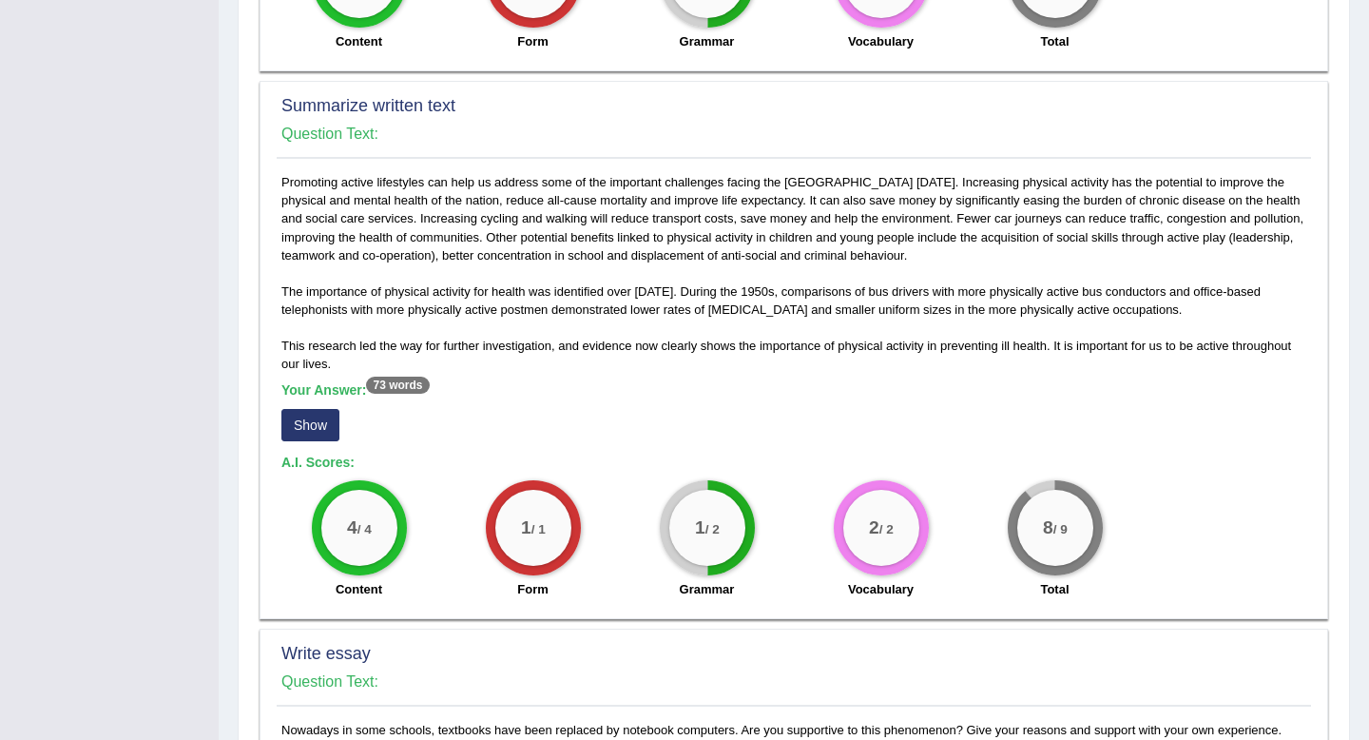
scroll to position [789, 0]
click at [334, 417] on button "Show" at bounding box center [310, 424] width 58 height 32
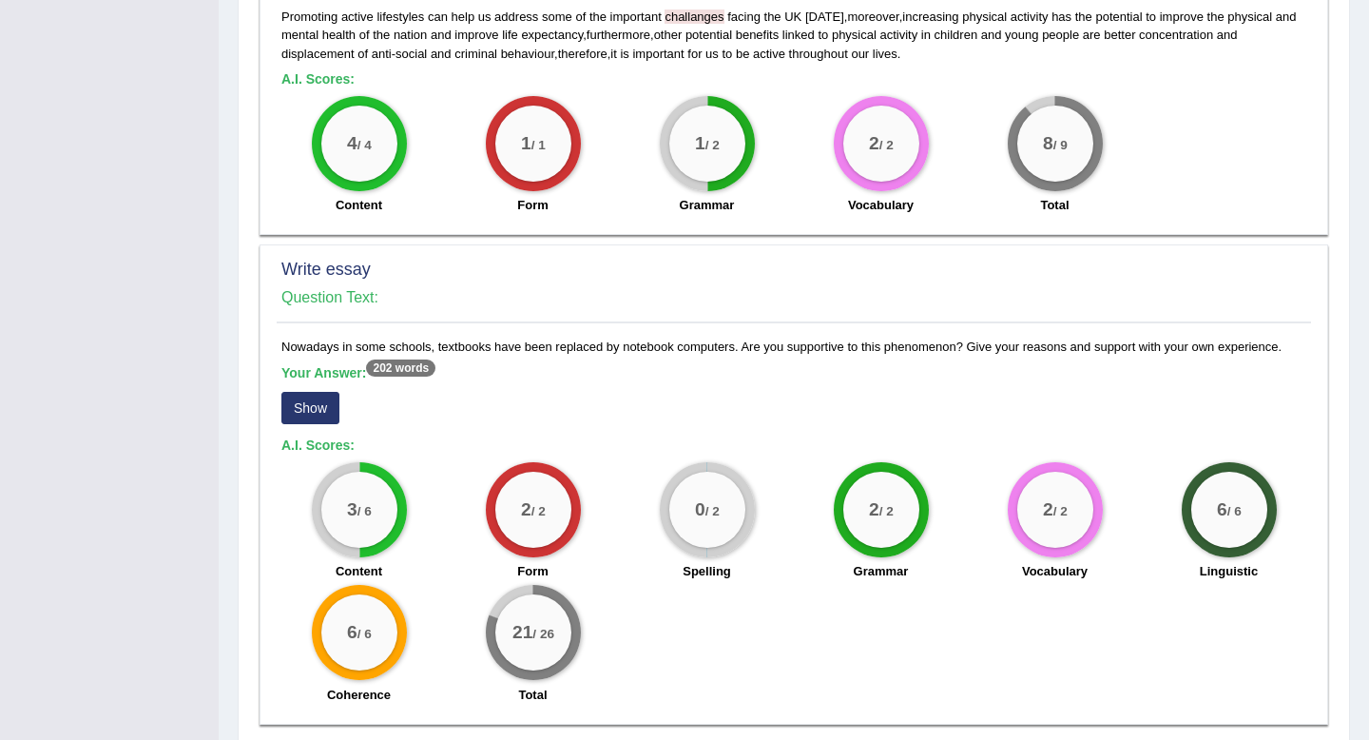
scroll to position [1262, 0]
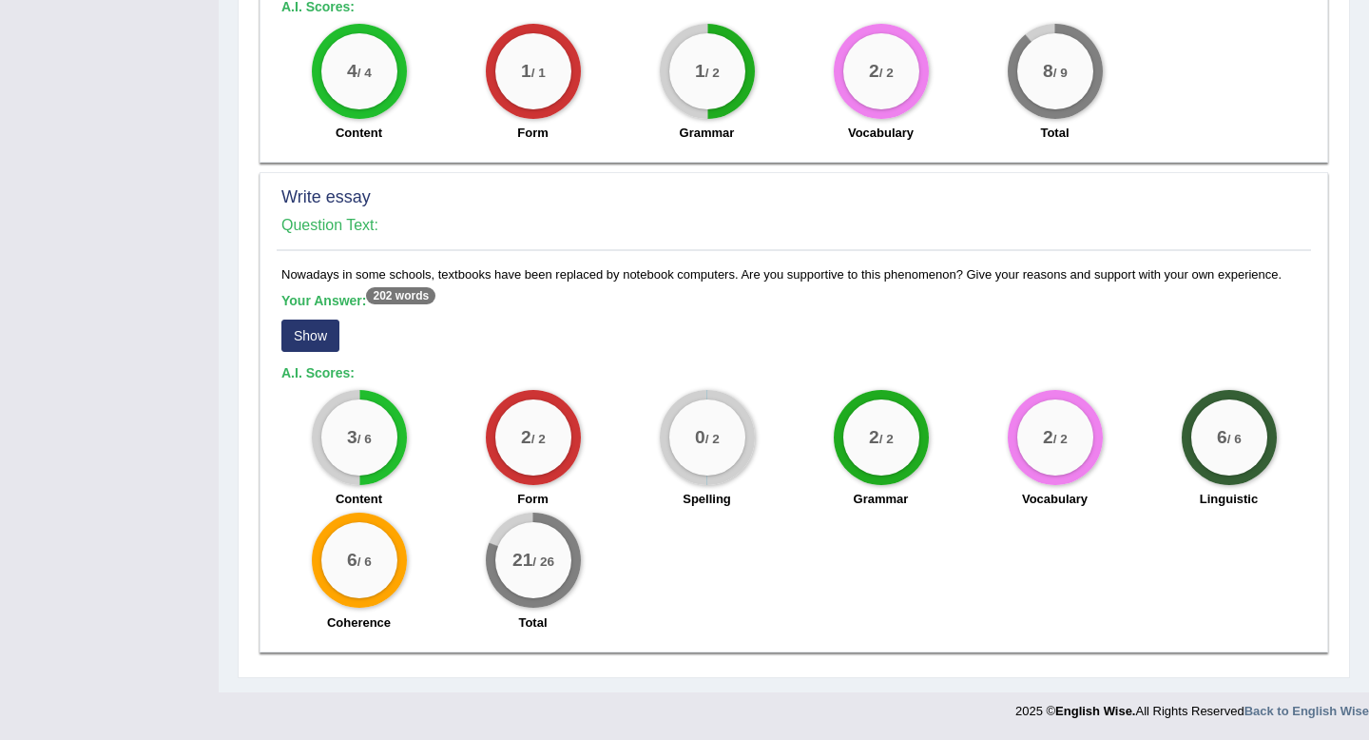
click at [320, 337] on button "Show" at bounding box center [310, 336] width 58 height 32
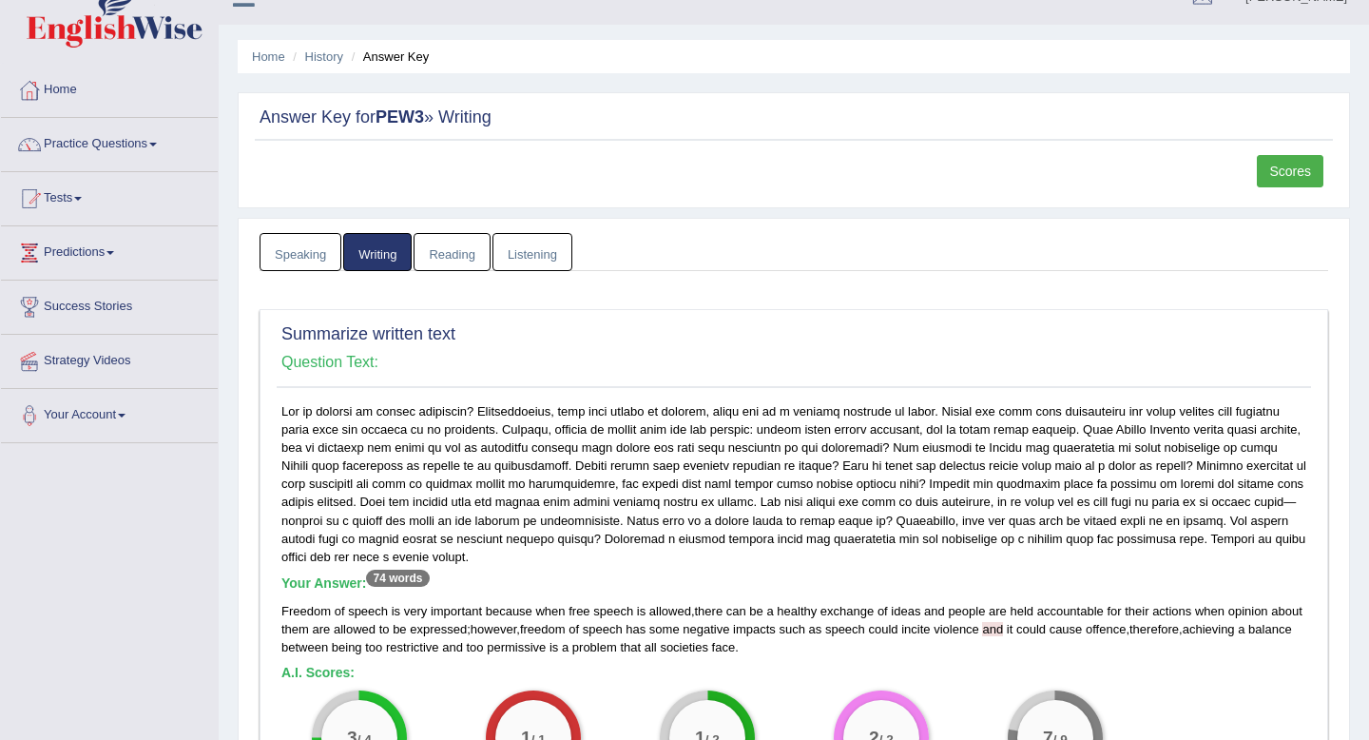
scroll to position [0, 0]
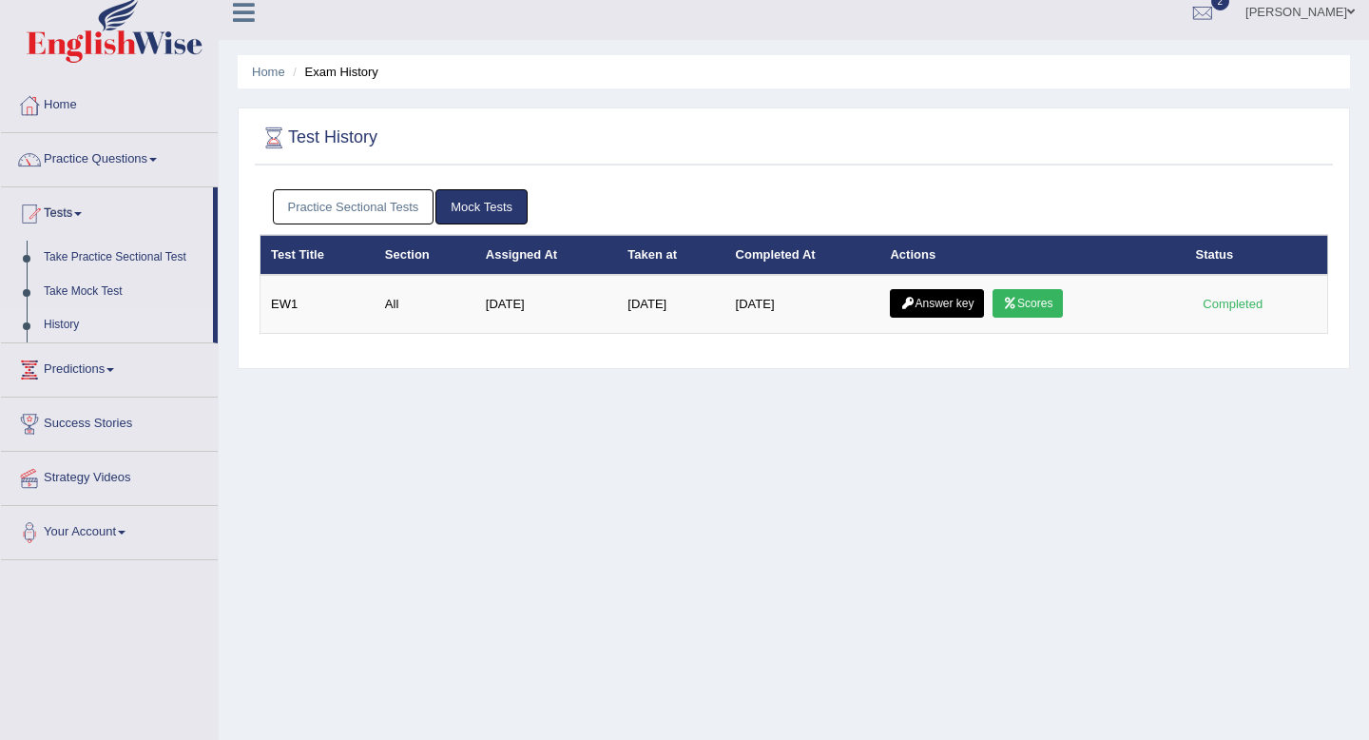
click at [384, 202] on link "Practice Sectional Tests" at bounding box center [354, 206] width 162 height 35
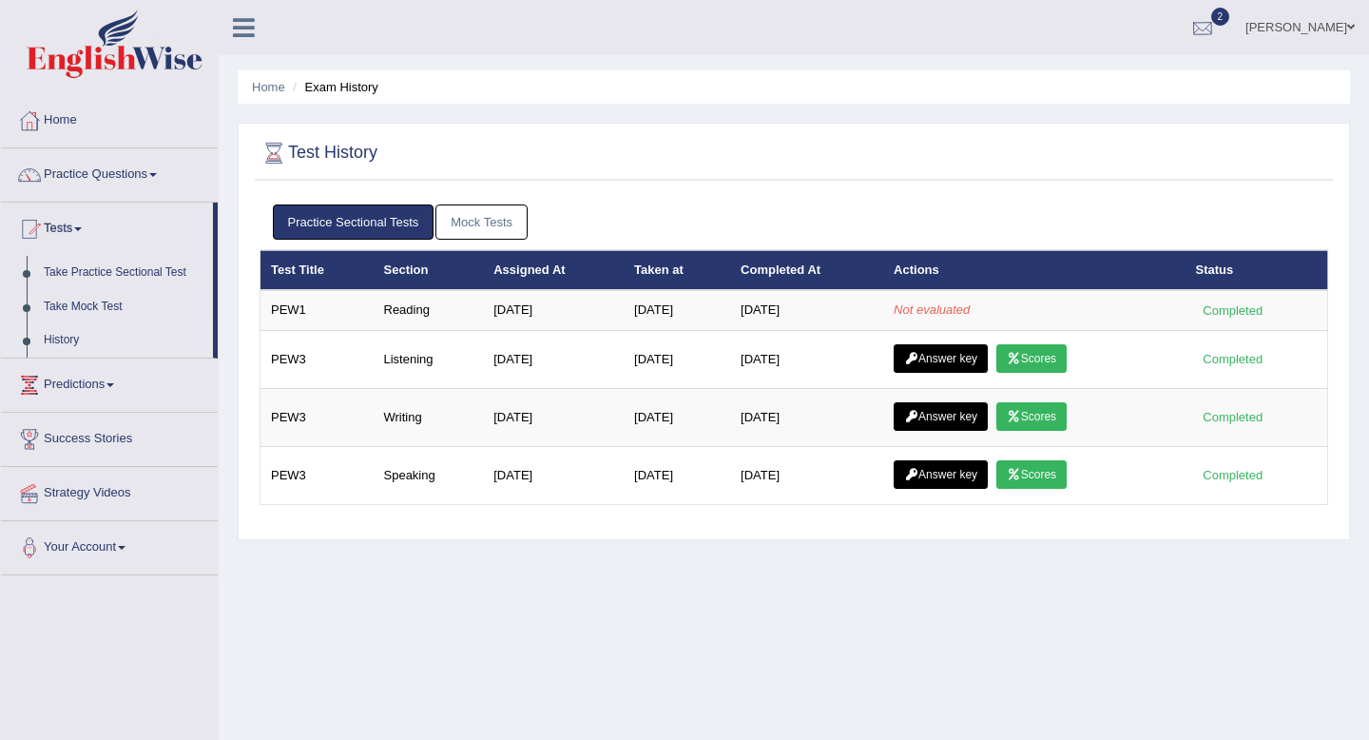
click at [1217, 18] on div at bounding box center [1203, 28] width 29 height 29
click at [1125, 190] on strong "See All Alerts" at bounding box center [1082, 189] width 85 height 15
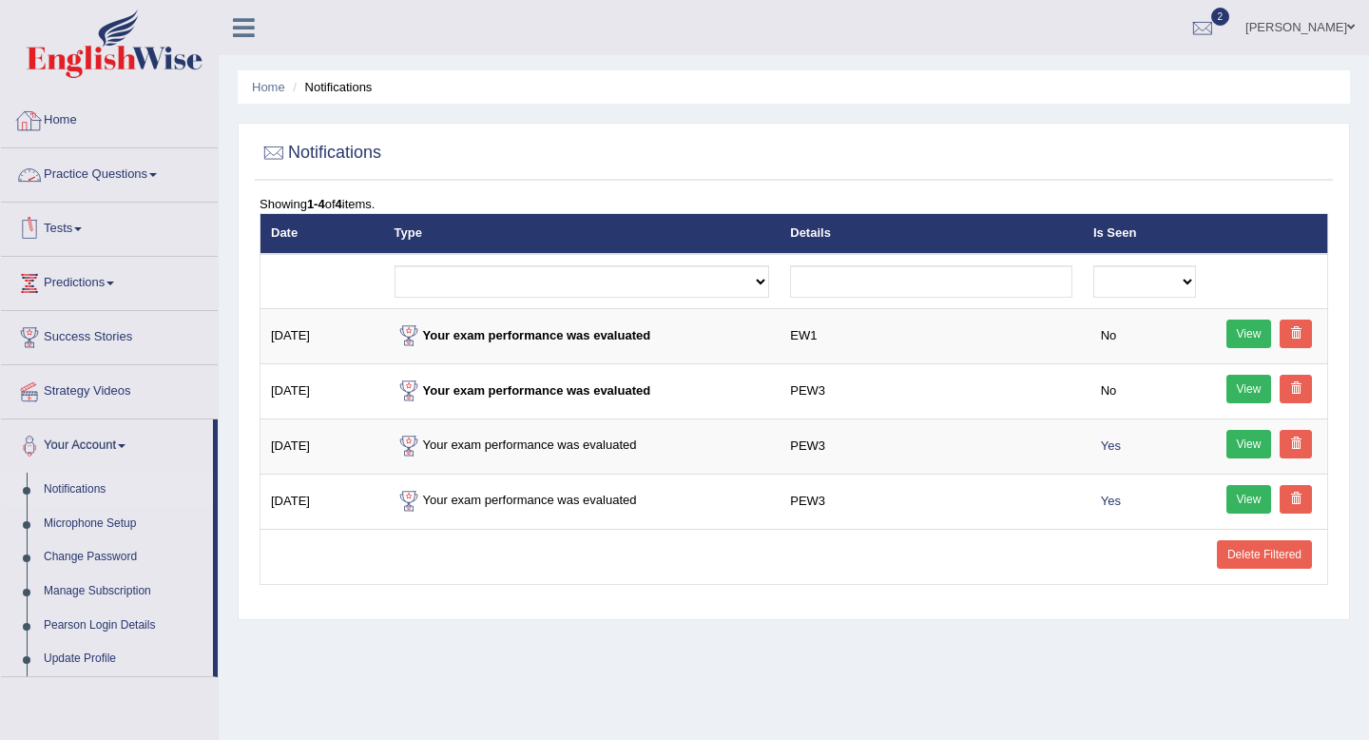
click at [78, 226] on link "Tests" at bounding box center [109, 227] width 217 height 48
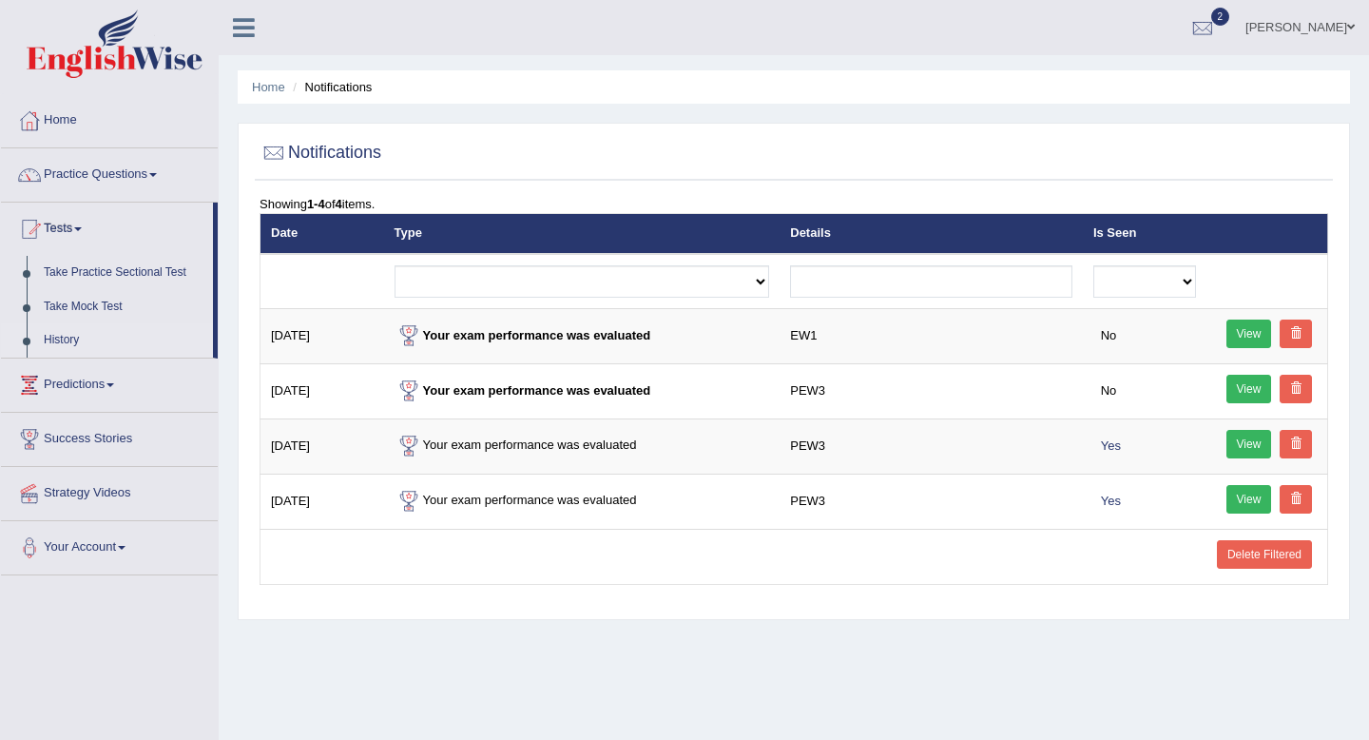
click at [72, 335] on link "History" at bounding box center [124, 340] width 178 height 34
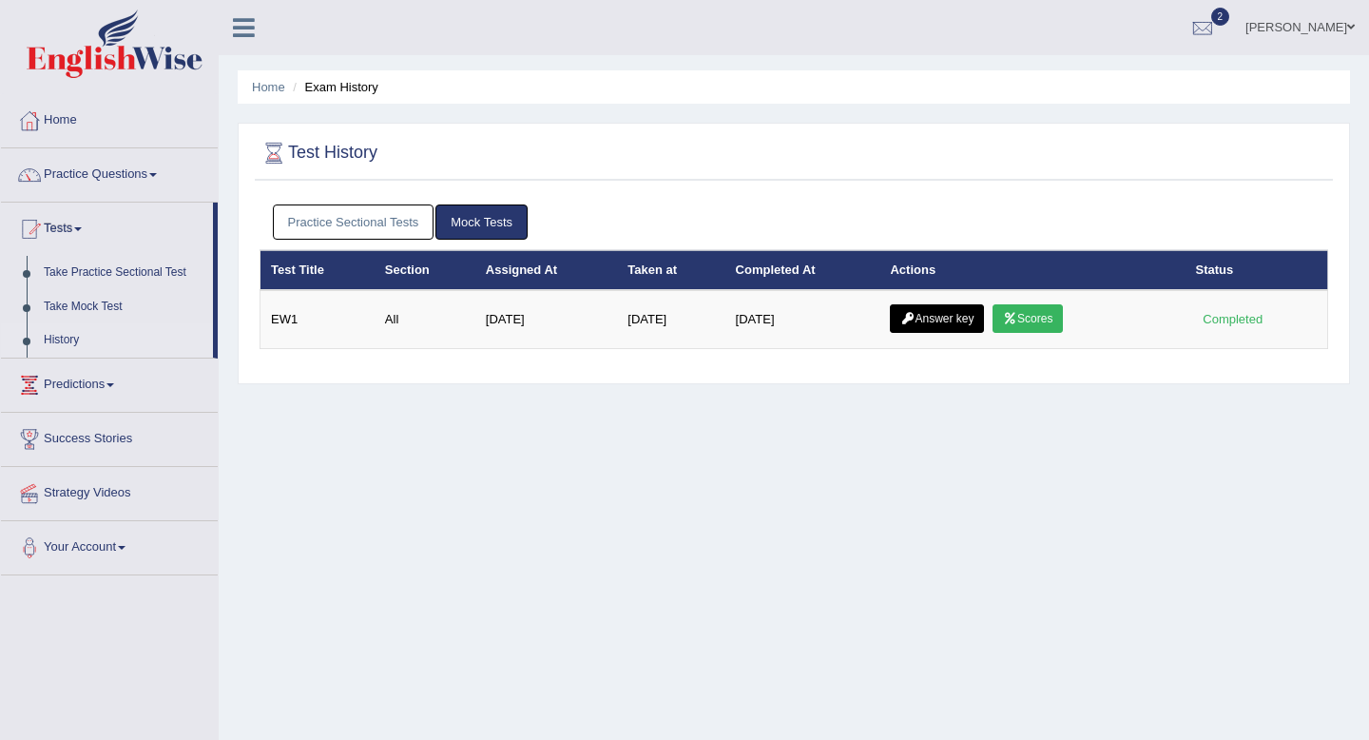
click at [362, 223] on link "Practice Sectional Tests" at bounding box center [354, 221] width 162 height 35
click at [399, 232] on link "Practice Sectional Tests" at bounding box center [354, 221] width 162 height 35
click at [296, 228] on link "Practice Sectional Tests" at bounding box center [354, 221] width 162 height 35
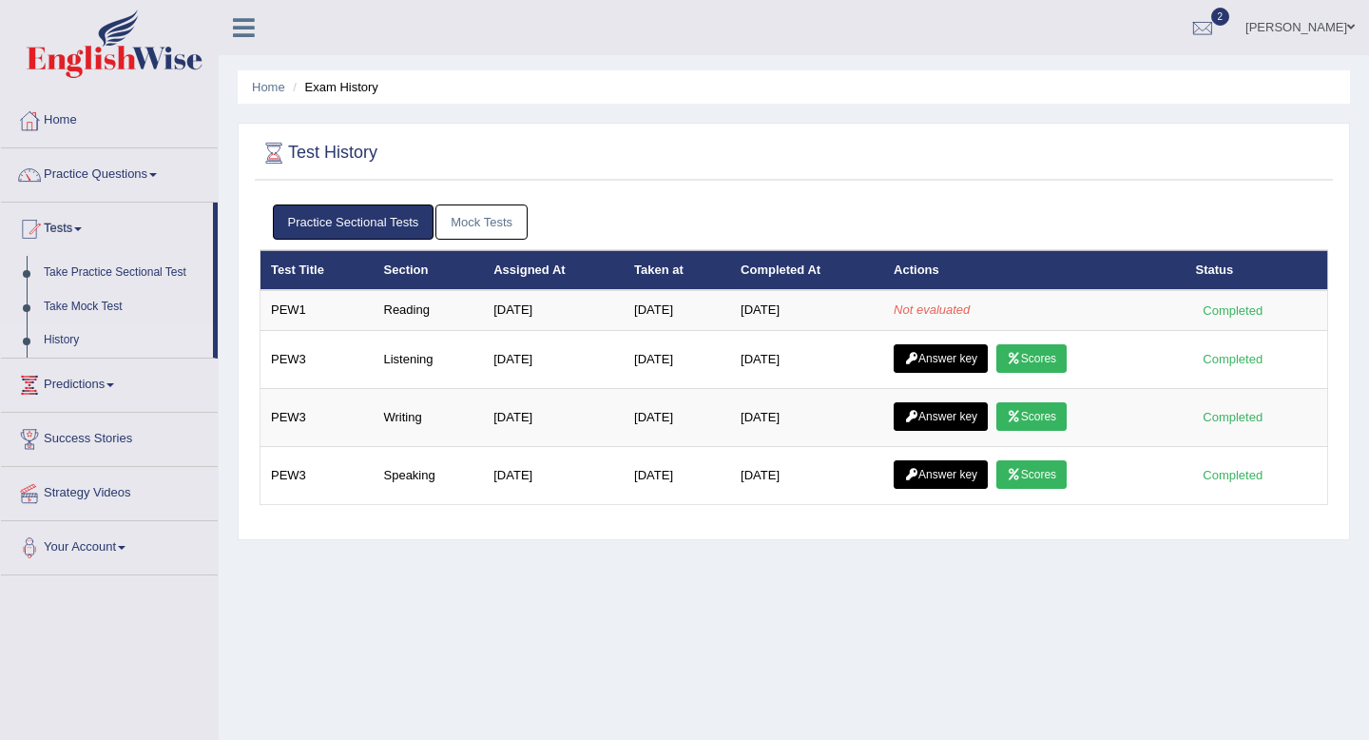
click at [519, 648] on div "Home Exam History Test History Practice Sectional Tests Mock Tests Test Title S…" at bounding box center [794, 475] width 1151 height 951
click at [1231, 14] on span "2" at bounding box center [1221, 17] width 19 height 18
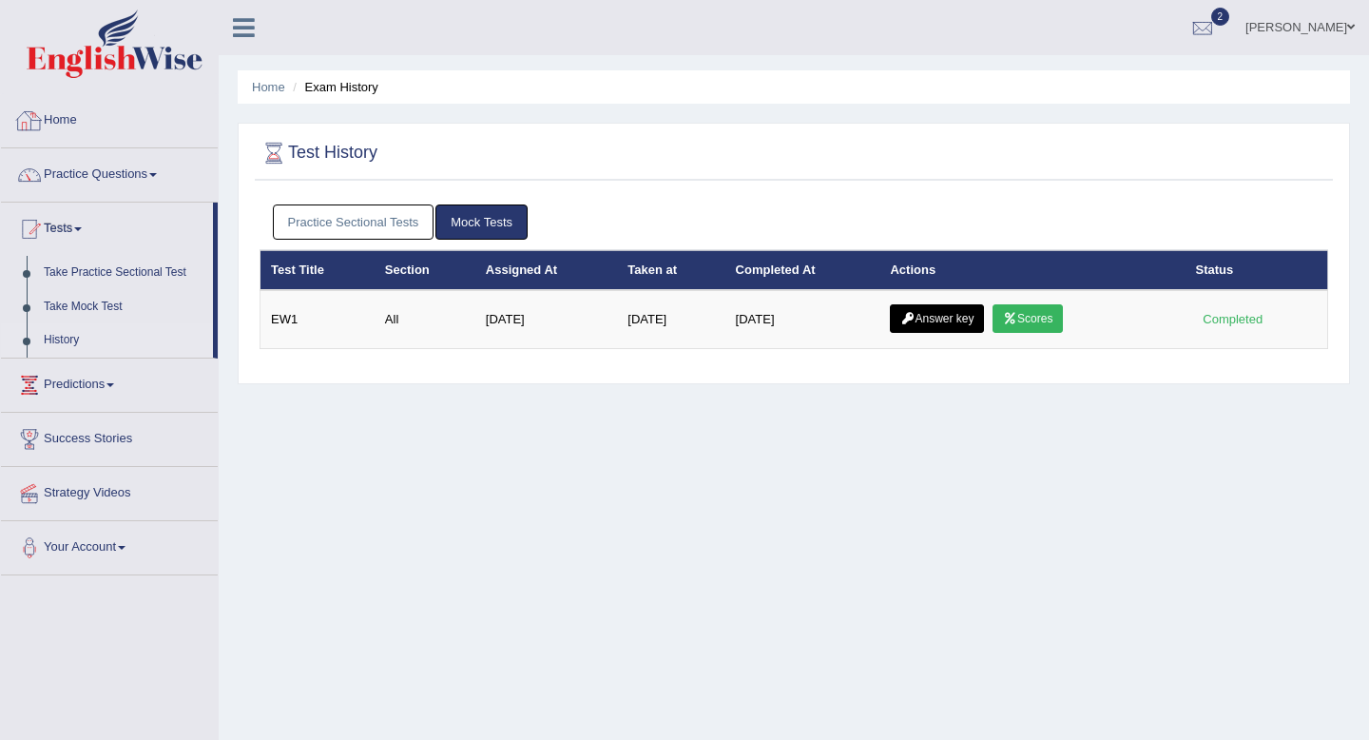
click at [355, 224] on link "Practice Sectional Tests" at bounding box center [354, 221] width 162 height 35
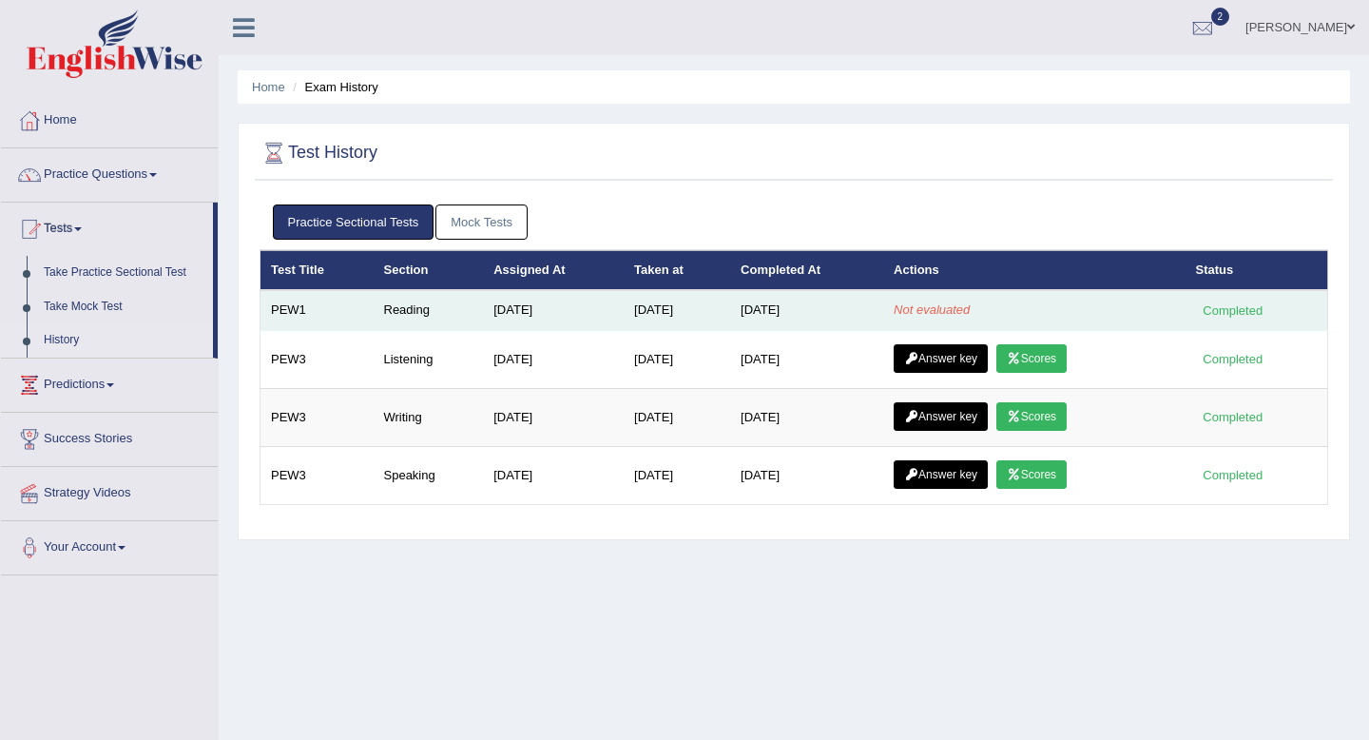
click at [821, 295] on td "[DATE]" at bounding box center [806, 310] width 153 height 40
click at [917, 311] on em "Not evaluated" at bounding box center [932, 309] width 76 height 14
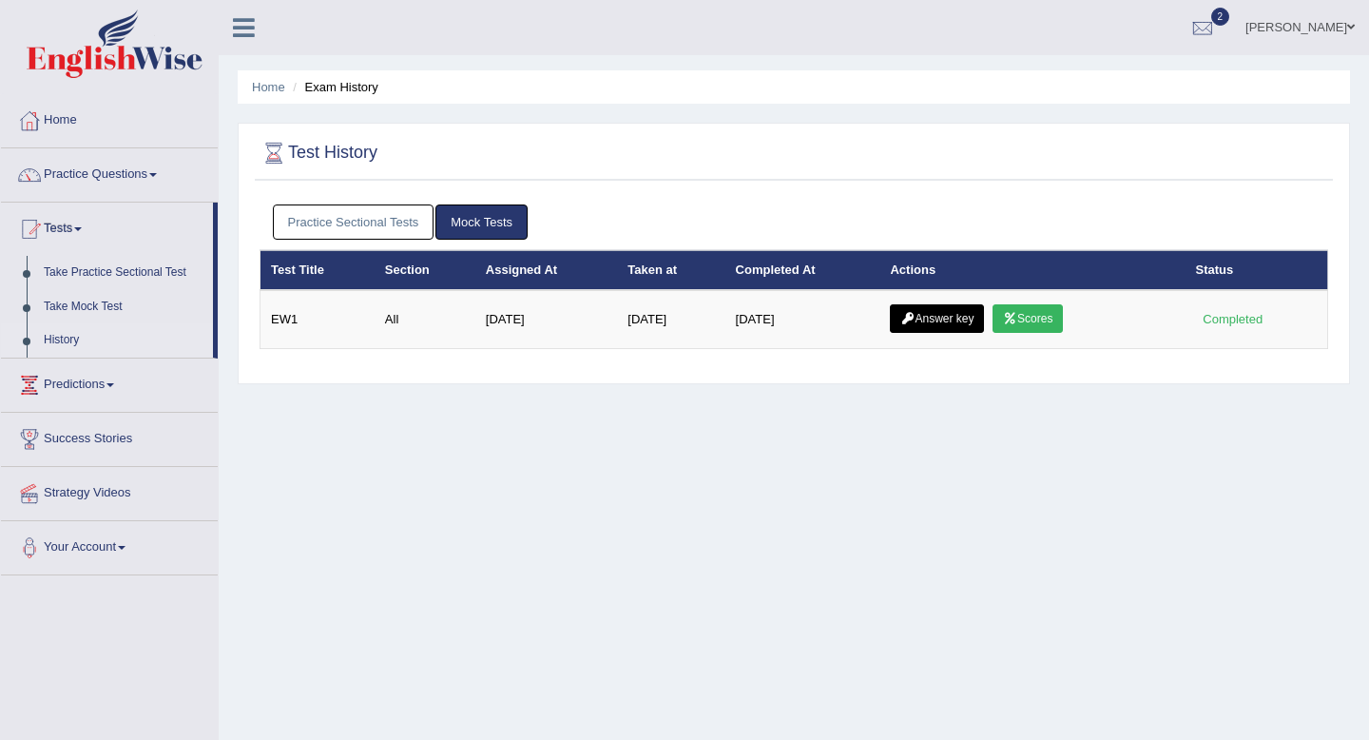
click at [414, 232] on link "Practice Sectional Tests" at bounding box center [354, 221] width 162 height 35
click at [389, 223] on link "Practice Sectional Tests" at bounding box center [354, 221] width 162 height 35
click at [370, 443] on div "Home Exam History Test History Practice Sectional Tests Mock Tests Test Title S…" at bounding box center [794, 475] width 1151 height 951
click at [409, 219] on link "Practice Sectional Tests" at bounding box center [354, 221] width 162 height 35
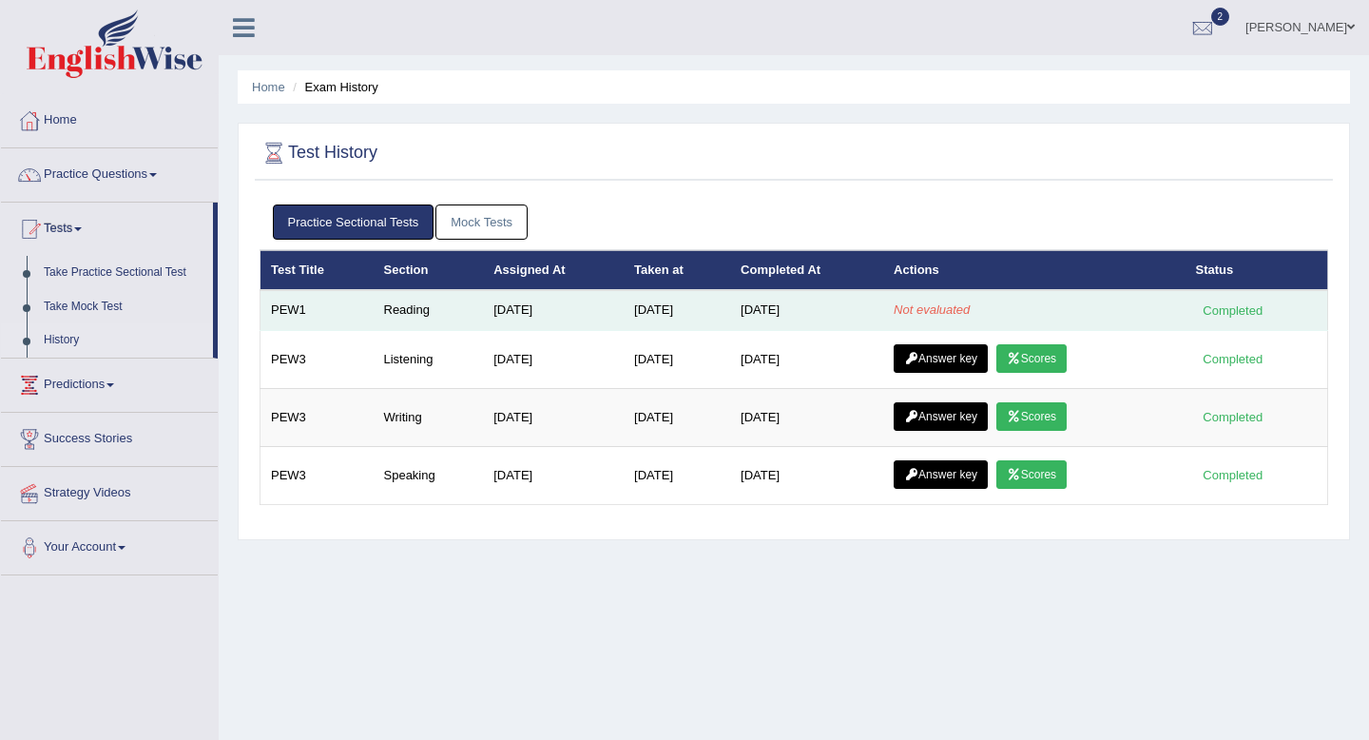
click at [1005, 308] on td "Not evaluated" at bounding box center [1033, 310] width 301 height 40
click at [1055, 306] on td "Not evaluated" at bounding box center [1033, 310] width 301 height 40
click at [1262, 315] on div "Completed" at bounding box center [1233, 311] width 74 height 20
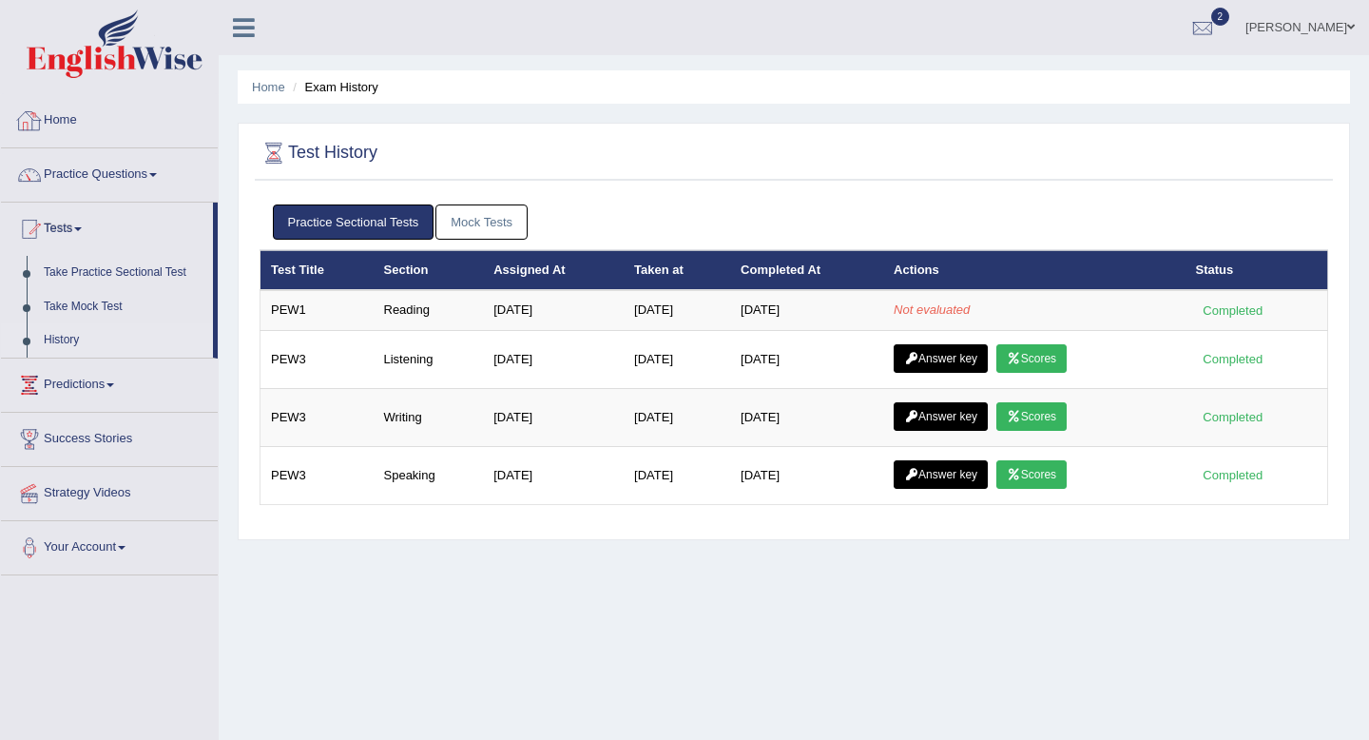
click at [376, 219] on link "Practice Sectional Tests" at bounding box center [354, 221] width 162 height 35
click at [385, 223] on link "Practice Sectional Tests" at bounding box center [354, 221] width 162 height 35
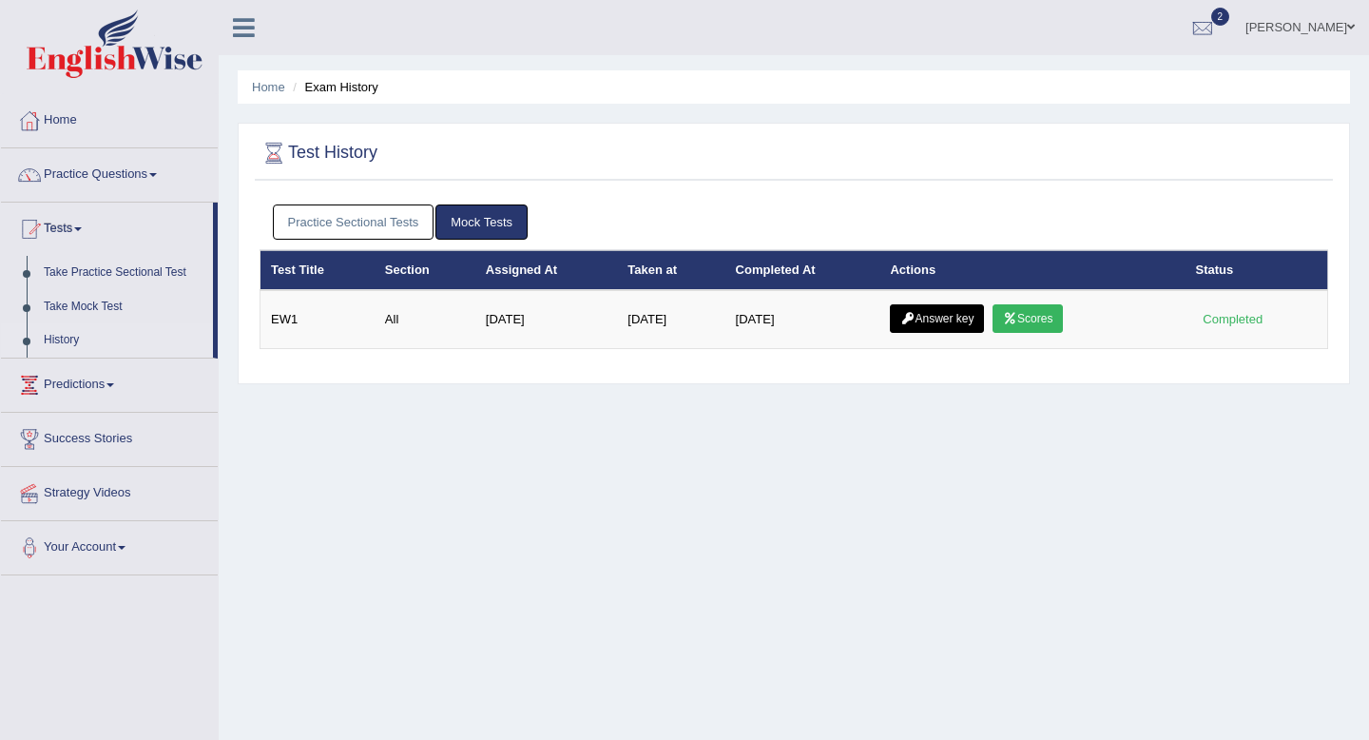
click at [368, 200] on div "Practice Sectional Tests Mock Tests" at bounding box center [794, 222] width 1069 height 55
click at [368, 211] on link "Practice Sectional Tests" at bounding box center [354, 221] width 162 height 35
click at [344, 220] on link "Practice Sectional Tests" at bounding box center [354, 221] width 162 height 35
click at [381, 203] on div "Practice Sectional Tests Mock Tests" at bounding box center [794, 222] width 1069 height 55
click at [381, 222] on link "Practice Sectional Tests" at bounding box center [354, 221] width 162 height 35
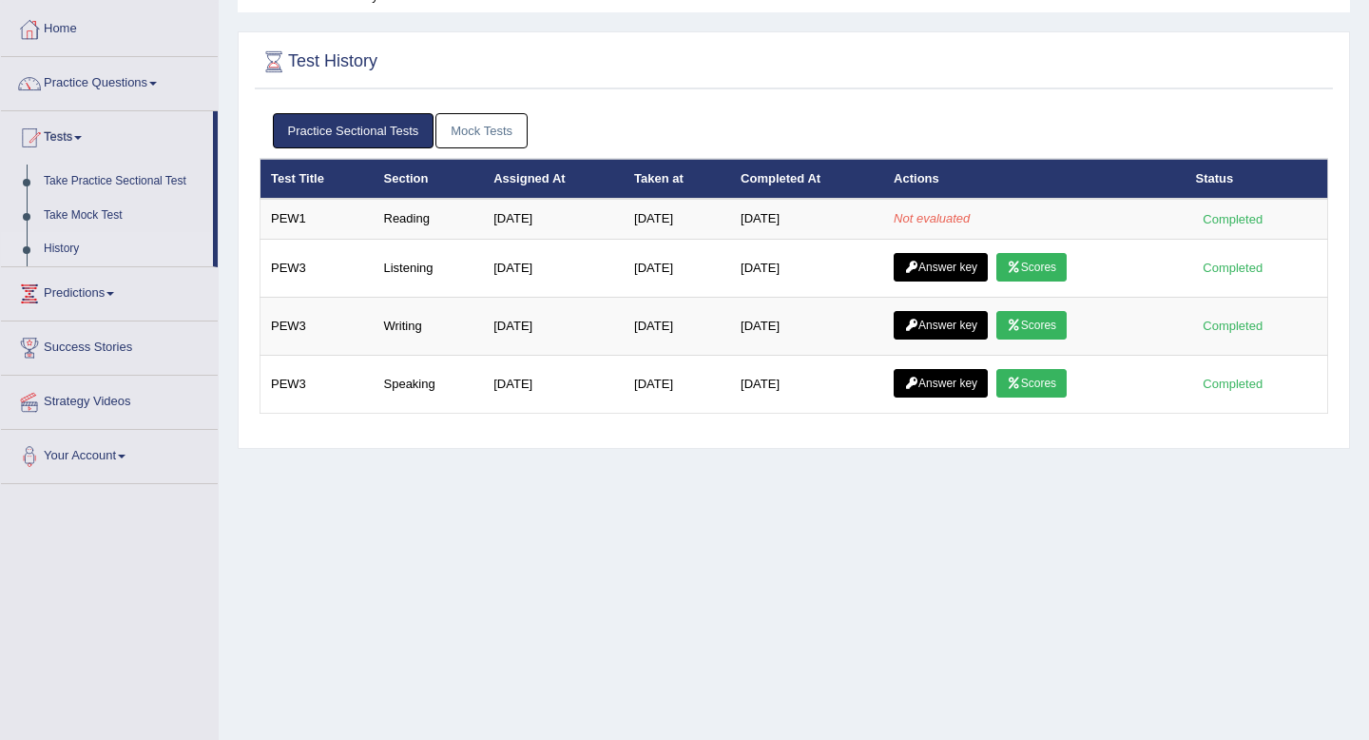
scroll to position [77, 0]
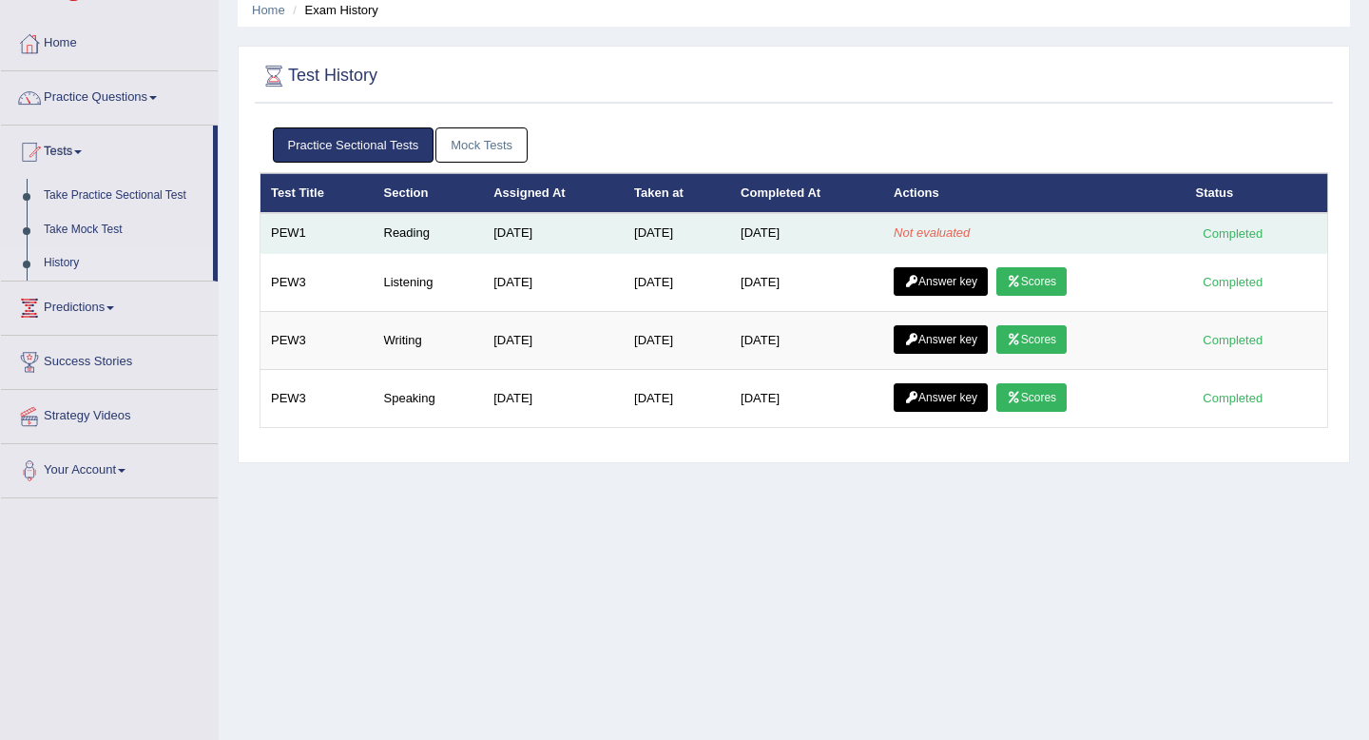
click at [508, 225] on td "[DATE]" at bounding box center [553, 233] width 141 height 40
click at [311, 242] on td "PEW1" at bounding box center [317, 233] width 113 height 40
click at [277, 229] on td "PEW1" at bounding box center [317, 233] width 113 height 40
click at [1228, 223] on div "Completed" at bounding box center [1233, 233] width 74 height 20
click at [535, 220] on td "[DATE]" at bounding box center [553, 233] width 141 height 40
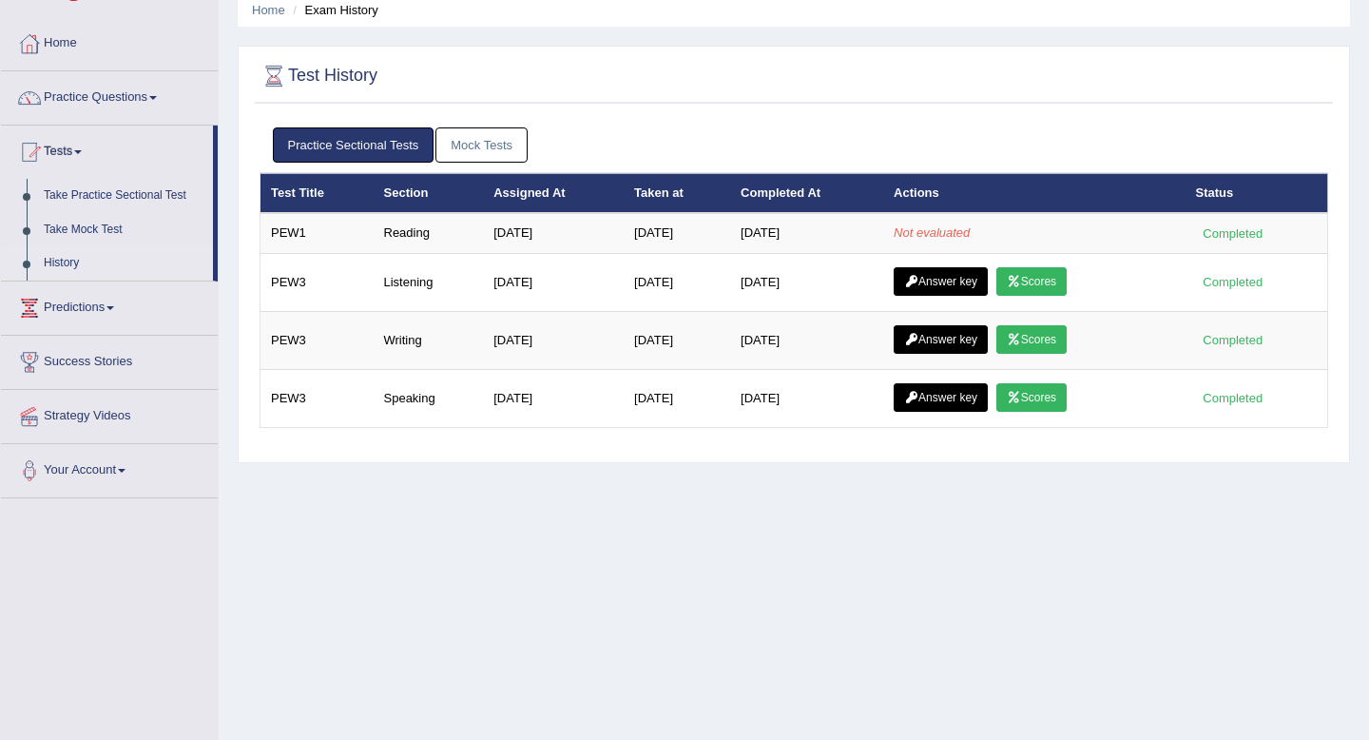
click at [501, 188] on th "Assigned At" at bounding box center [553, 193] width 141 height 40
click at [382, 194] on th "Section" at bounding box center [429, 193] width 110 height 40
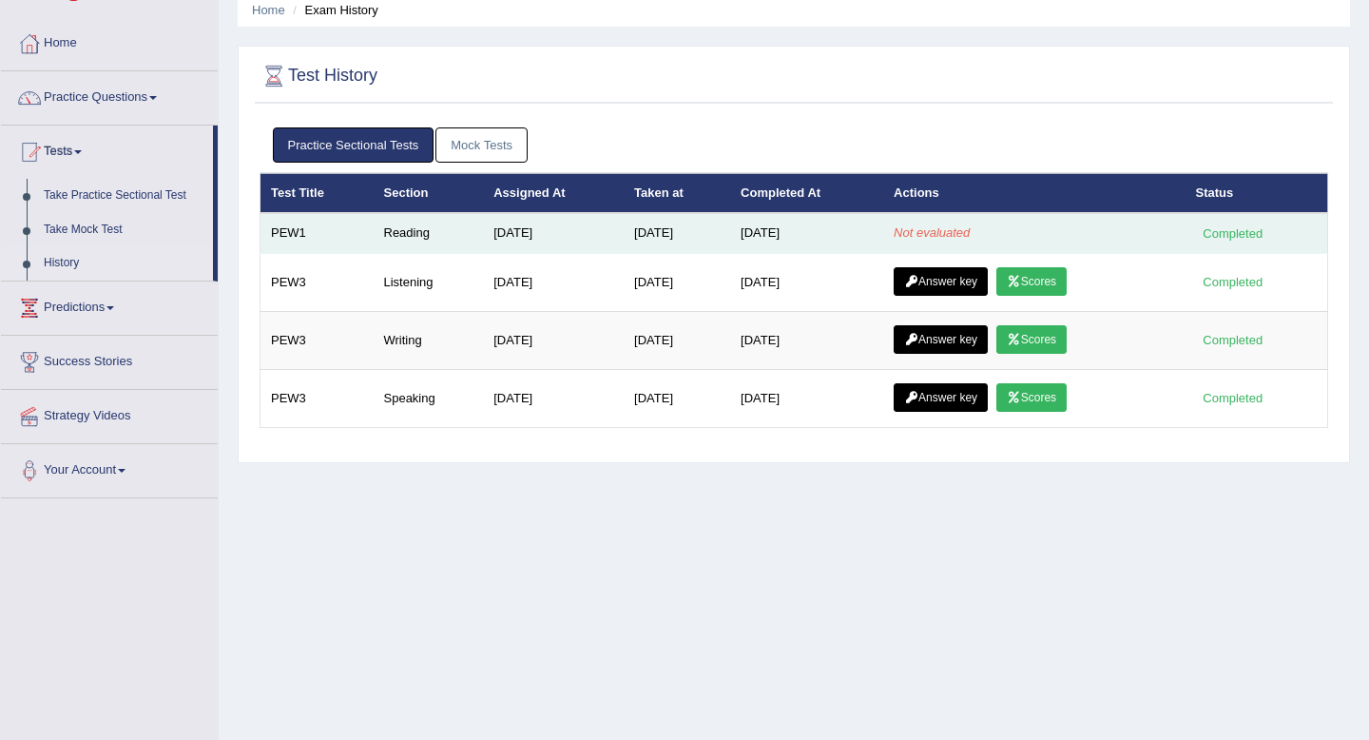
click at [377, 229] on td "Reading" at bounding box center [429, 233] width 110 height 40
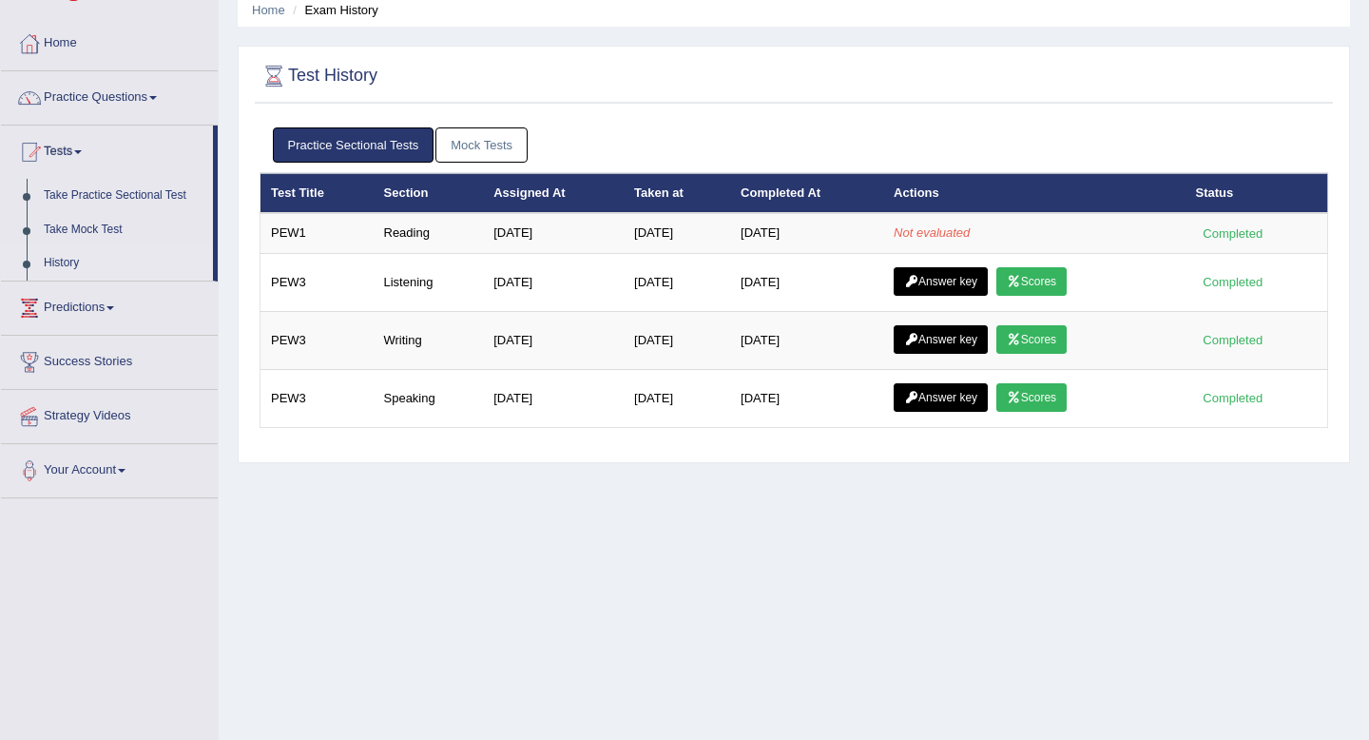
scroll to position [0, 0]
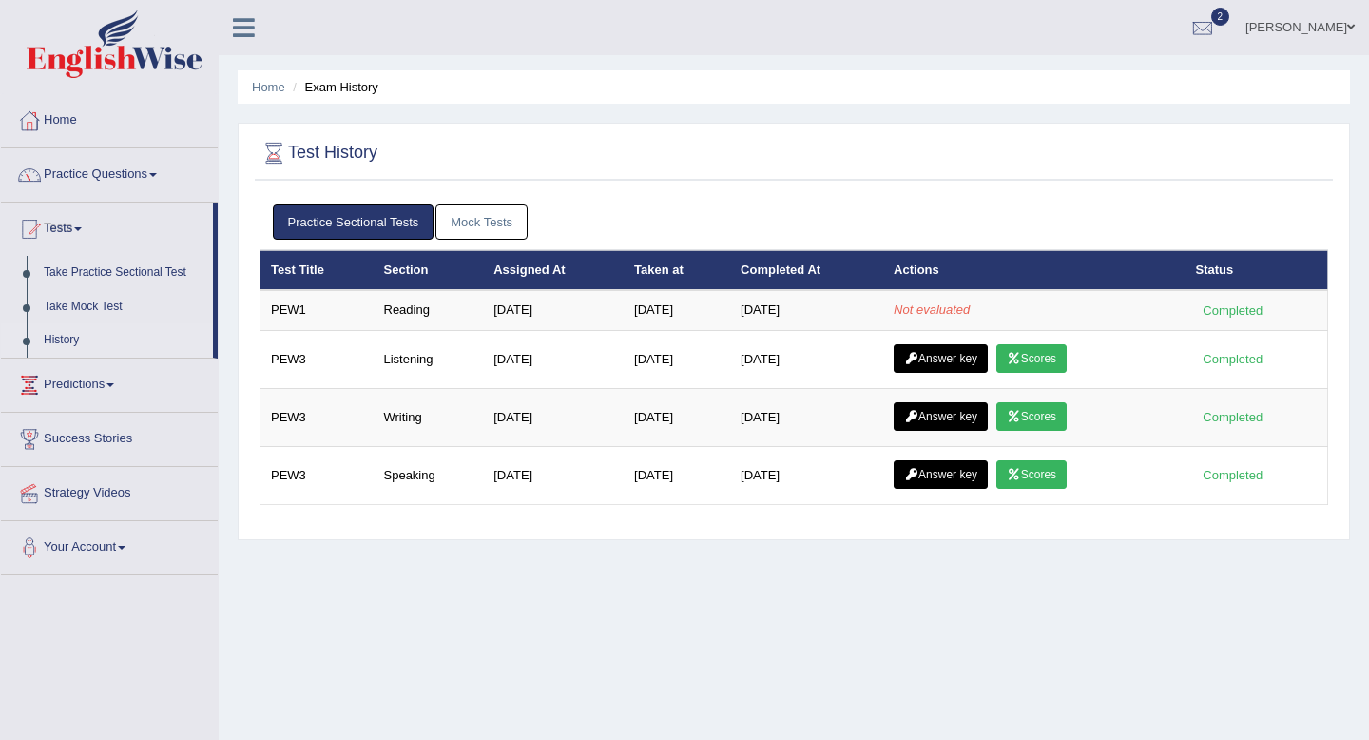
click at [368, 228] on link "Practice Sectional Tests" at bounding box center [354, 221] width 162 height 35
click at [1217, 14] on div at bounding box center [1203, 28] width 29 height 29
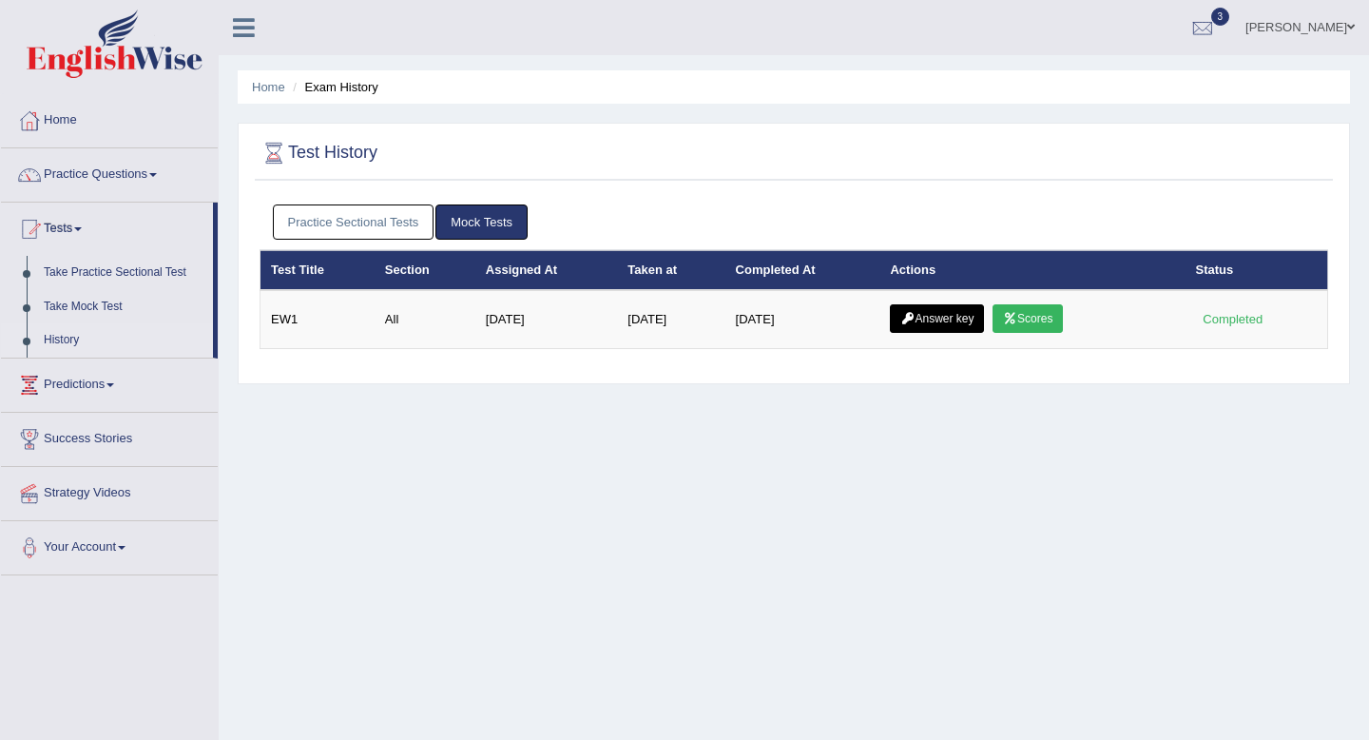
click at [359, 221] on link "Practice Sectional Tests" at bounding box center [354, 221] width 162 height 35
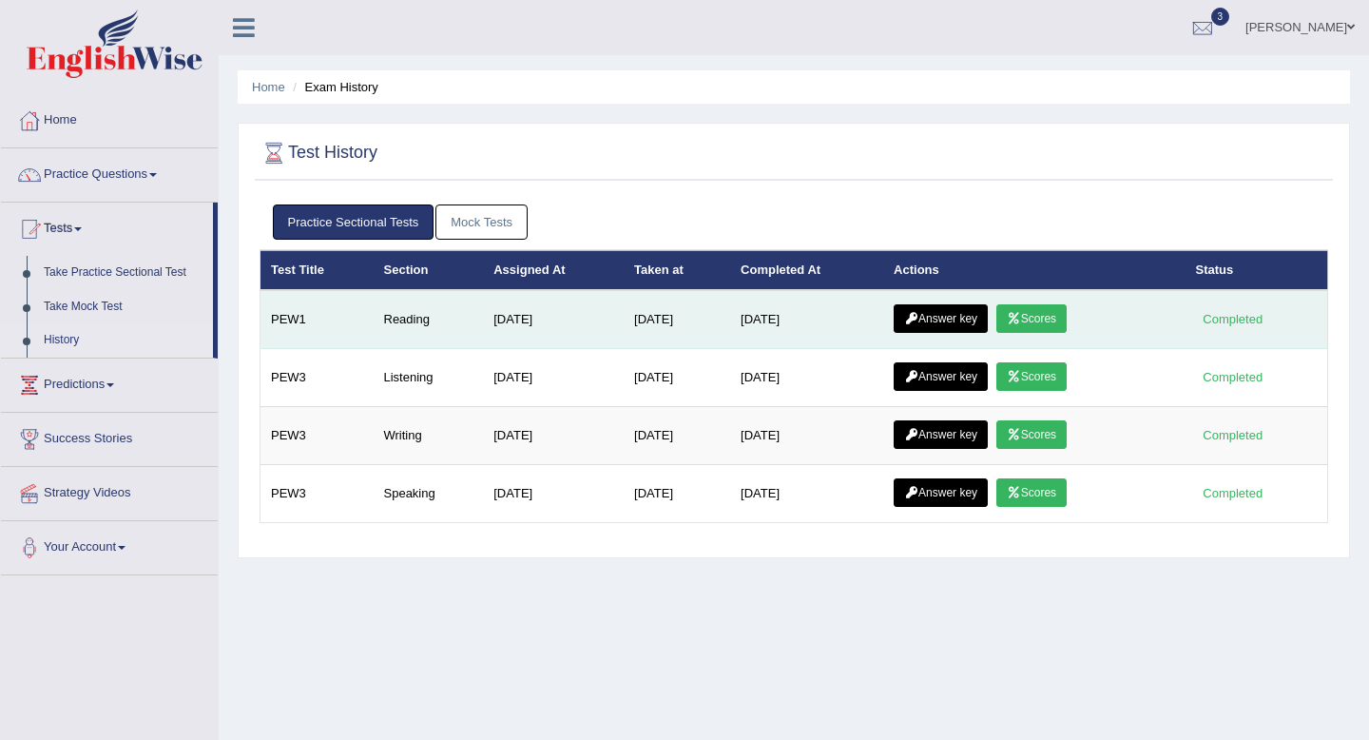
click at [1033, 331] on link "Scores" at bounding box center [1032, 318] width 70 height 29
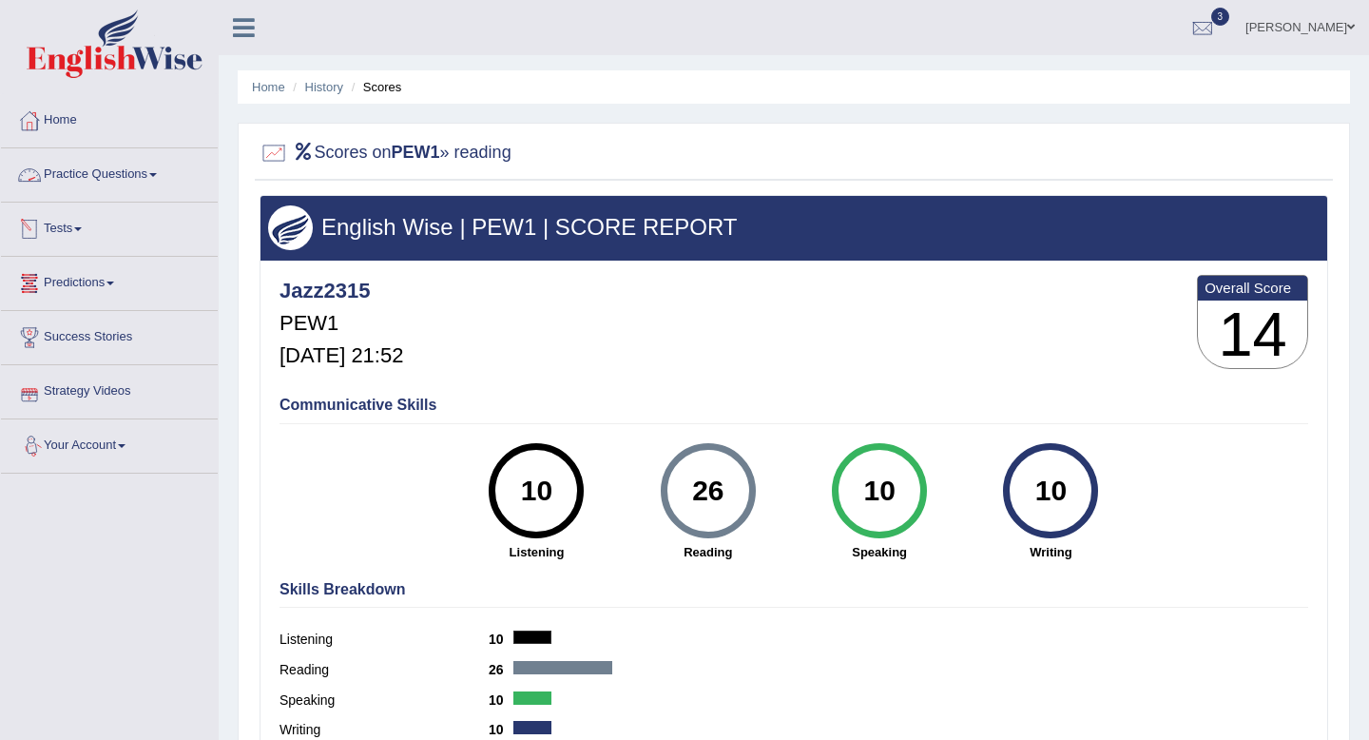
click at [79, 233] on link "Tests" at bounding box center [109, 227] width 217 height 48
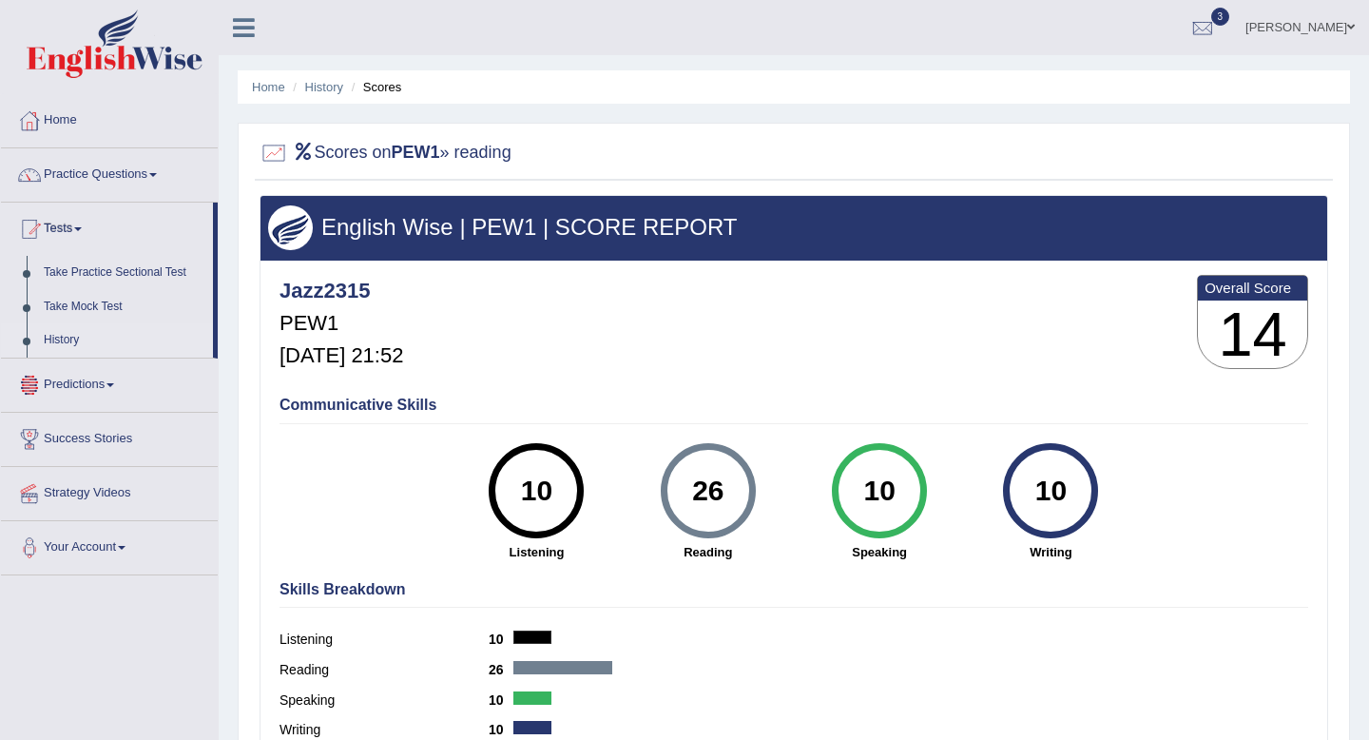
click at [68, 344] on link "History" at bounding box center [124, 340] width 178 height 34
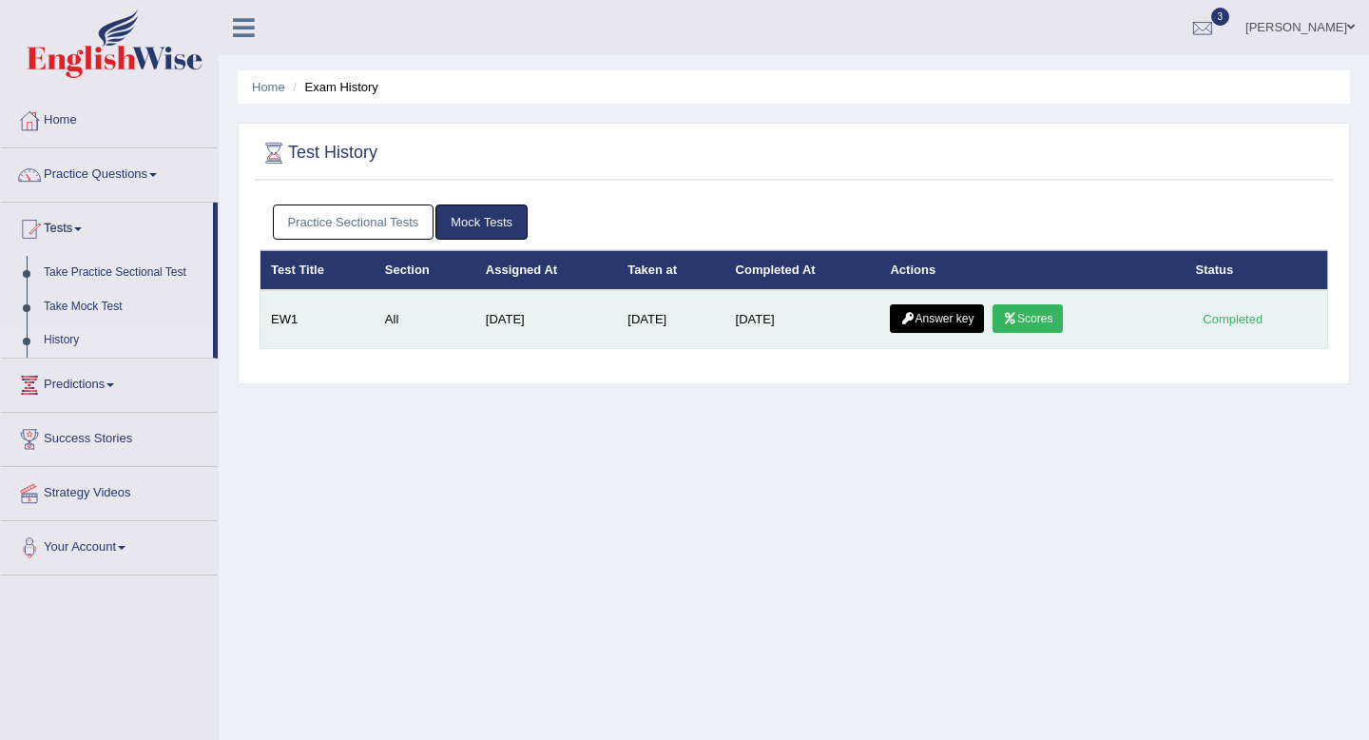
click at [955, 320] on link "Answer key" at bounding box center [937, 318] width 94 height 29
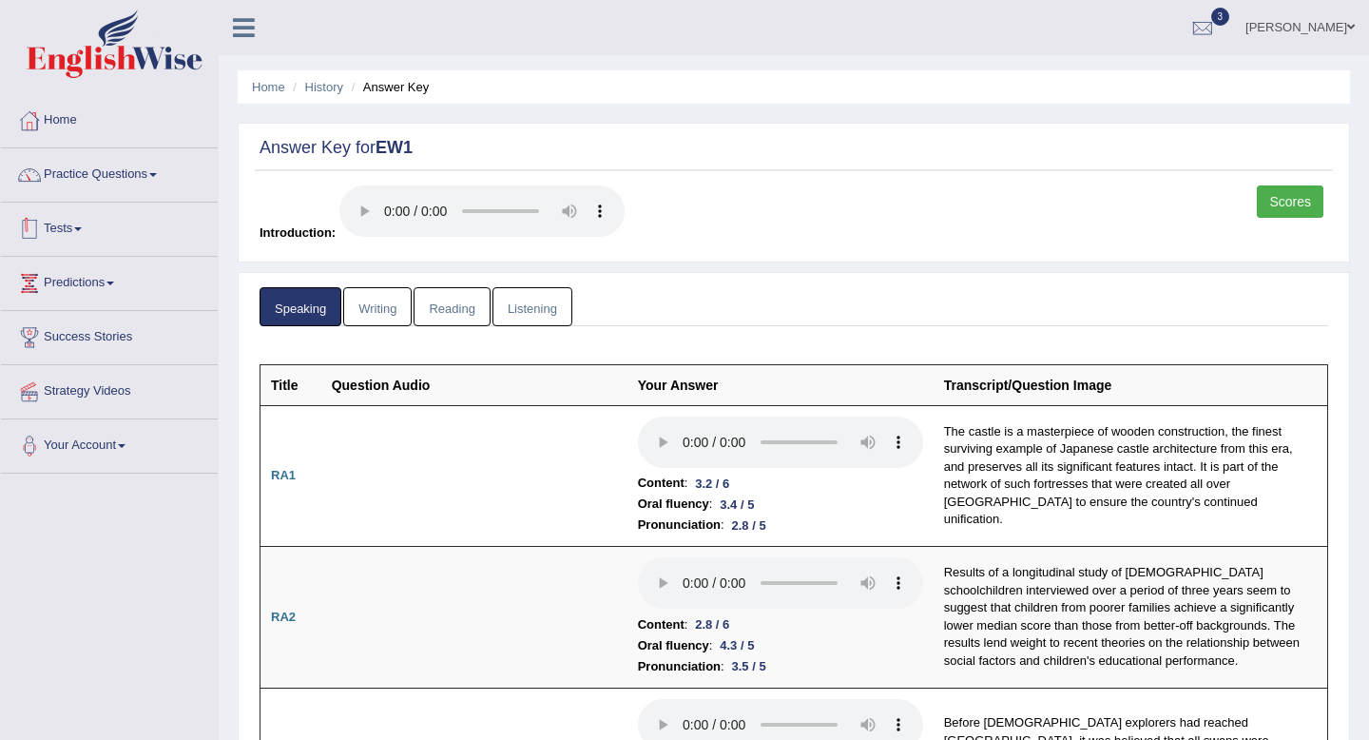
click at [83, 242] on link "Tests" at bounding box center [109, 227] width 217 height 48
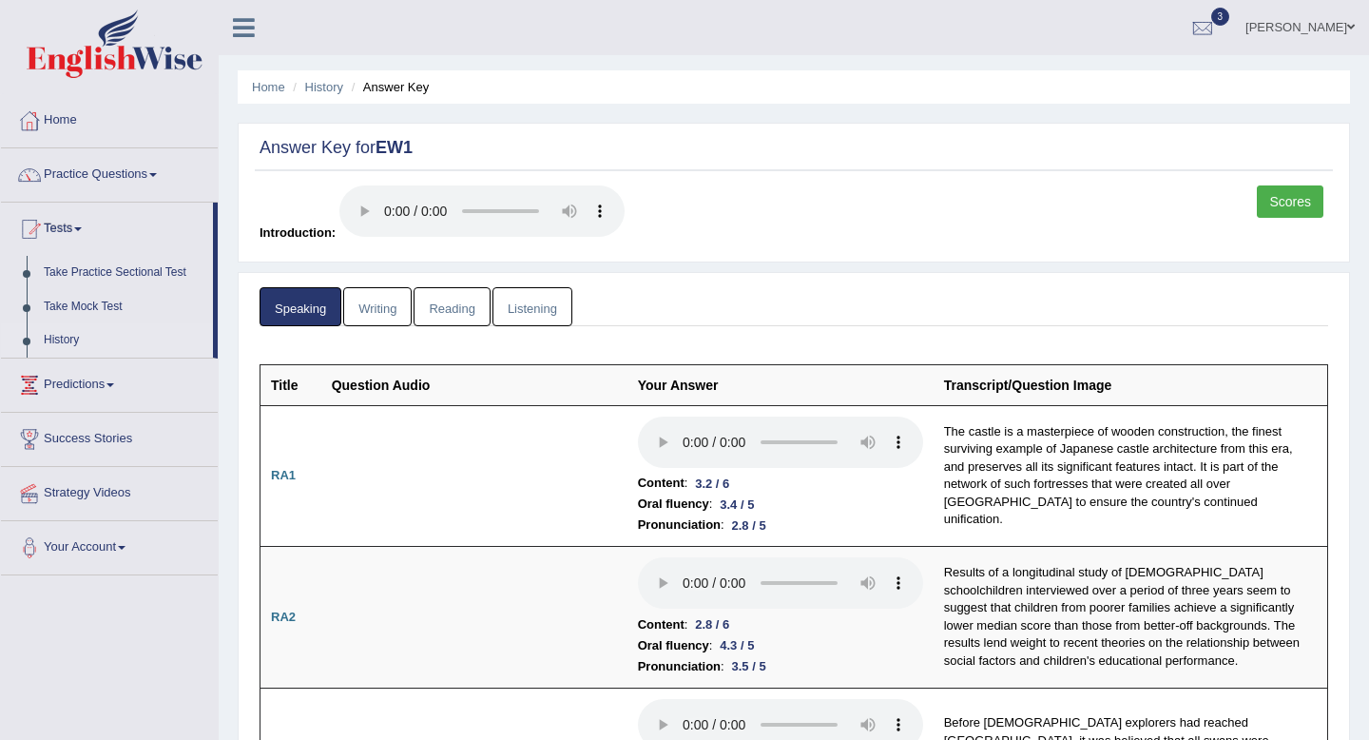
click at [67, 341] on link "History" at bounding box center [124, 340] width 178 height 34
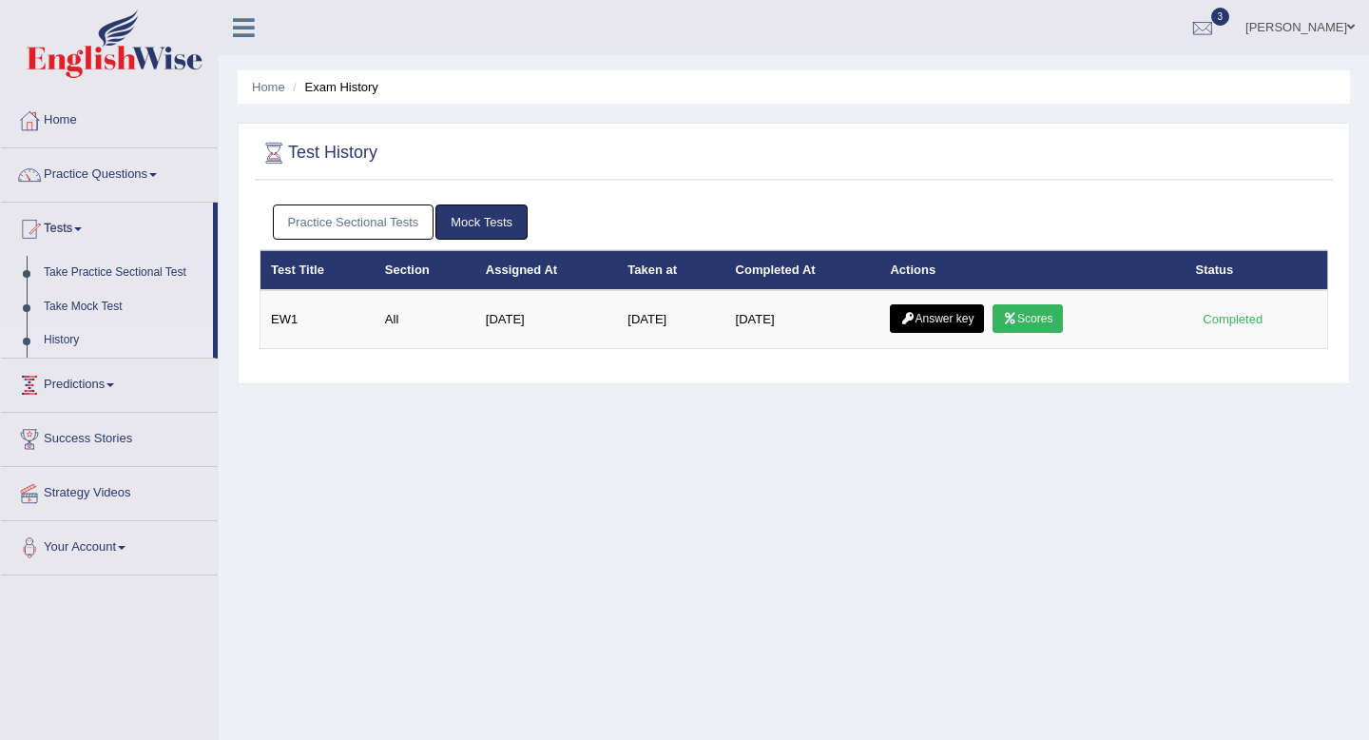
click at [354, 215] on link "Practice Sectional Tests" at bounding box center [354, 221] width 162 height 35
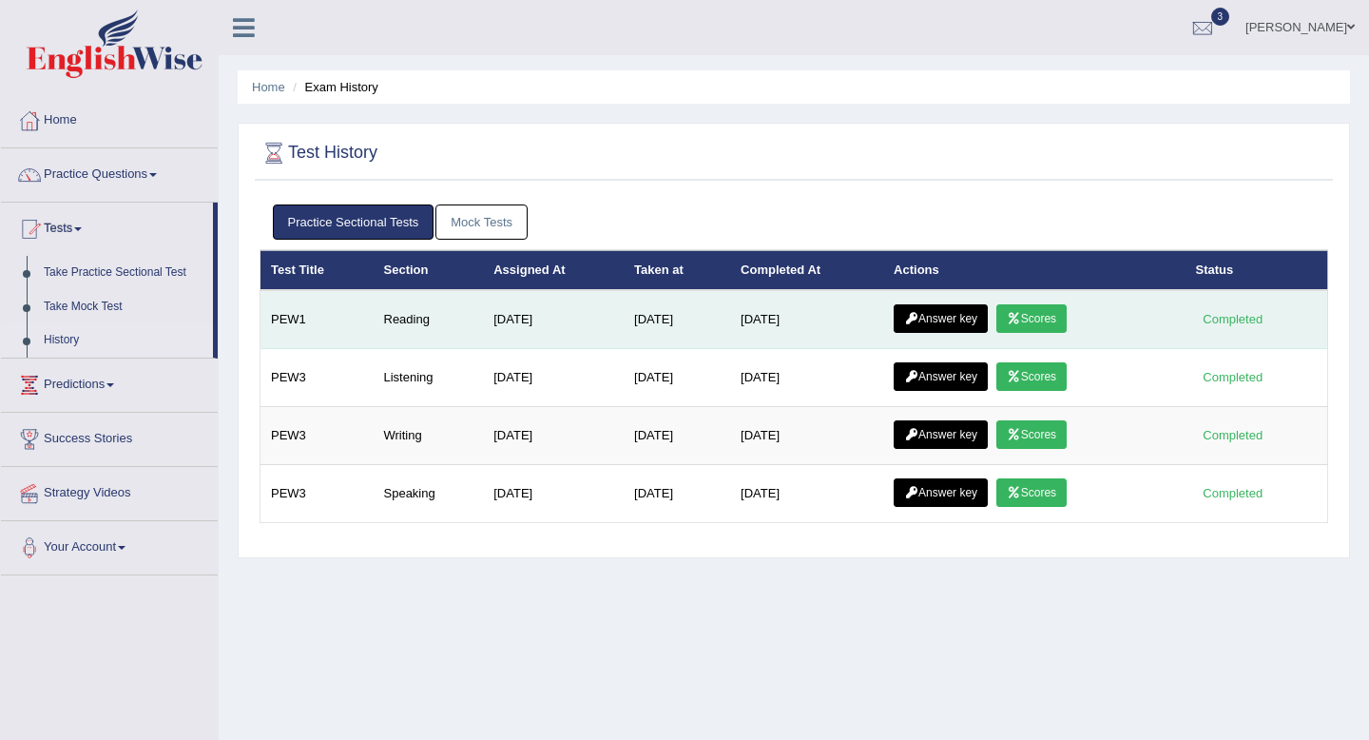
click at [951, 322] on link "Answer key" at bounding box center [941, 318] width 94 height 29
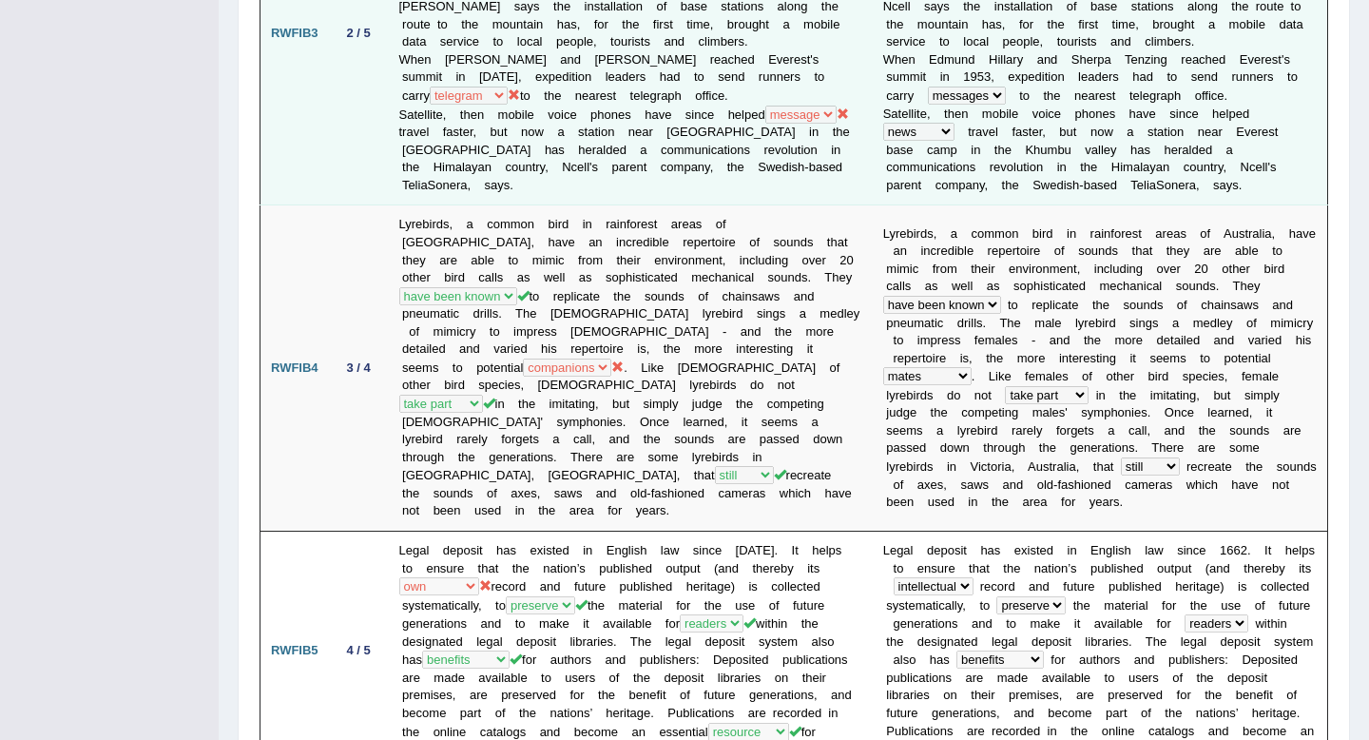
scroll to position [1232, 0]
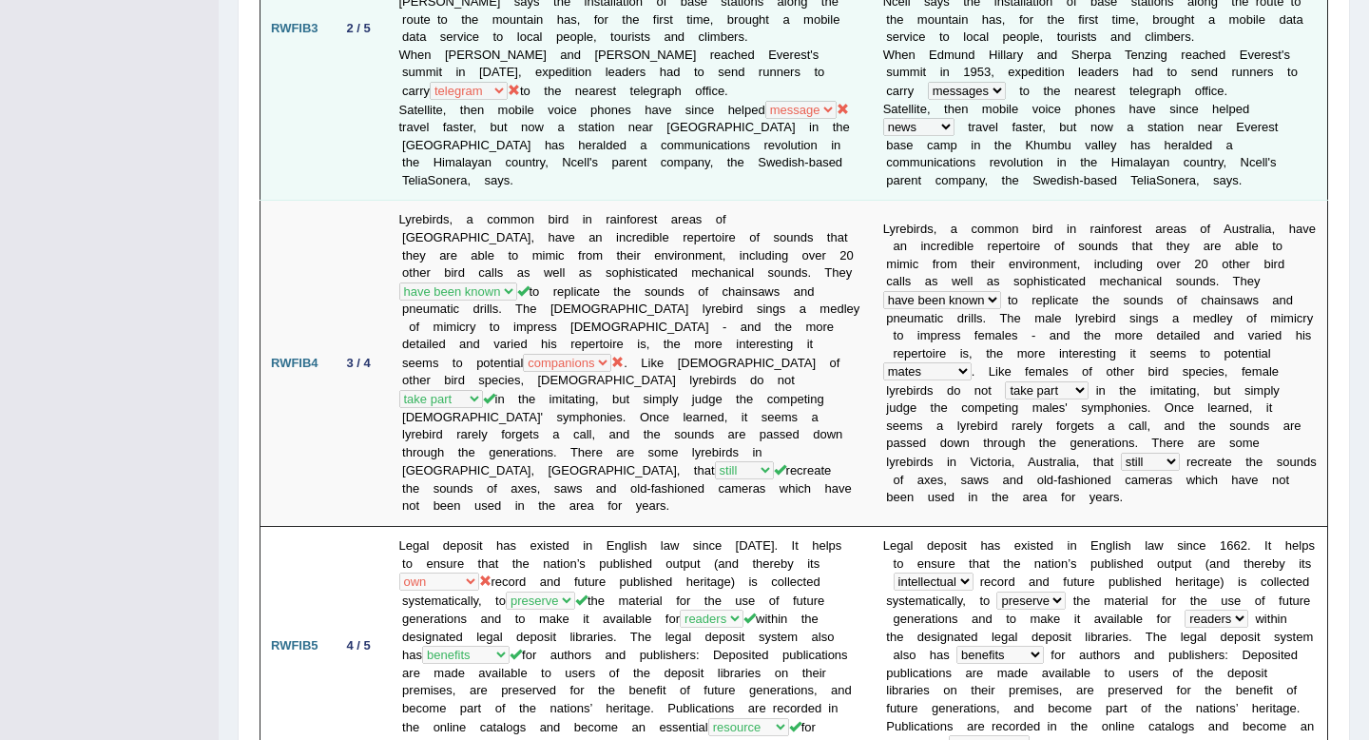
drag, startPoint x: 577, startPoint y: 137, endPoint x: 577, endPoint y: 125, distance: 12.4
click at [577, 133] on td "There was a year occasion opportunity time when the summit of [GEOGRAPHIC_DATA]…" at bounding box center [631, 28] width 484 height 344
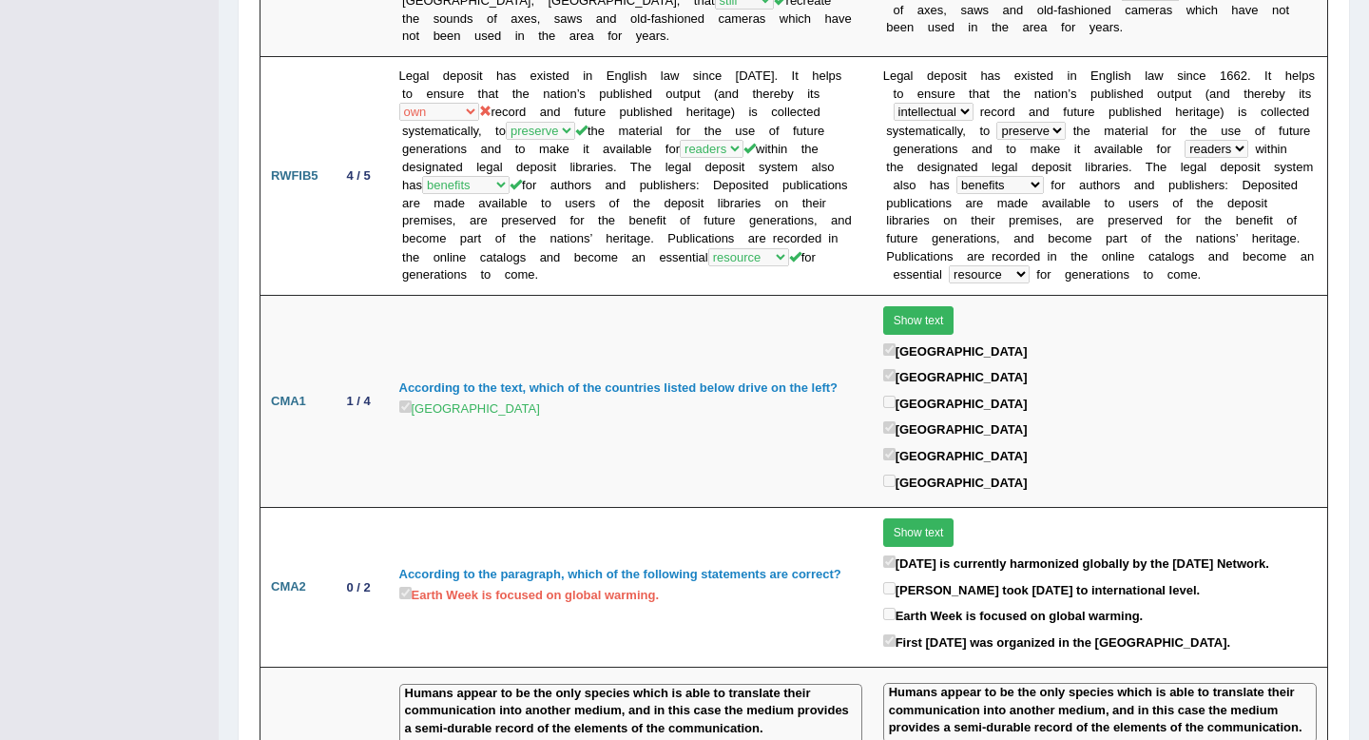
scroll to position [1702, 0]
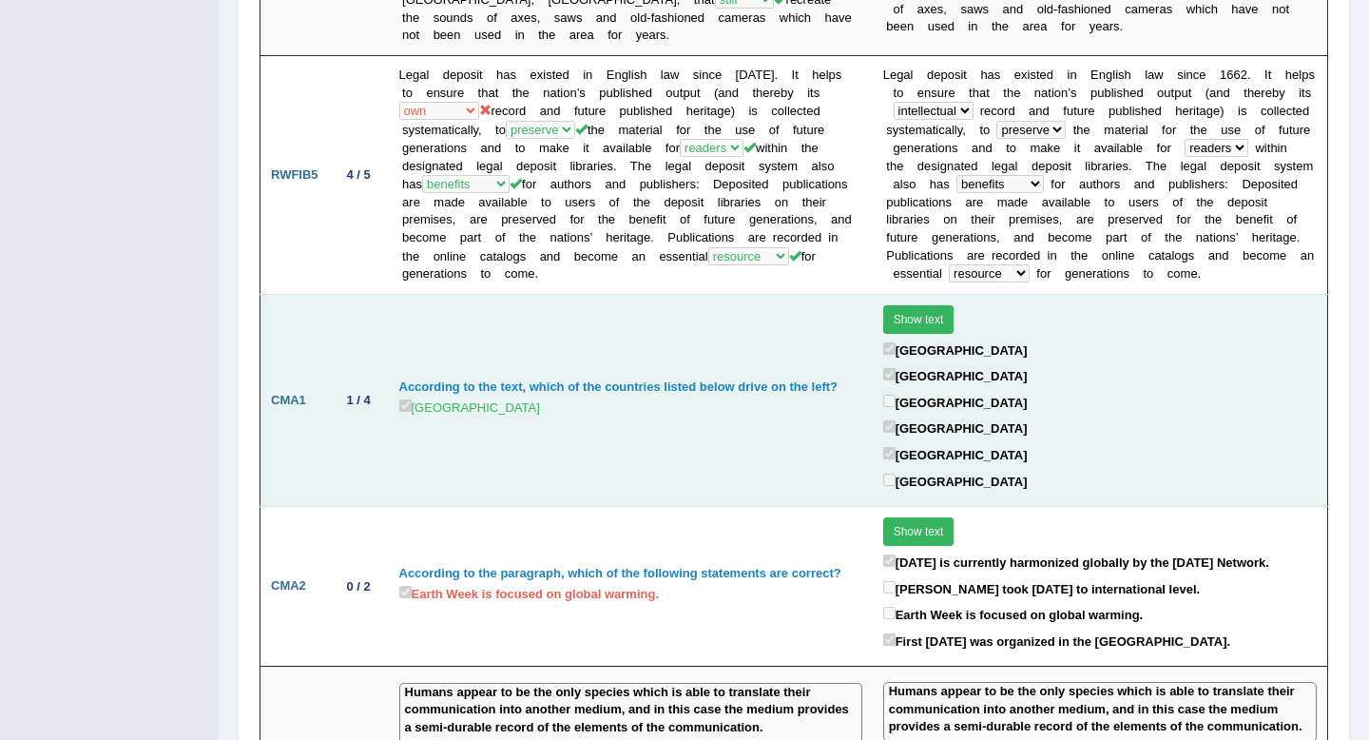
click at [707, 298] on td "According to the text, which of the countries listed below drive on the left? […" at bounding box center [631, 400] width 484 height 212
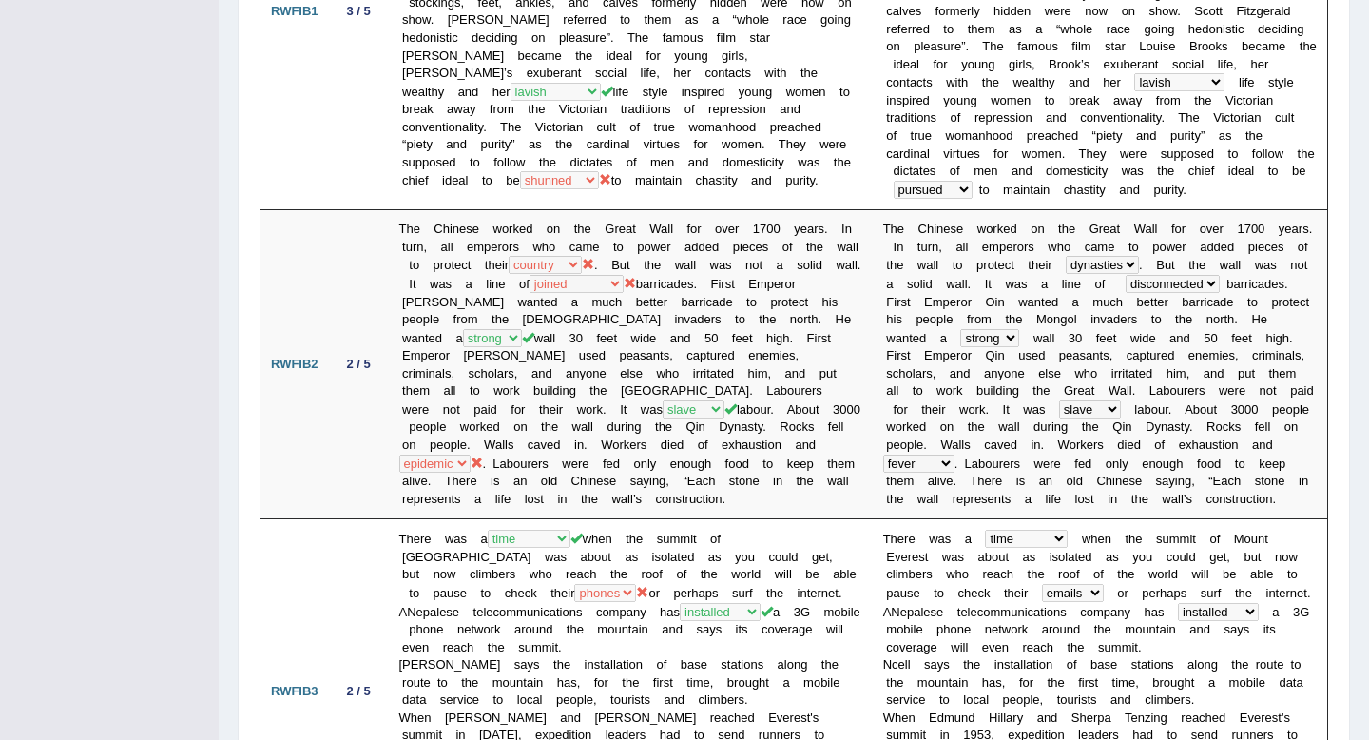
scroll to position [0, 0]
